Goal: Task Accomplishment & Management: Manage account settings

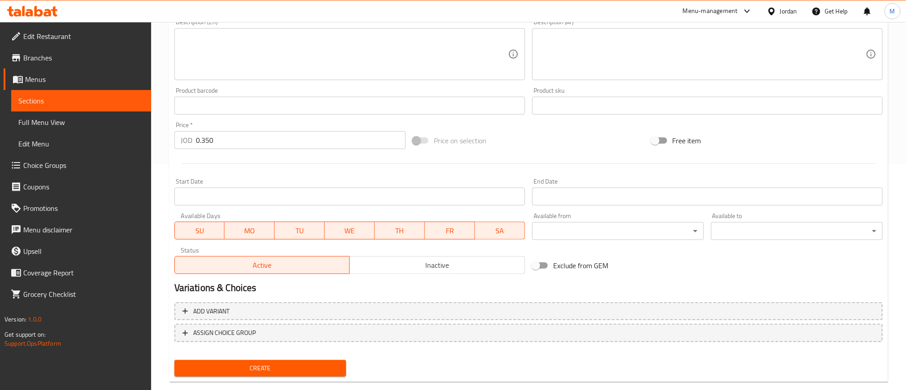
scroll to position [242, 0]
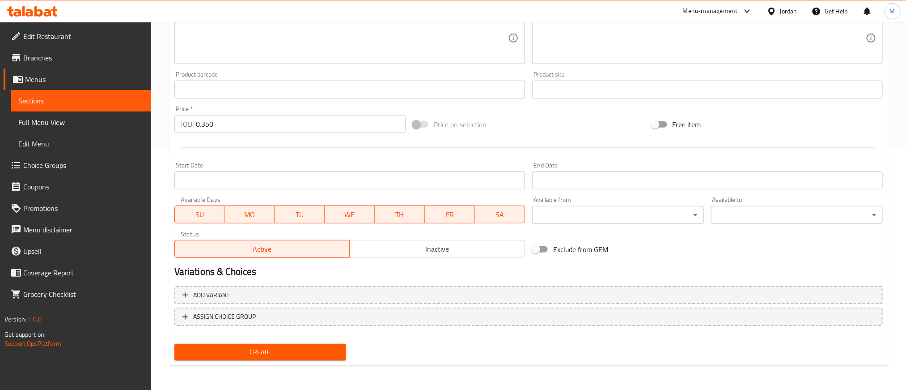
click at [266, 351] on span "Create" at bounding box center [260, 351] width 157 height 11
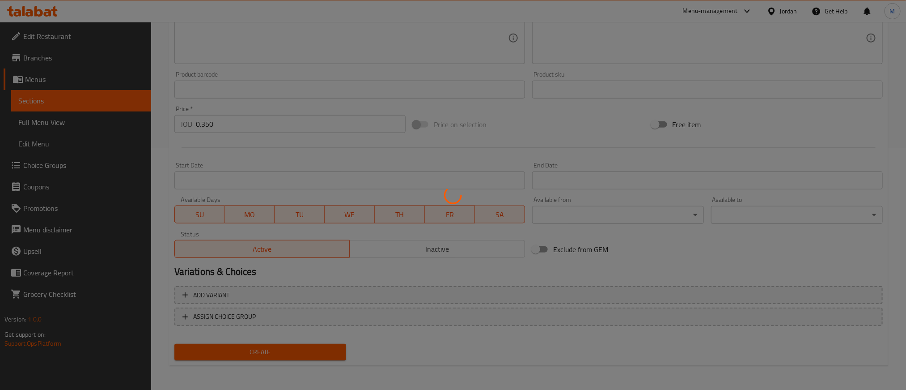
type input "0"
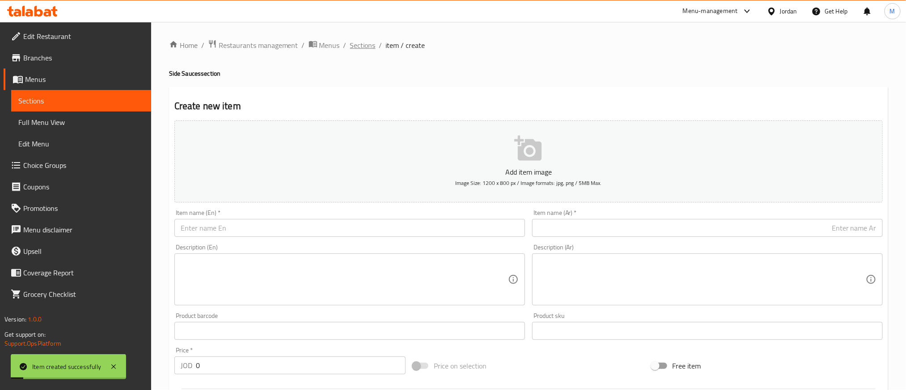
scroll to position [0, 0]
click at [368, 43] on span "Sections" at bounding box center [363, 45] width 26 height 11
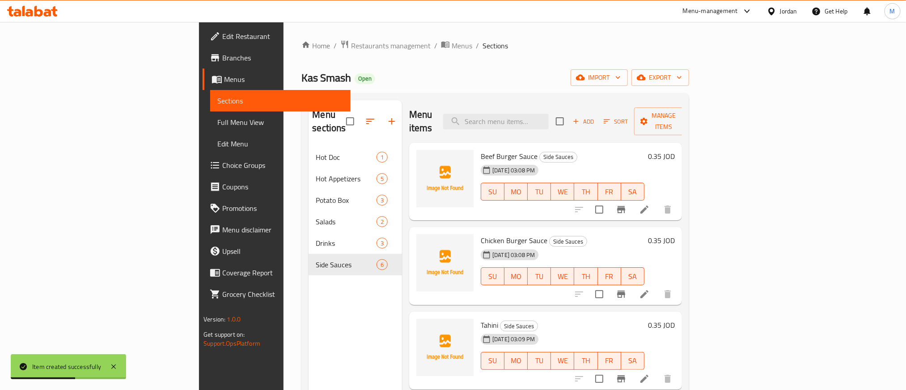
drag, startPoint x: 608, startPoint y: 74, endPoint x: 504, endPoint y: 46, distance: 108.4
click at [504, 46] on ol "Home / Restaurants management / Menus / Sections" at bounding box center [495, 46] width 387 height 12
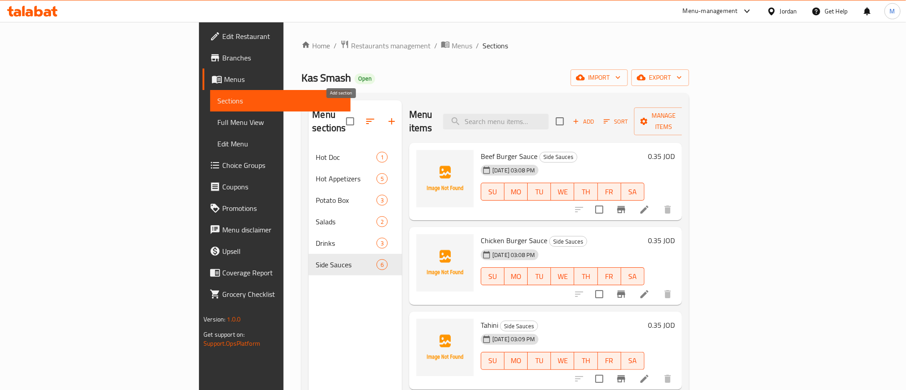
click at [387, 117] on icon "button" at bounding box center [392, 121] width 11 height 11
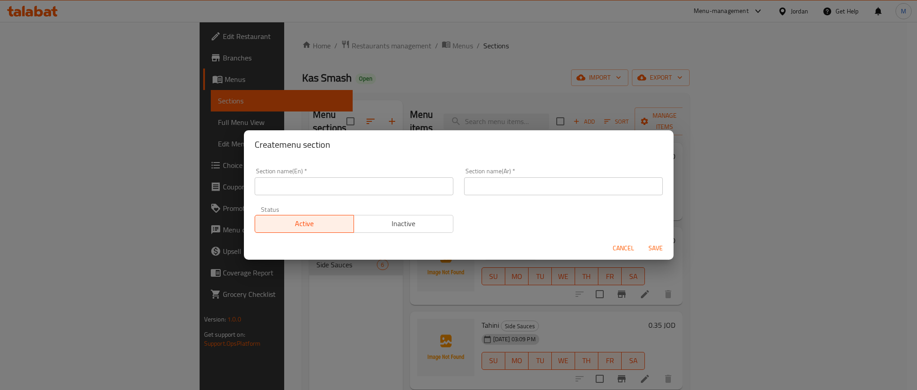
click at [631, 187] on input "text" at bounding box center [563, 186] width 199 height 18
click at [631, 187] on input "ٍماش برجر" at bounding box center [563, 186] width 199 height 18
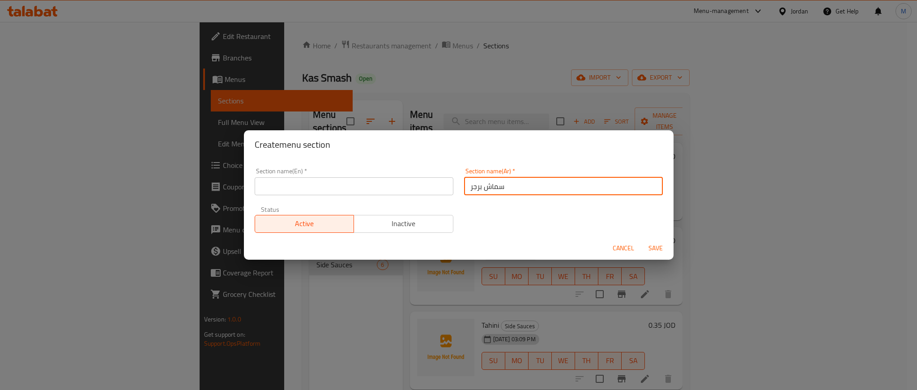
click at [631, 187] on input "سماش برجر" at bounding box center [563, 186] width 199 height 18
type input "سماش برجر"
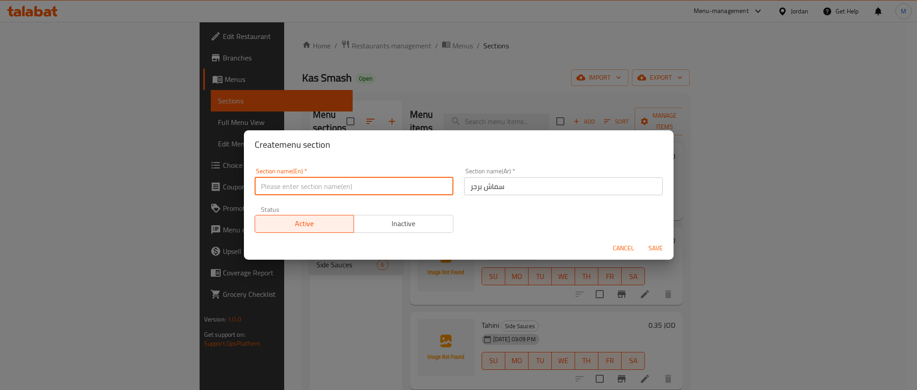
click at [285, 190] on input "text" at bounding box center [354, 186] width 199 height 18
paste input "Smashburger"
click at [278, 185] on input "Smashburger" at bounding box center [354, 186] width 199 height 18
click at [279, 186] on input "Smashburger" at bounding box center [354, 186] width 199 height 18
click at [280, 186] on input "Smashburger" at bounding box center [354, 186] width 199 height 18
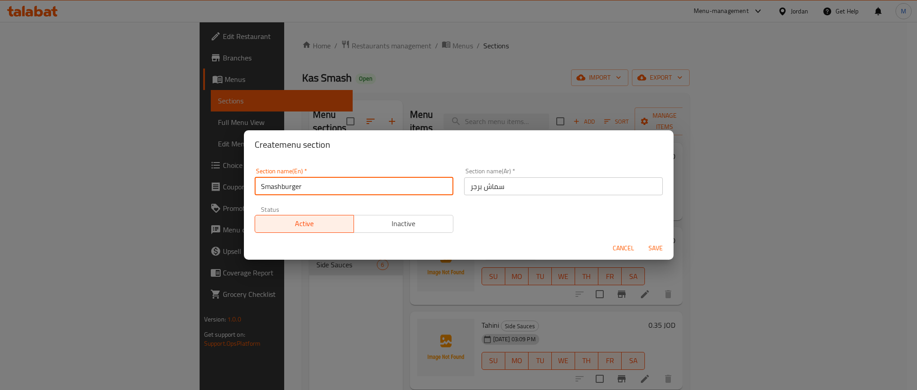
click at [280, 186] on input "Smashburger" at bounding box center [354, 186] width 199 height 18
click at [274, 184] on input "Smashburger" at bounding box center [354, 186] width 199 height 18
click at [280, 185] on input "Smashburger" at bounding box center [354, 186] width 199 height 18
click at [280, 185] on input "Smash burger" at bounding box center [354, 186] width 199 height 18
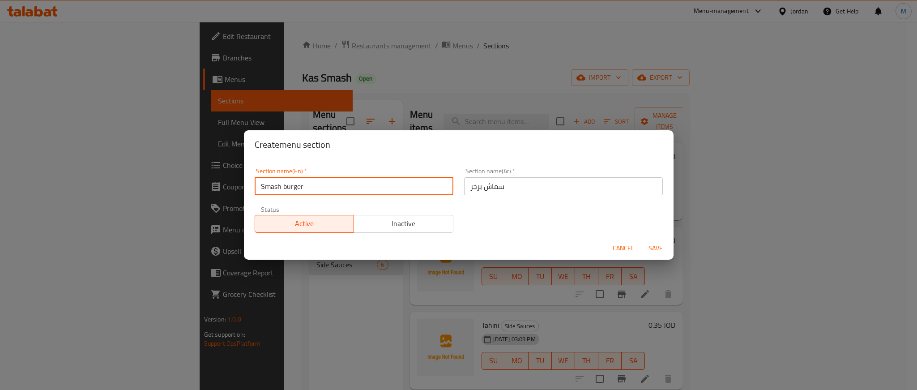
click at [280, 185] on input "Smash burger" at bounding box center [354, 186] width 199 height 18
type input "Smash Burger"
click at [537, 218] on div "Section name(En)   * Smash Burger Section name(En) * Section name(Ar)   * سماش …" at bounding box center [458, 200] width 419 height 76
click at [650, 245] on span "Save" at bounding box center [655, 248] width 21 height 11
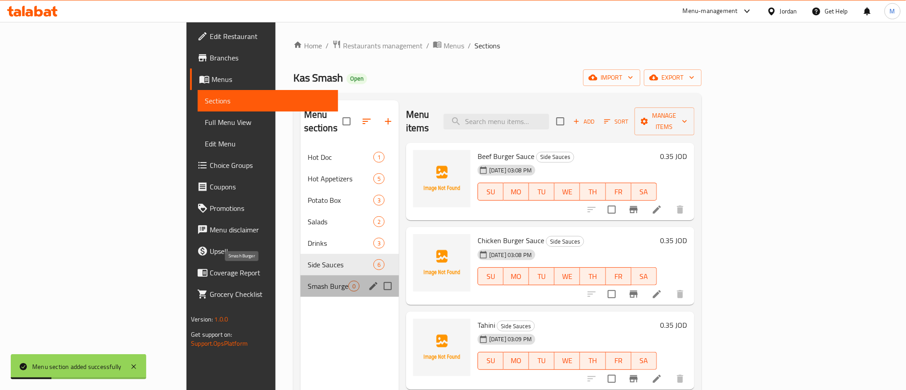
click at [308, 281] on span "Smash Burger" at bounding box center [328, 286] width 41 height 11
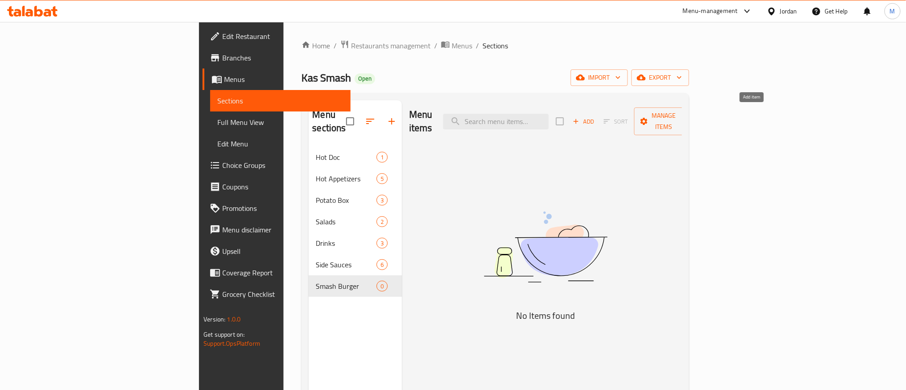
drag, startPoint x: 742, startPoint y: 119, endPoint x: 710, endPoint y: 65, distance: 62.6
click at [580, 118] on icon "button" at bounding box center [576, 121] width 8 height 8
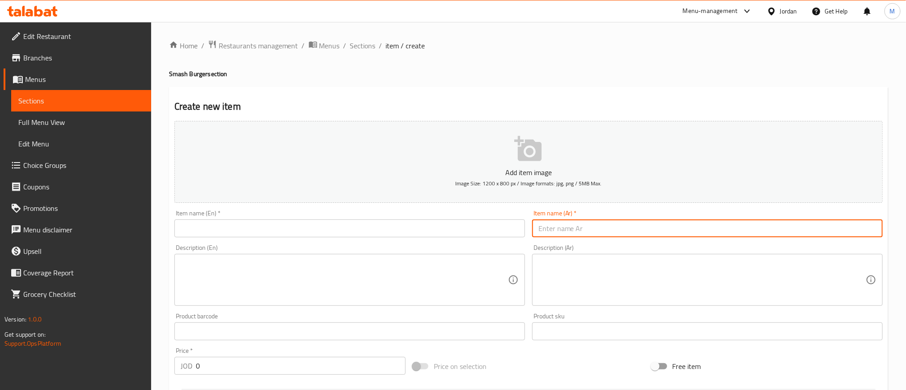
click at [699, 229] on input "text" at bounding box center [707, 228] width 351 height 18
click at [841, 227] on input "سماش سنجل 100 جرام" at bounding box center [707, 228] width 351 height 18
click at [839, 227] on input "سماش سنجل 100 جرام" at bounding box center [707, 228] width 351 height 18
drag, startPoint x: 836, startPoint y: 223, endPoint x: 813, endPoint y: 230, distance: 23.8
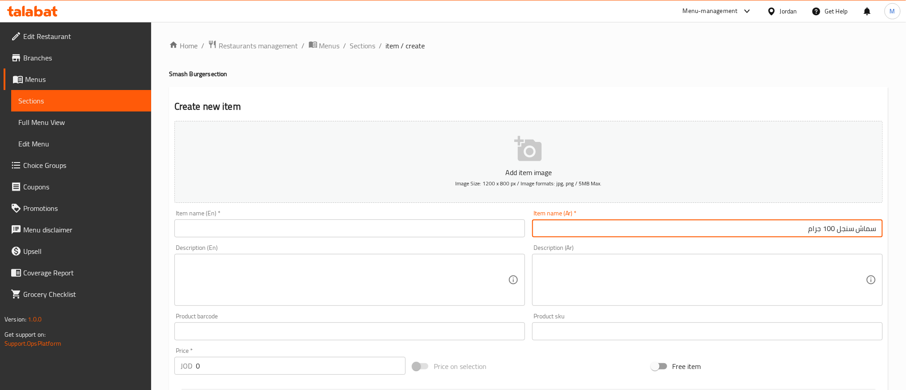
click at [835, 223] on input "سماش سنجل 100 جرام" at bounding box center [707, 228] width 351 height 18
click at [808, 233] on input "سماش سنجل 100 جرام" at bounding box center [707, 228] width 351 height 18
type input "سماش سنجل 100 جرام"
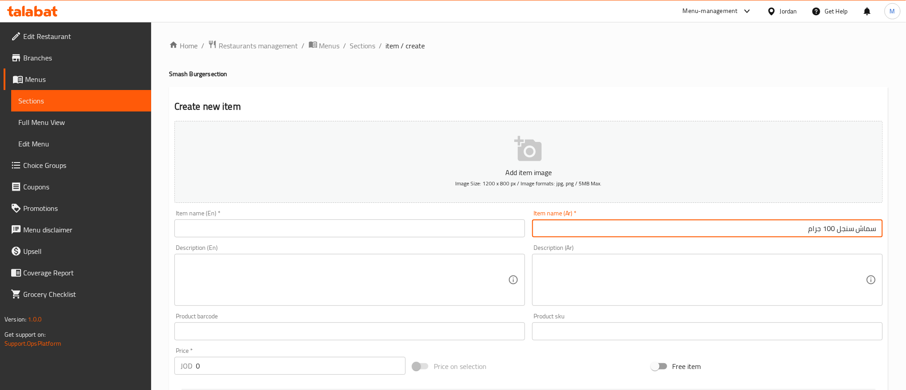
click at [330, 242] on div "Description (En) Description (En)" at bounding box center [350, 275] width 358 height 68
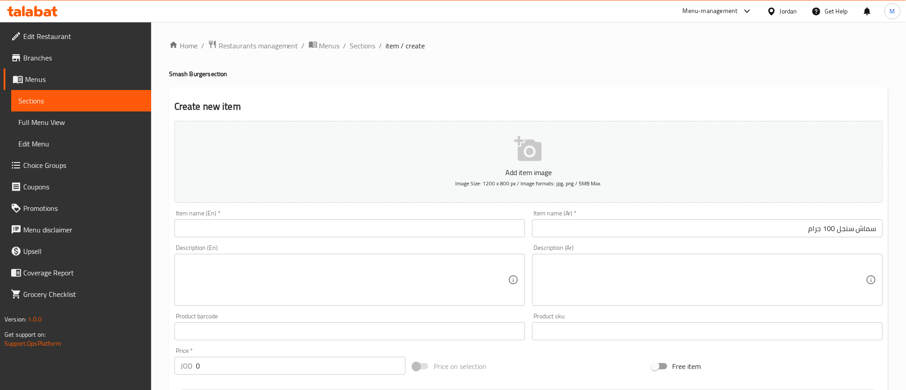
click at [329, 231] on input "text" at bounding box center [349, 228] width 351 height 18
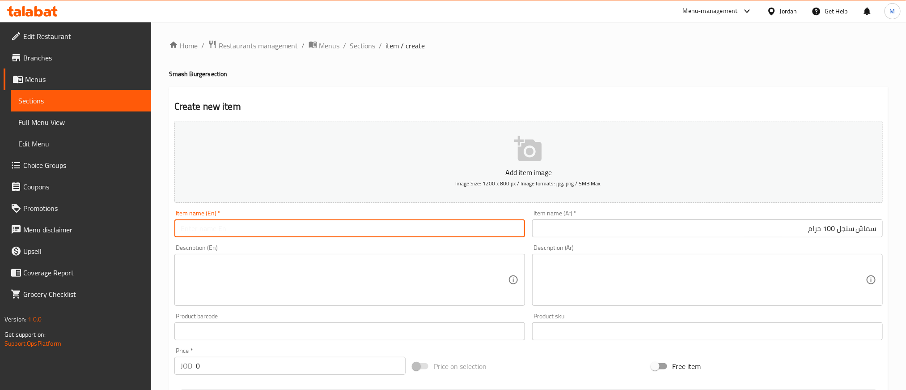
paste input "Smash Single 100g"
type input "Smash Single 100g"
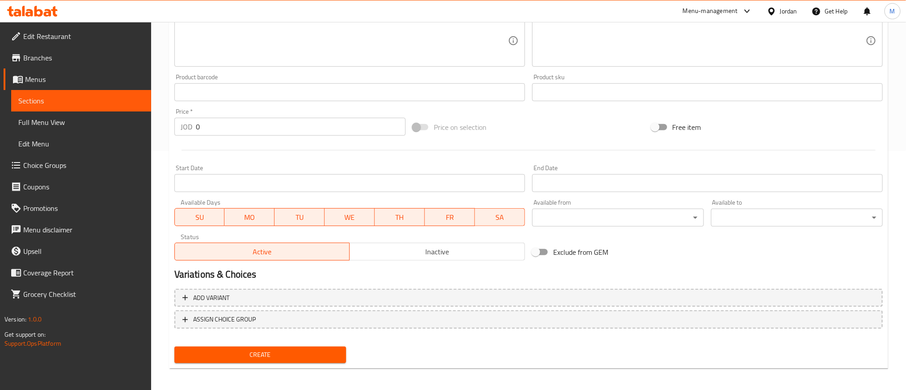
scroll to position [242, 0]
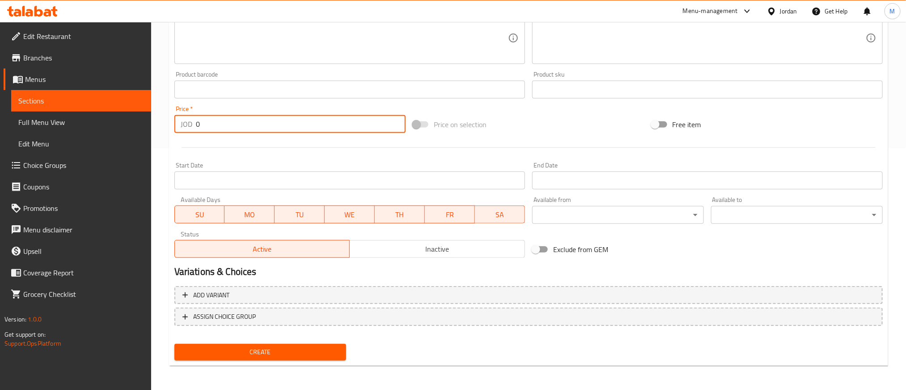
click at [279, 126] on input "0" at bounding box center [301, 124] width 210 height 18
type input "3.250"
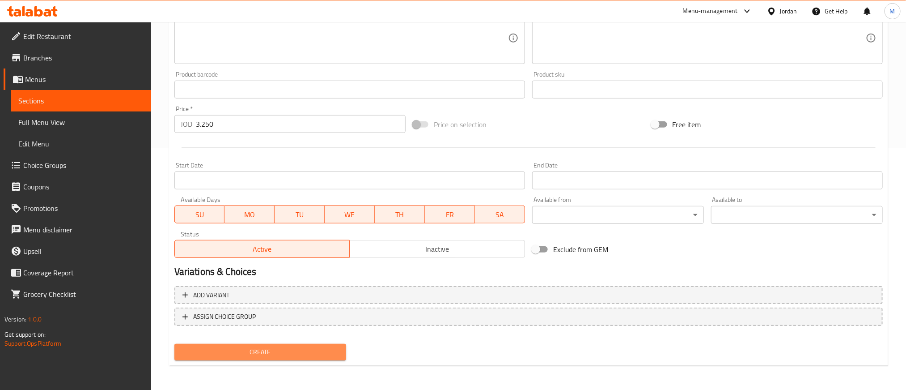
click at [279, 353] on span "Create" at bounding box center [260, 351] width 157 height 11
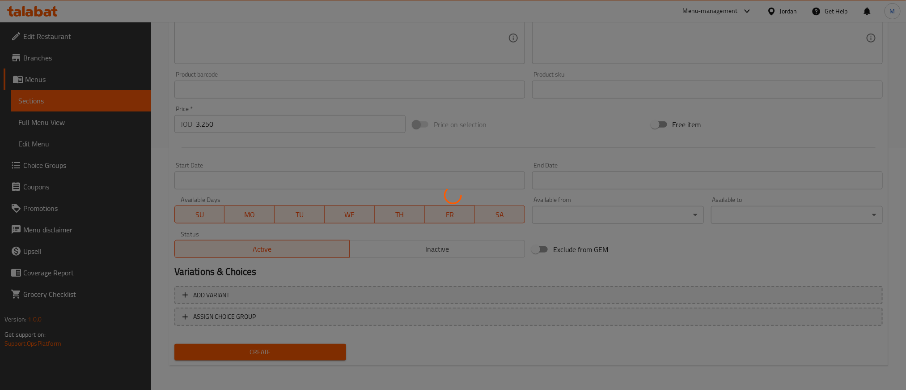
type input "0"
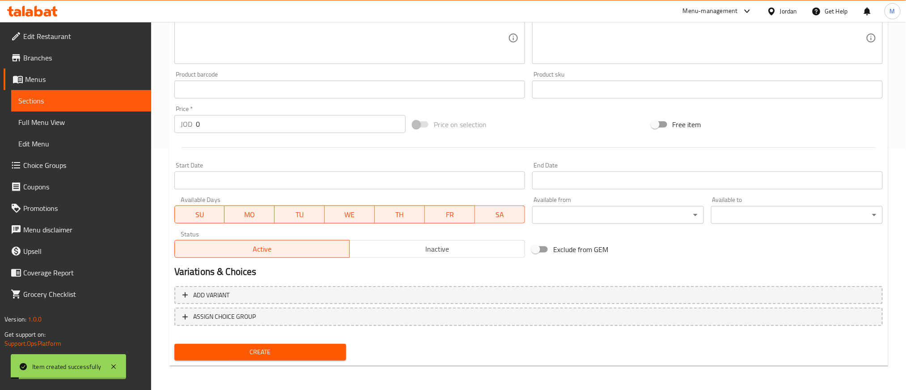
scroll to position [107, 0]
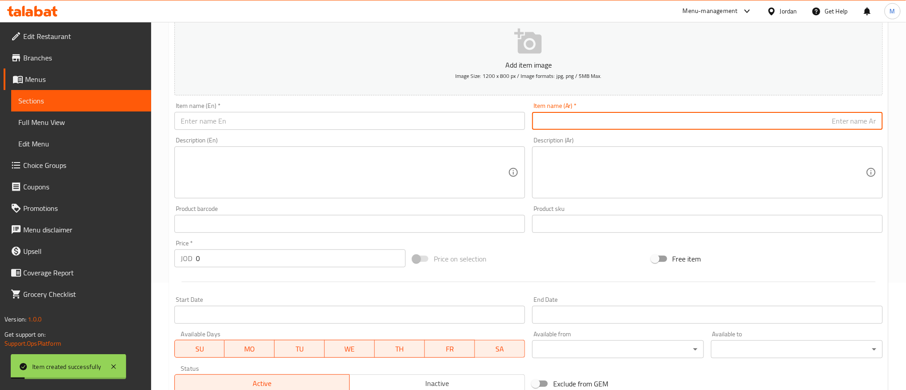
click at [723, 126] on input "text" at bounding box center [707, 121] width 351 height 18
click at [723, 125] on input "سماش دوبل" at bounding box center [707, 121] width 351 height 18
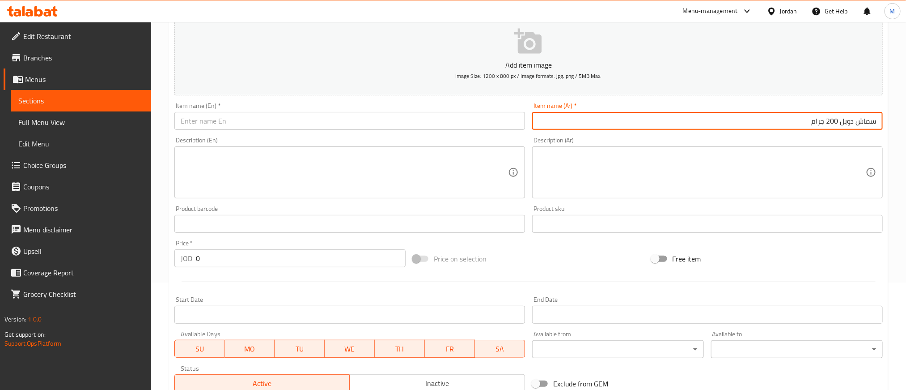
click at [723, 125] on input "سماش دوبل 200 جرام" at bounding box center [707, 121] width 351 height 18
type input "سماش دوبل 200 جرام"
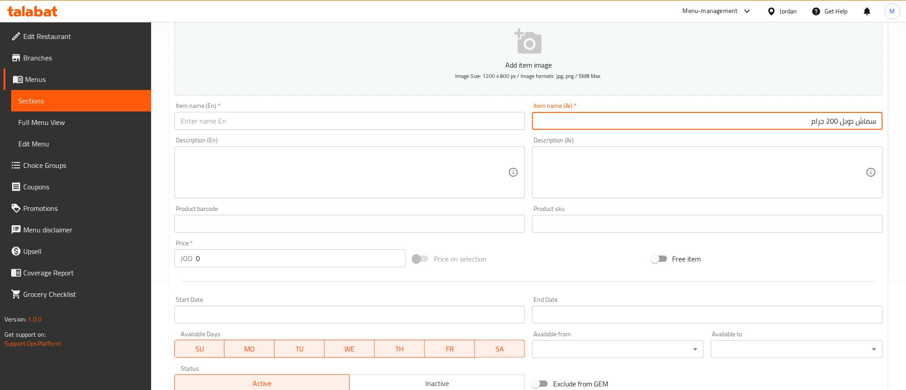
click at [277, 117] on input "text" at bounding box center [349, 121] width 351 height 18
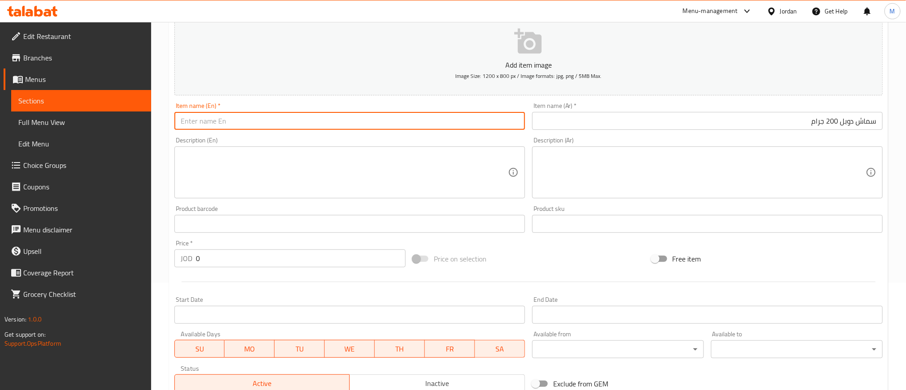
paste input "Smash Double 200g"
type input "Smash Double 200g"
click at [324, 261] on input "0" at bounding box center [301, 258] width 210 height 18
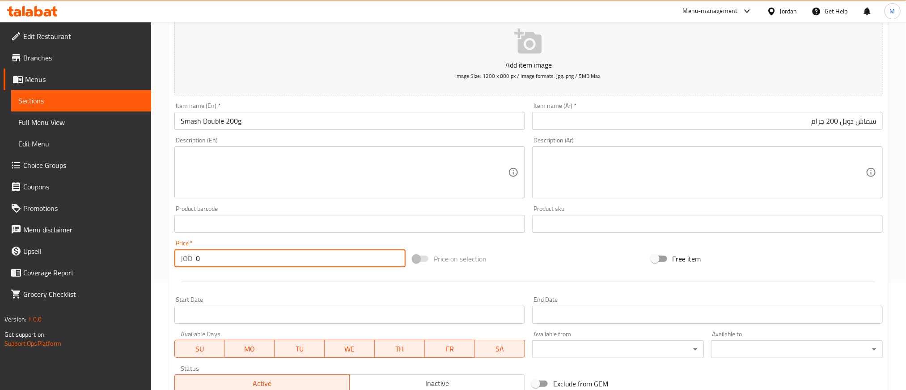
click at [324, 261] on input "0" at bounding box center [301, 258] width 210 height 18
type input "4.550"
click at [542, 261] on div "Price on selection" at bounding box center [528, 259] width 238 height 24
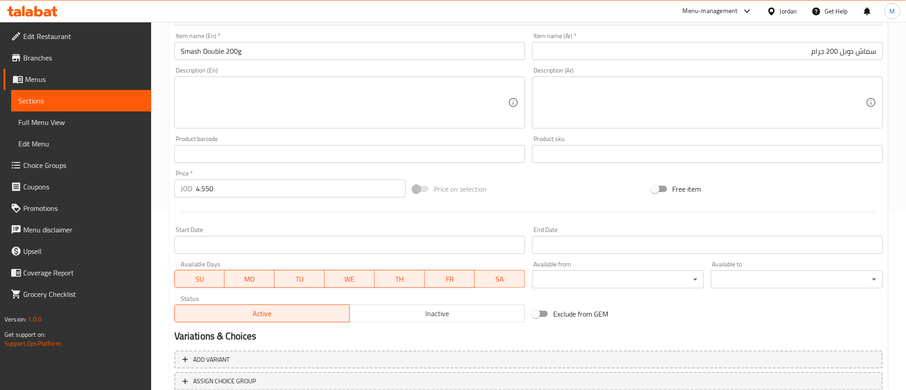
scroll to position [242, 0]
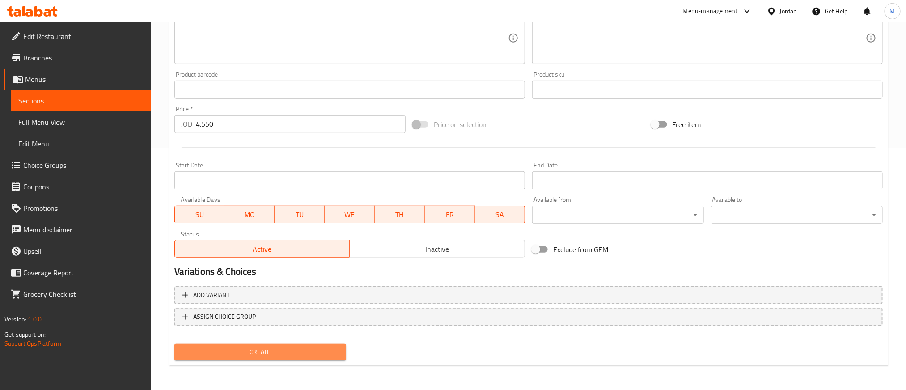
click at [285, 357] on button "Create" at bounding box center [260, 352] width 172 height 17
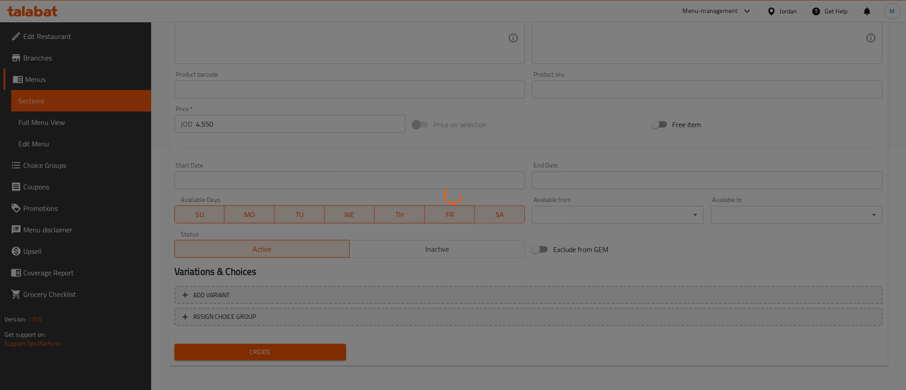
scroll to position [0, 0]
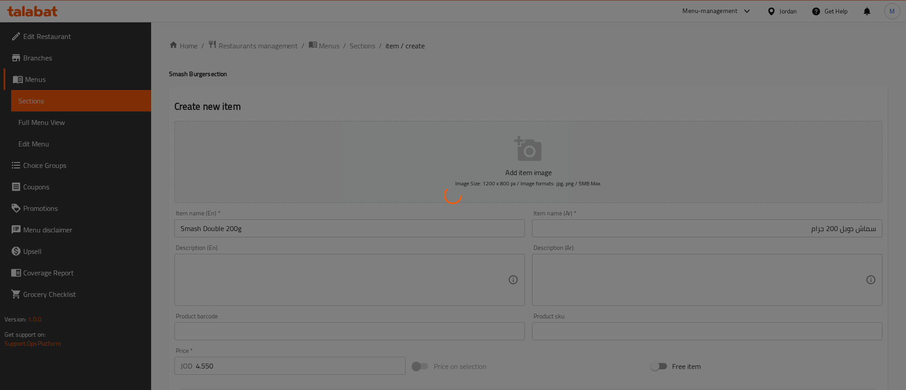
click at [662, 231] on div at bounding box center [453, 195] width 906 height 390
type input "0"
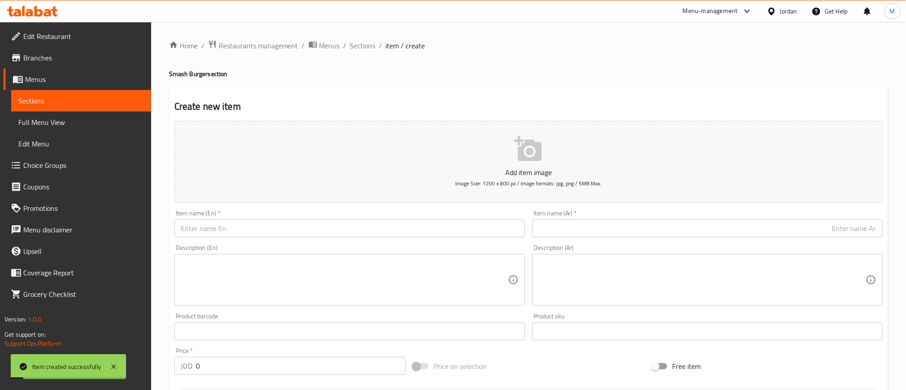
click at [748, 230] on input "text" at bounding box center [707, 228] width 351 height 18
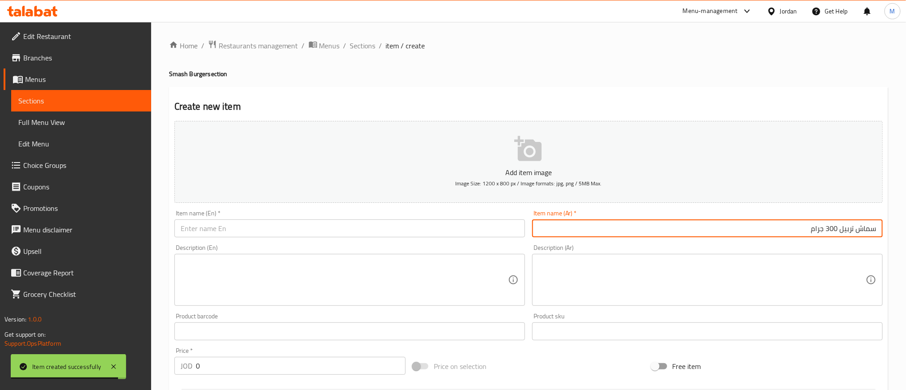
click at [748, 230] on input "سماش تربيل 300 جرام" at bounding box center [707, 228] width 351 height 18
type input "سماش تربيل 300 جرام"
click at [190, 226] on input "text" at bounding box center [349, 228] width 351 height 18
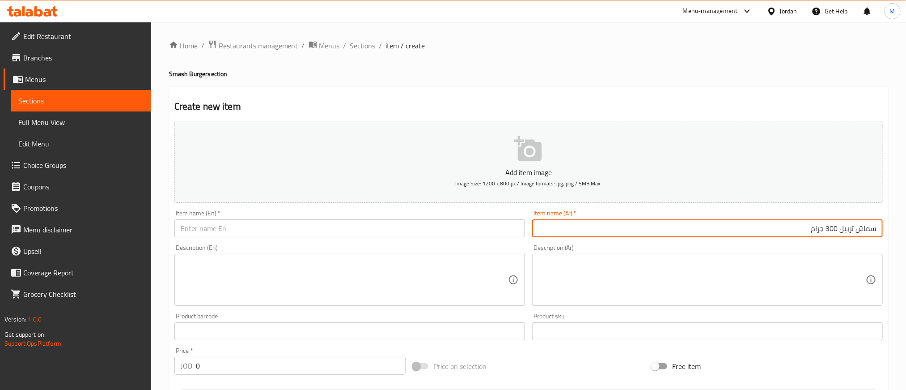
paste input "Smash Triple 300g"
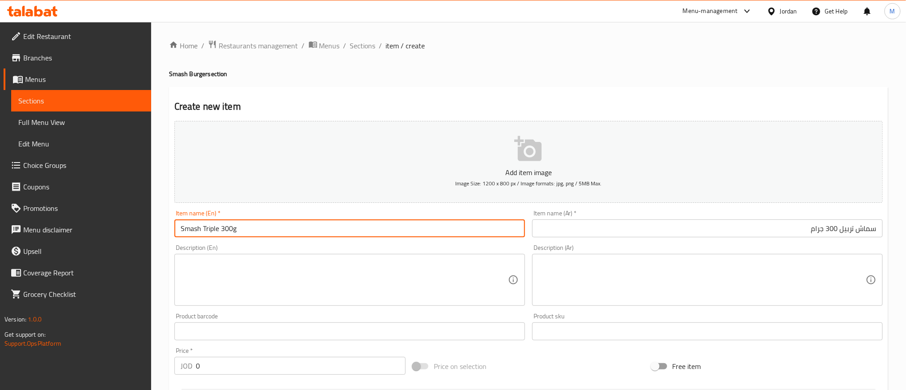
type input "Smash Triple 300g"
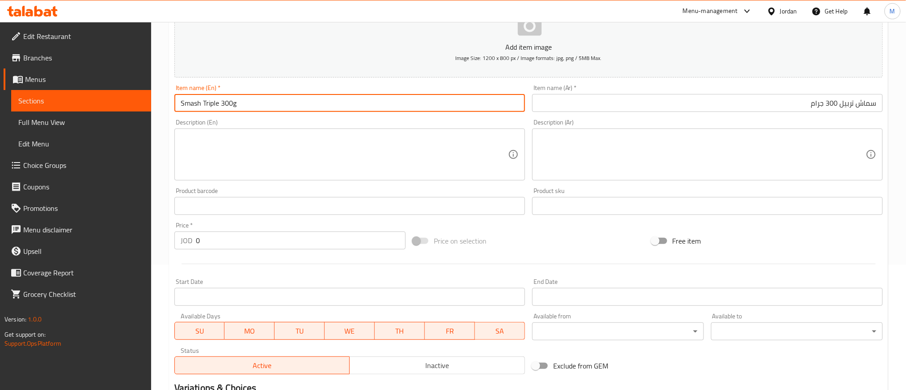
scroll to position [242, 0]
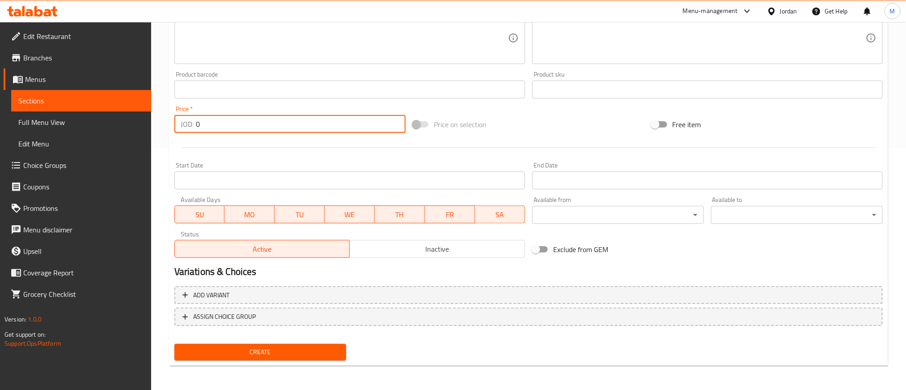
click at [290, 115] on input "0" at bounding box center [301, 124] width 210 height 18
type input "5.850"
click at [298, 340] on div "Create" at bounding box center [260, 352] width 179 height 24
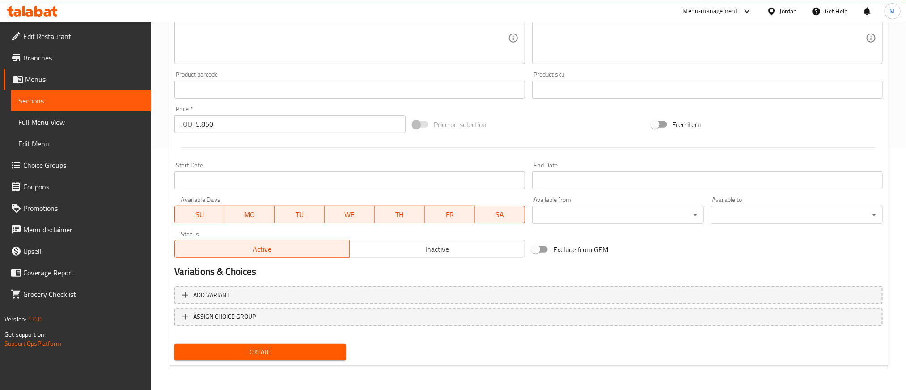
click at [290, 352] on span "Create" at bounding box center [260, 351] width 157 height 11
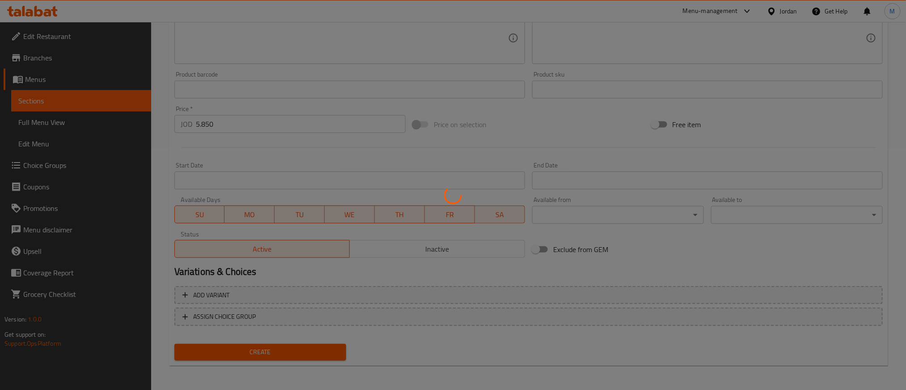
type input "0"
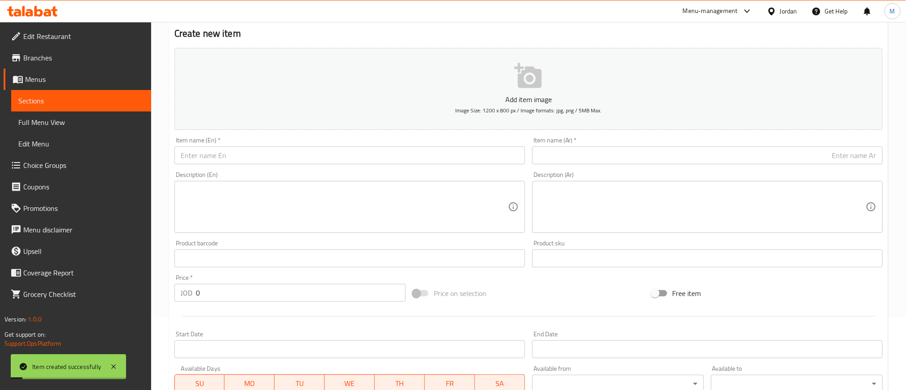
scroll to position [0, 0]
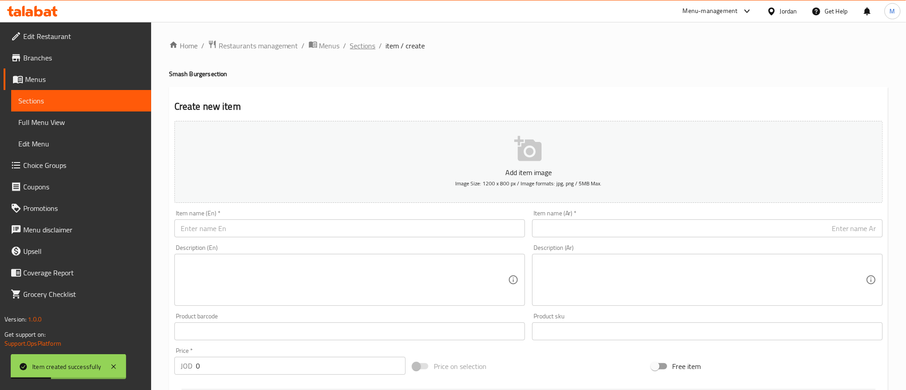
click at [355, 50] on span "Sections" at bounding box center [363, 45] width 26 height 11
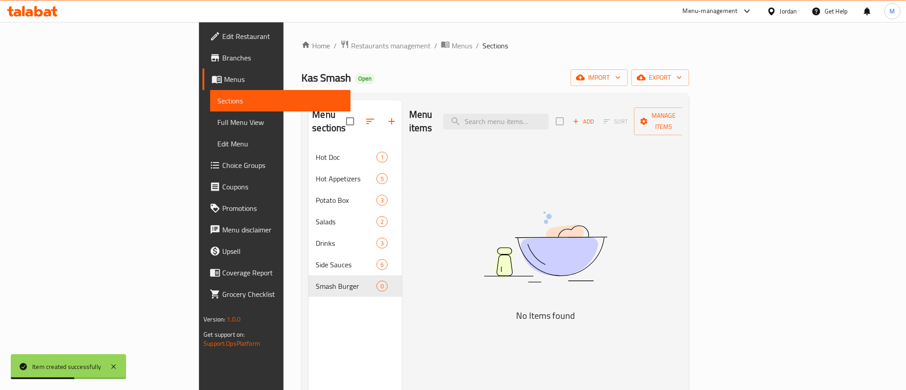
click at [302, 76] on span "Kas Smash" at bounding box center [327, 78] width 50 height 20
copy span "Kas"
click at [302, 76] on span "Kas Smash" at bounding box center [327, 78] width 50 height 20
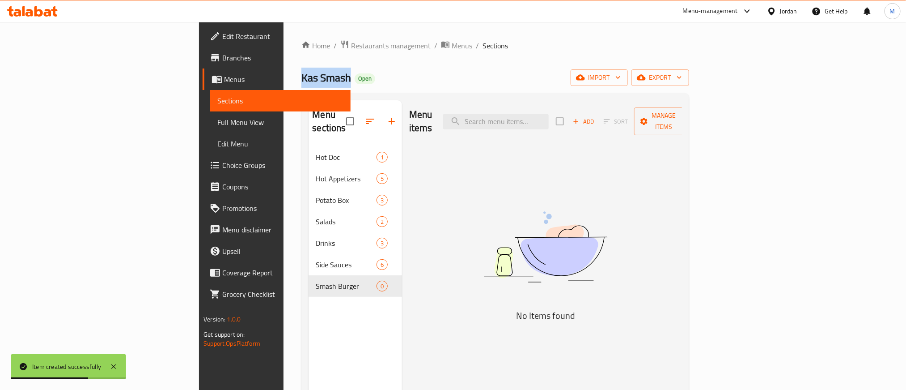
click at [302, 76] on span "Kas Smash" at bounding box center [327, 78] width 50 height 20
click at [596, 116] on span "Add" at bounding box center [584, 121] width 24 height 10
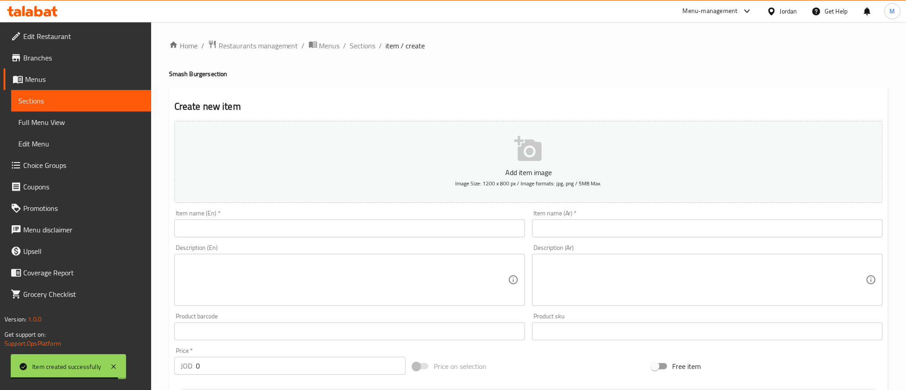
click at [378, 231] on input "text" at bounding box center [349, 228] width 351 height 18
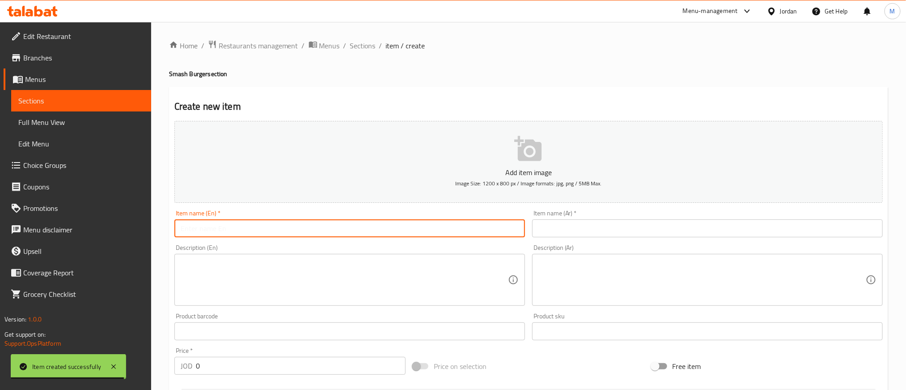
paste input "Kas Smash"
type input "Kas Smash"
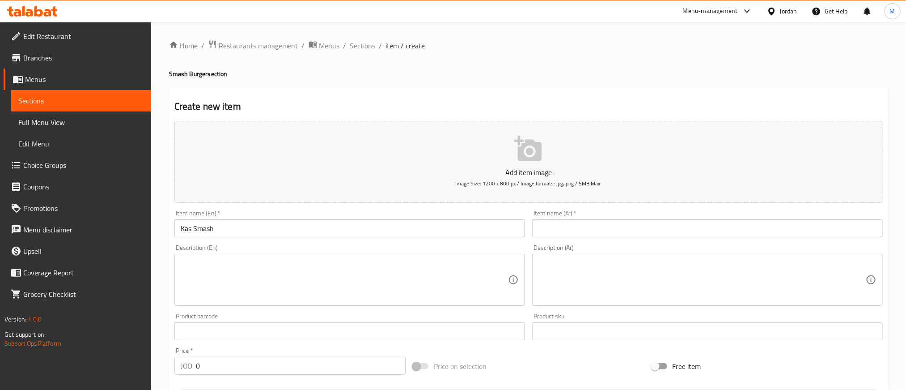
click at [834, 219] on div "Item name (Ar)   * Item name (Ar) *" at bounding box center [707, 223] width 351 height 27
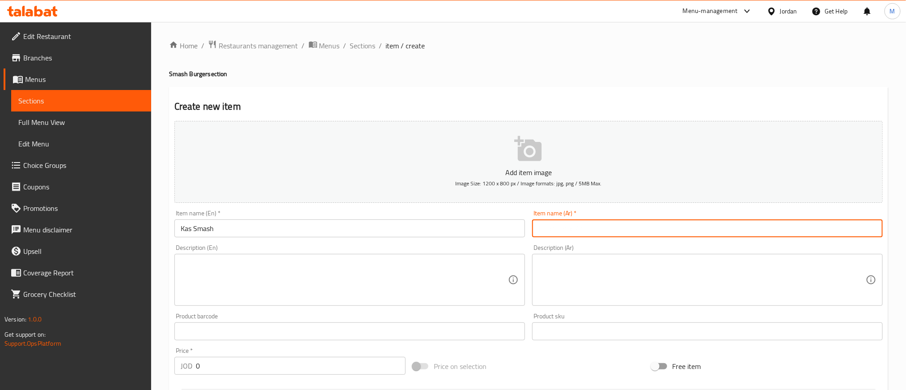
click at [834, 224] on input "text" at bounding box center [707, 228] width 351 height 18
click at [595, 229] on input "كص سماش 300 جرام" at bounding box center [707, 228] width 351 height 18
type input "كص سماش 300 جرام"
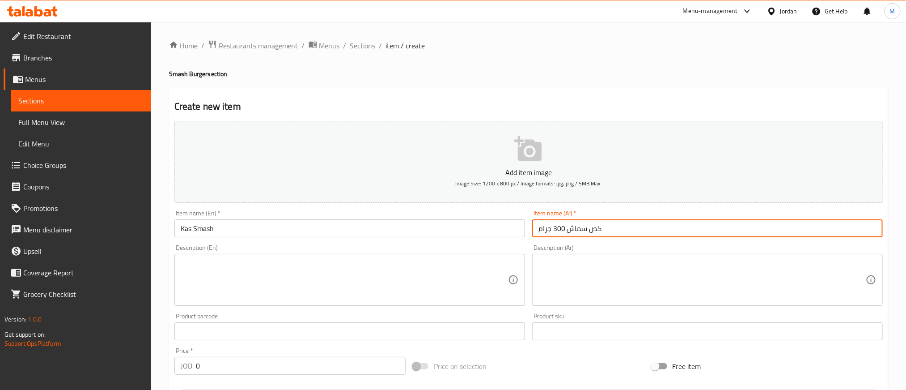
click at [309, 221] on input "Kas Smash" at bounding box center [349, 228] width 351 height 18
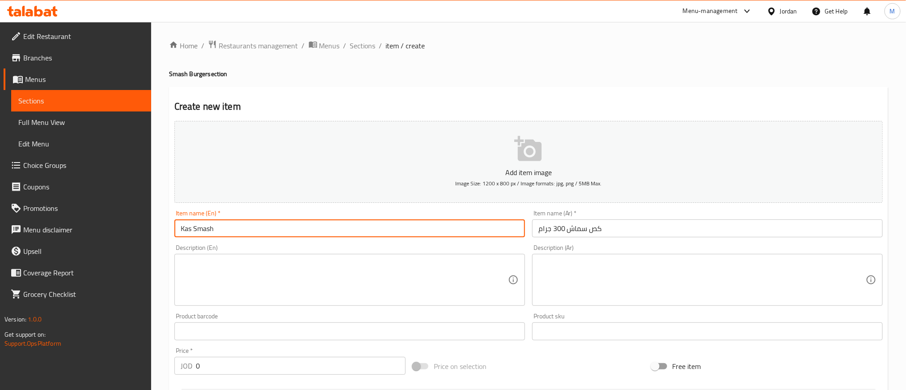
paste input "300g"
type input "Kas Smash 300g"
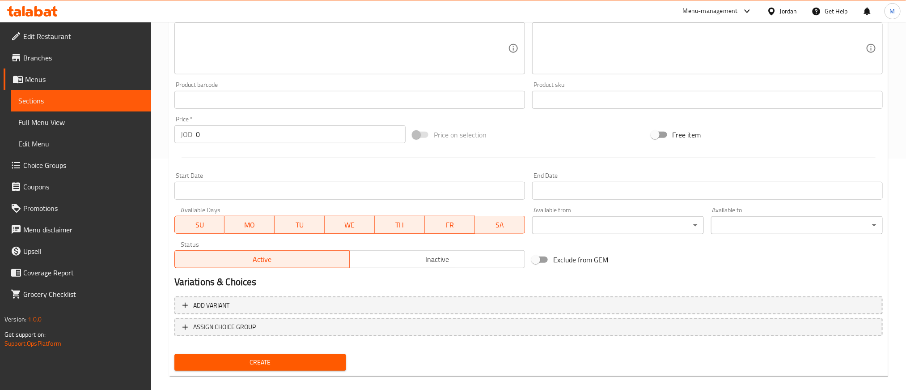
scroll to position [242, 0]
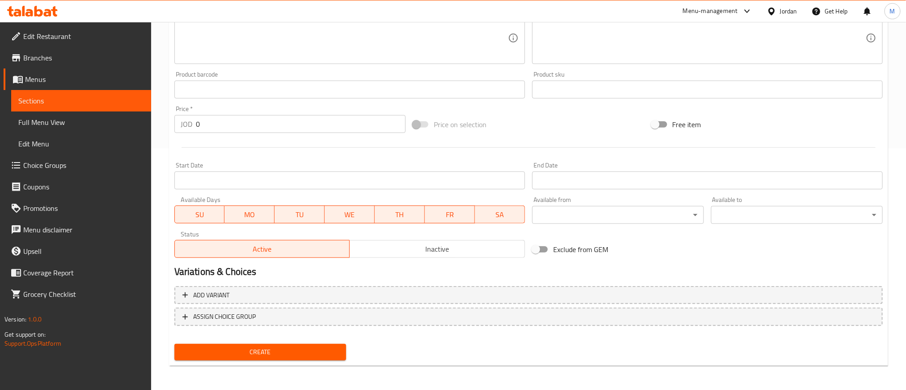
click at [269, 119] on input "0" at bounding box center [301, 124] width 210 height 18
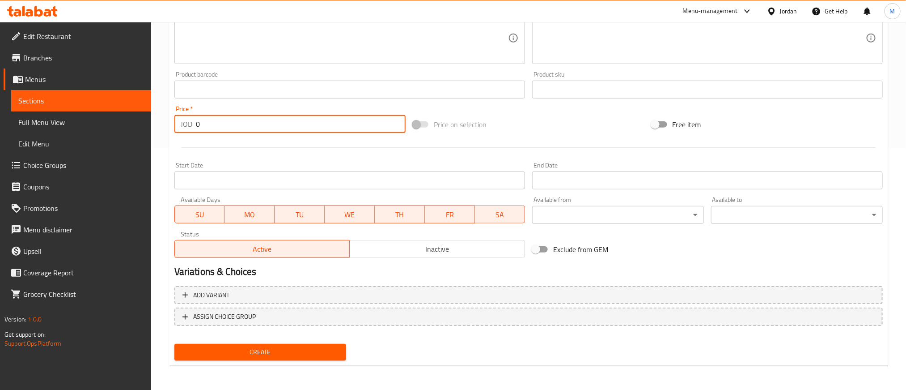
click at [269, 119] on input "0" at bounding box center [301, 124] width 210 height 18
type input "5.850"
click at [270, 352] on span "Create" at bounding box center [260, 351] width 157 height 11
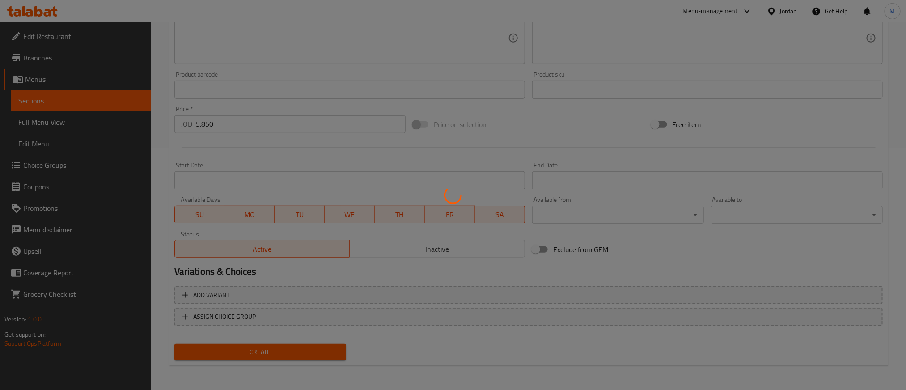
type input "0"
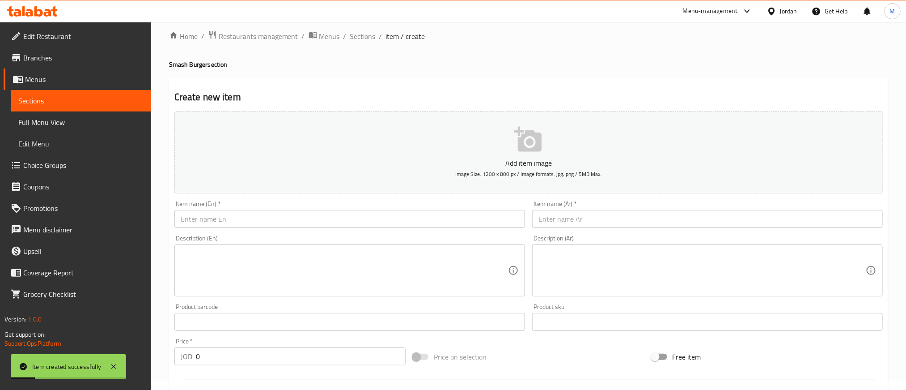
scroll to position [0, 0]
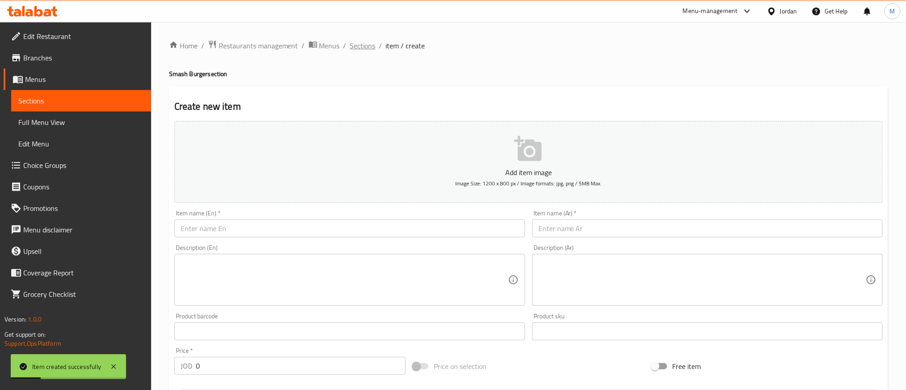
click at [356, 50] on span "Sections" at bounding box center [363, 45] width 26 height 11
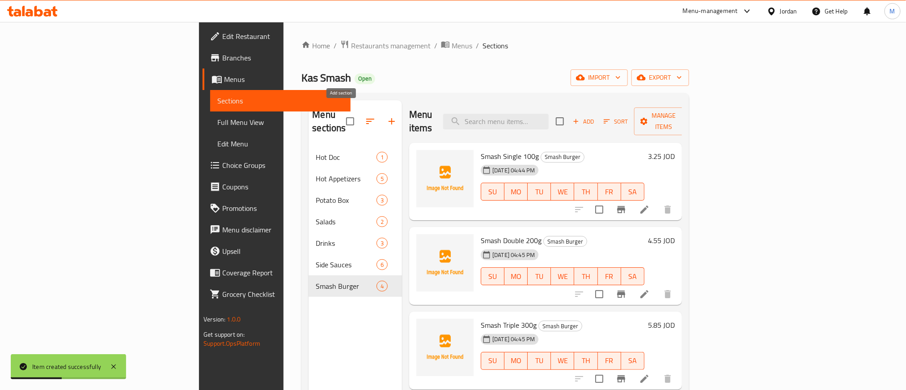
click at [387, 118] on icon "button" at bounding box center [392, 121] width 11 height 11
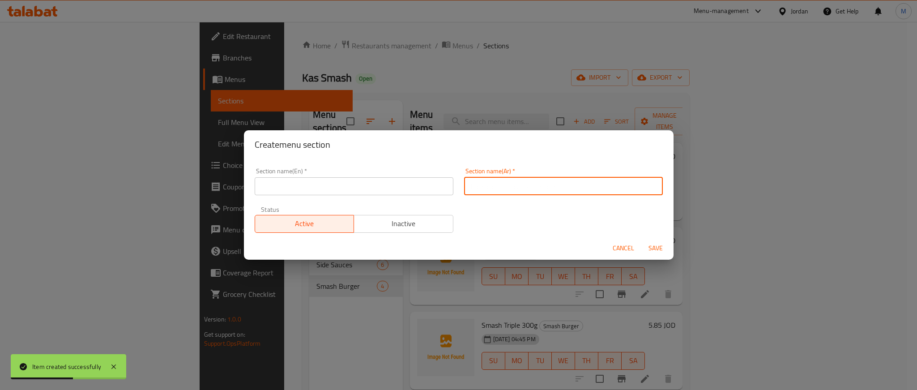
click at [502, 184] on input "text" at bounding box center [563, 186] width 199 height 18
click at [502, 184] on input "برجر دجاج" at bounding box center [563, 186] width 199 height 18
type input "برجر دجاج"
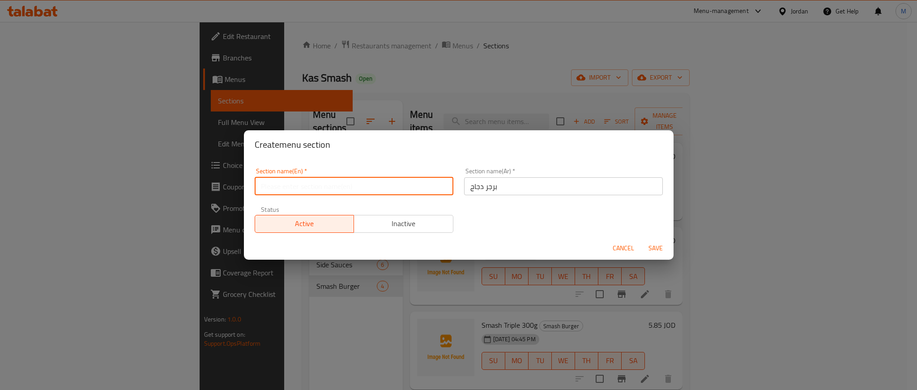
click at [333, 191] on input "text" at bounding box center [354, 186] width 199 height 18
paste input "Chicken burger"
click at [333, 191] on input "Chicken burger" at bounding box center [354, 186] width 199 height 18
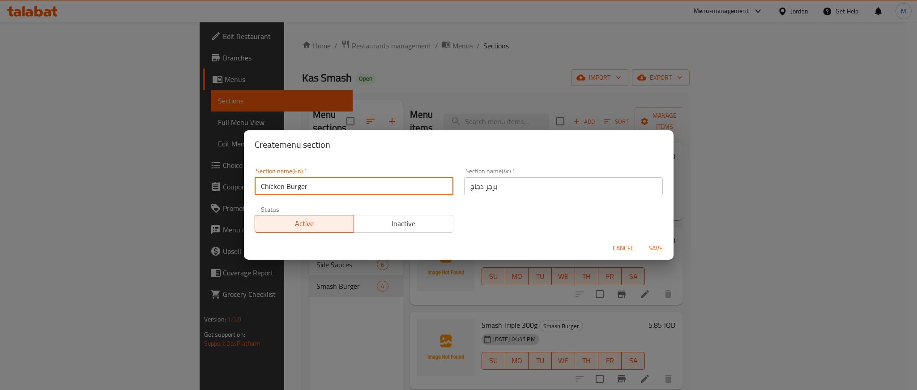
type input "Chicken Burger"
click at [481, 222] on div "Section name(En)   * Chicken Burger Section name(En) * Section name(Ar)   * برج…" at bounding box center [458, 200] width 419 height 76
click at [651, 250] on span "Save" at bounding box center [655, 248] width 21 height 11
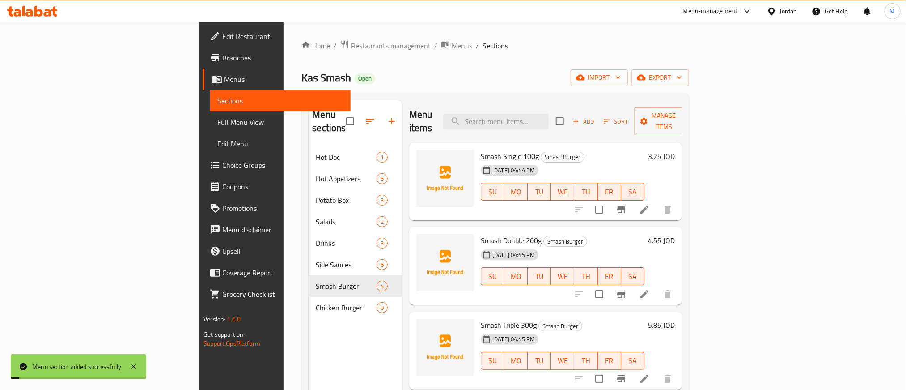
click at [309, 308] on nav "Hot Doc 1 Hot Appetizers 5 Potato Box 3 Salads 2 Drinks 3 Side Sauces 6 Smash B…" at bounding box center [356, 232] width 94 height 179
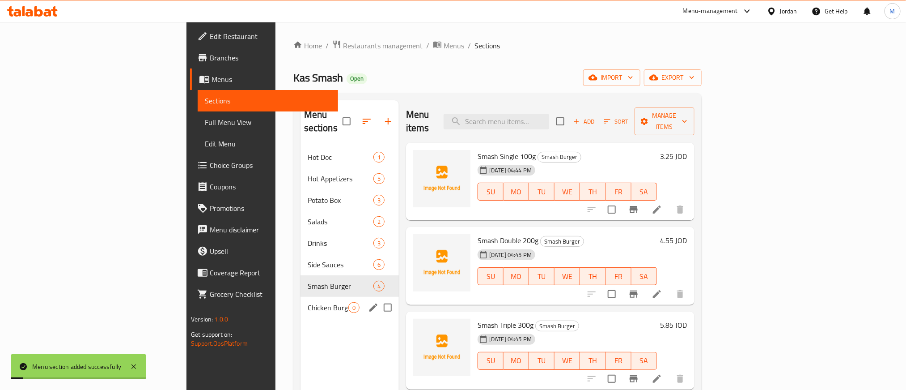
click at [301, 297] on div "Chicken Burger 0" at bounding box center [350, 307] width 98 height 21
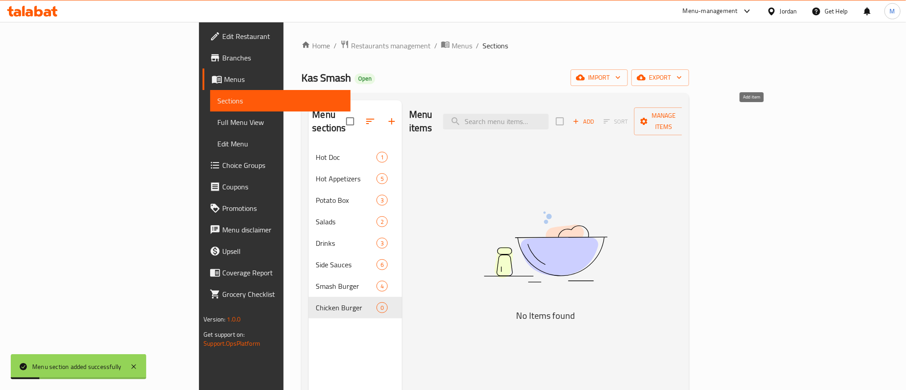
click at [596, 116] on span "Add" at bounding box center [584, 121] width 24 height 10
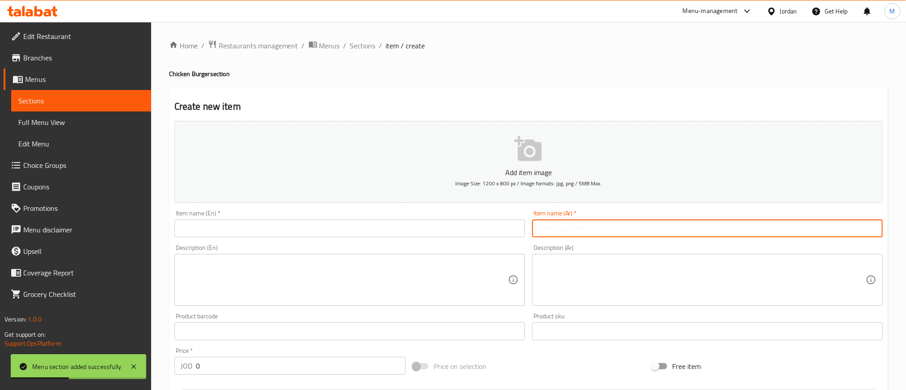
click at [836, 230] on input "text" at bounding box center [707, 228] width 351 height 18
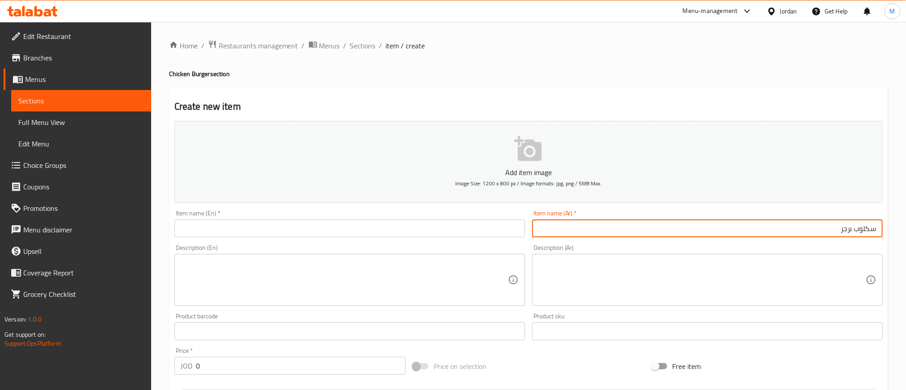
click at [839, 229] on input "سكلوب برجر" at bounding box center [707, 228] width 351 height 18
type input "سكلوب برجر"
click at [359, 243] on div "Description (En) Description (En)" at bounding box center [350, 275] width 358 height 68
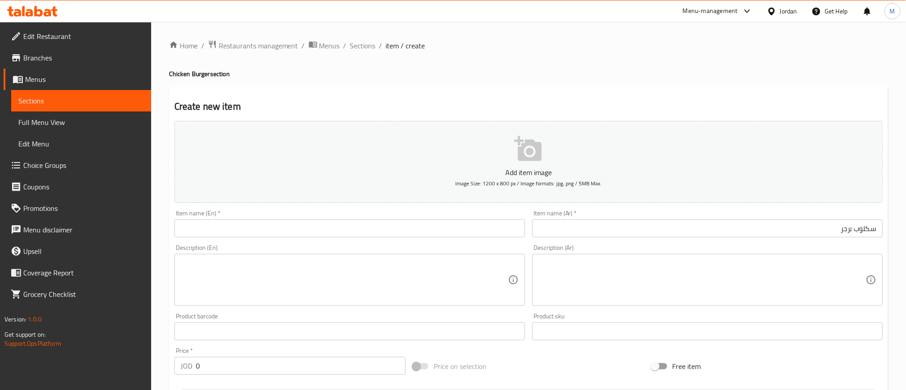
drag, startPoint x: 356, startPoint y: 231, endPoint x: 365, endPoint y: 214, distance: 19.6
click at [356, 231] on input "text" at bounding box center [349, 228] width 351 height 18
paste input "Scallop burger"
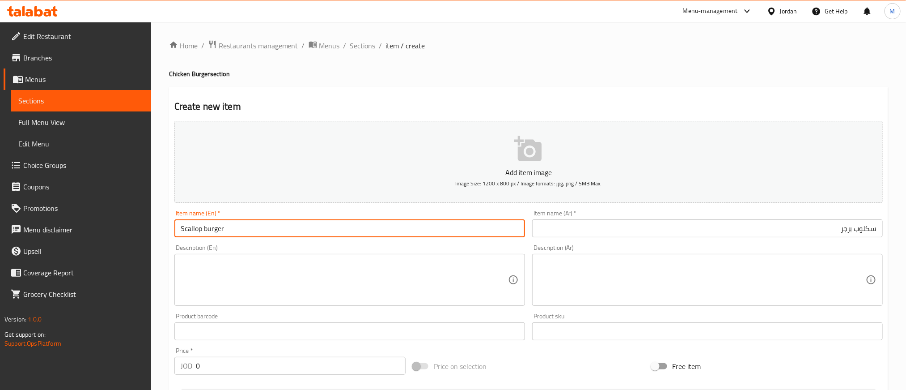
type input "Scallop burger"
drag, startPoint x: 744, startPoint y: 243, endPoint x: 744, endPoint y: 238, distance: 5.4
click at [744, 242] on div "Description (Ar) Description (Ar)" at bounding box center [708, 275] width 358 height 68
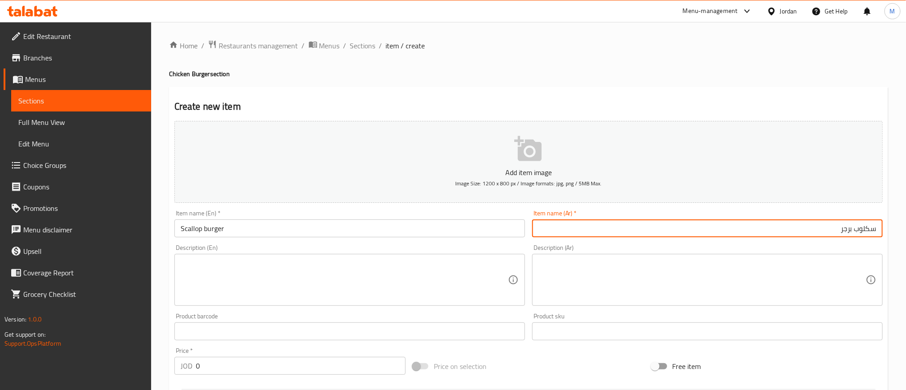
click at [744, 227] on input "سكلوب برجر" at bounding box center [707, 228] width 351 height 18
click at [747, 222] on input "سكلوب برجر 200 جرام" at bounding box center [707, 228] width 351 height 18
type input "سكلوب برجر 200 جرام"
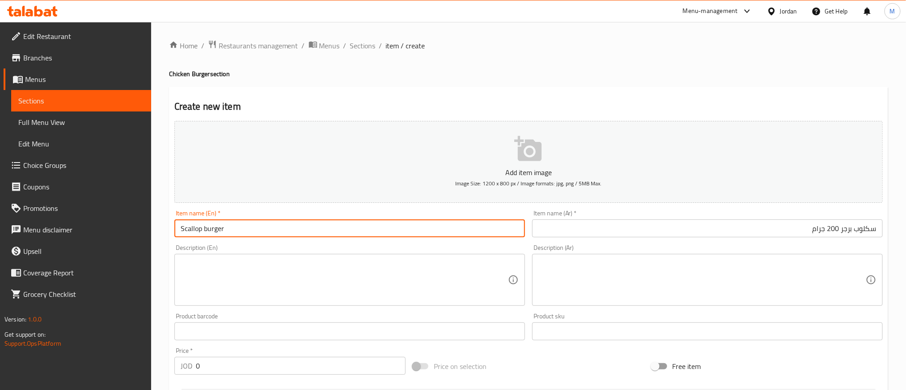
click at [205, 223] on input "Scallop burger" at bounding box center [349, 228] width 351 height 18
paste input "Burger 200g"
type input "Scallop Burger 200g"
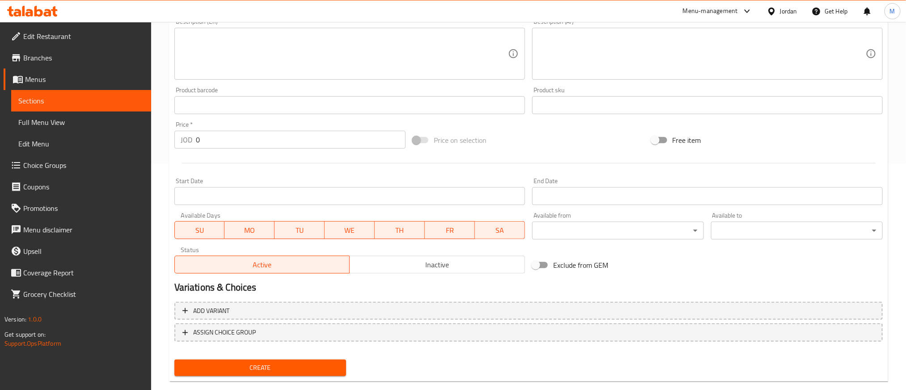
scroll to position [242, 0]
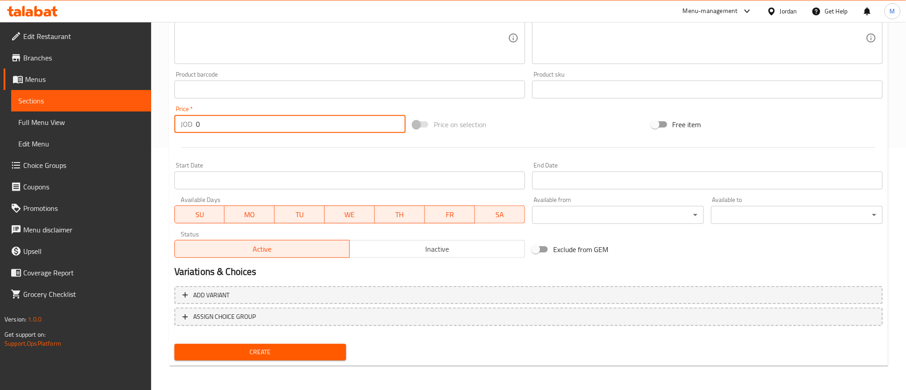
click at [348, 115] on input "0" at bounding box center [301, 124] width 210 height 18
type input "3.900"
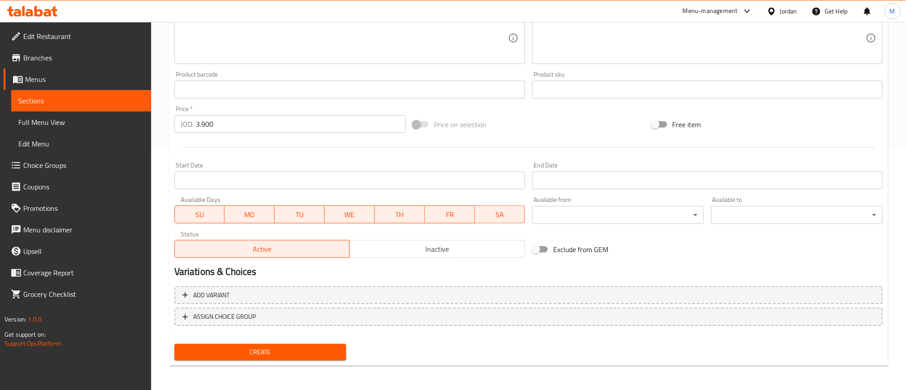
drag, startPoint x: 377, startPoint y: 352, endPoint x: 319, endPoint y: 336, distance: 60.0
click at [373, 352] on div "Create" at bounding box center [529, 352] width 716 height 24
click at [319, 336] on nav at bounding box center [528, 332] width 709 height 7
click at [322, 359] on button "Create" at bounding box center [260, 352] width 172 height 17
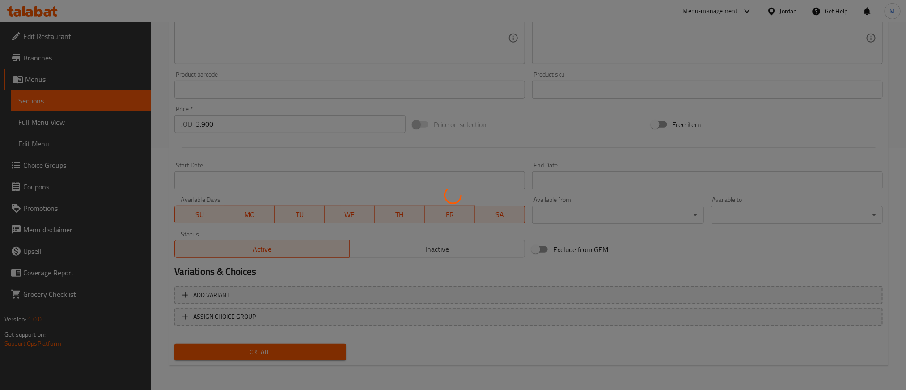
type input "0"
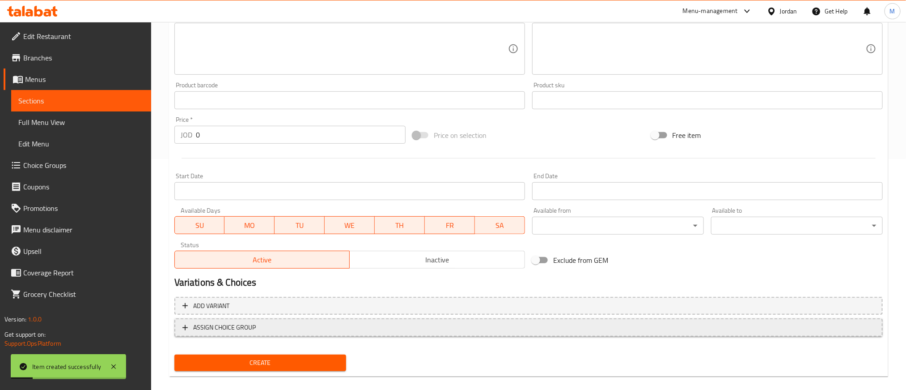
scroll to position [0, 0]
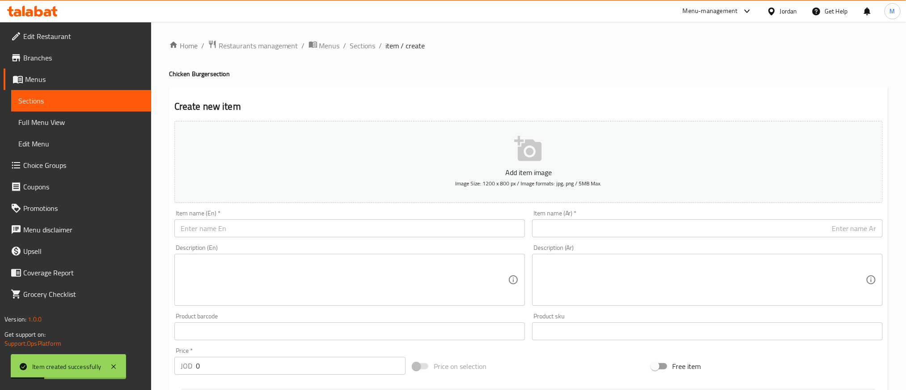
click at [779, 231] on input "text" at bounding box center [707, 228] width 351 height 18
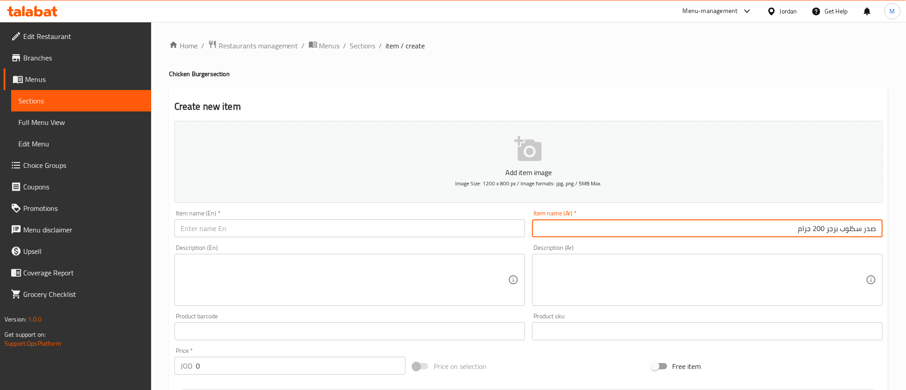
click at [849, 225] on input "صدر سكلوب برجر 200 جرام" at bounding box center [707, 228] width 351 height 18
type input "صدر سكلوب برجر 200 جرام"
click at [329, 235] on input "text" at bounding box center [349, 228] width 351 height 18
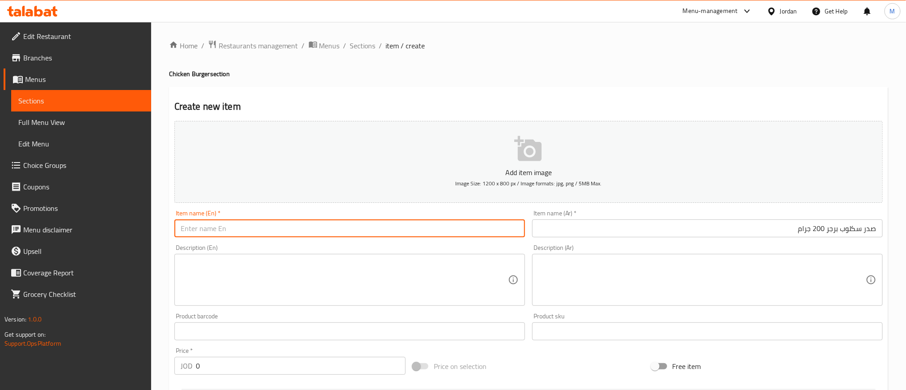
paste input "200g Scalloped Burger Breast"
click at [285, 234] on input "200g Scalloped Burger Breast" at bounding box center [349, 228] width 351 height 18
type input "200g Scalloped Burger Breast"
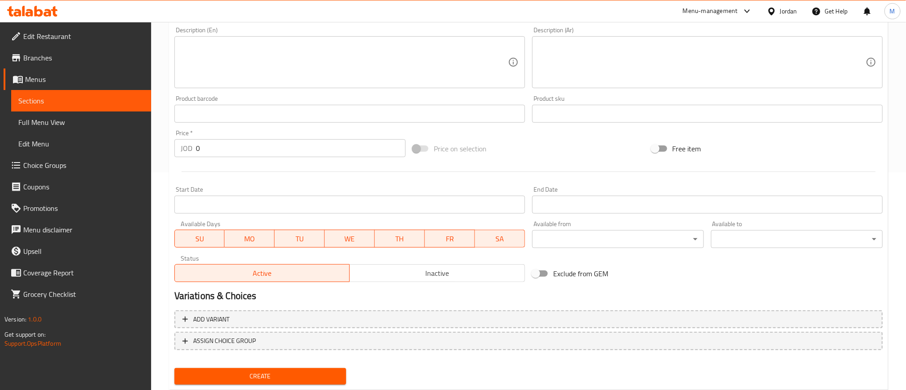
scroll to position [242, 0]
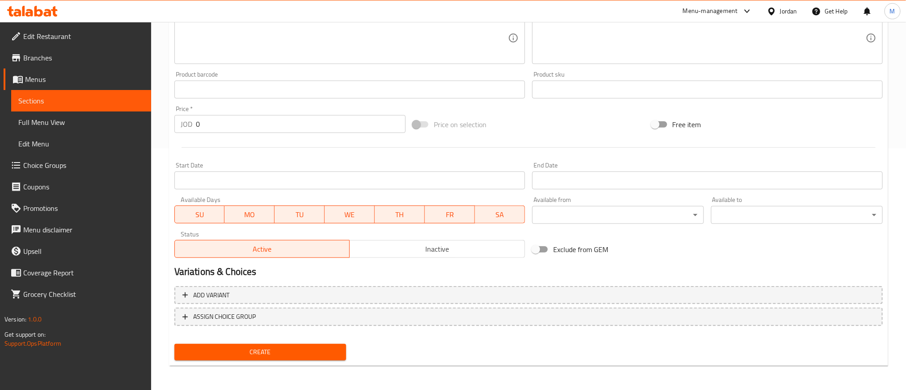
click at [276, 120] on input "0" at bounding box center [301, 124] width 210 height 18
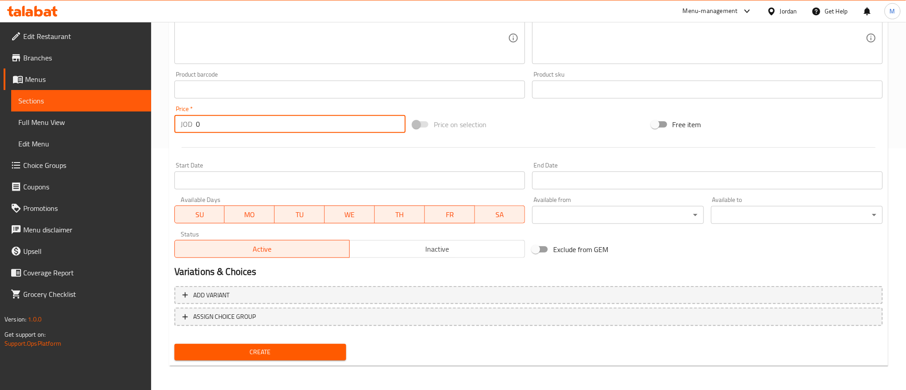
click at [276, 120] on input "0" at bounding box center [301, 124] width 210 height 18
type input "4.550"
click at [349, 360] on div "Create" at bounding box center [260, 352] width 179 height 24
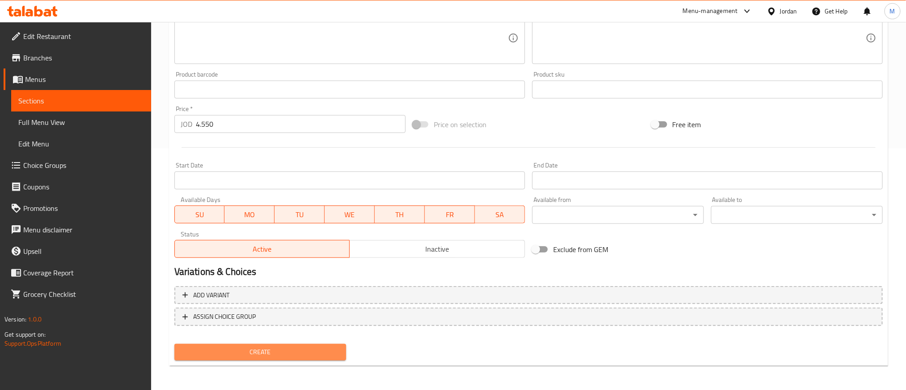
click at [323, 348] on span "Create" at bounding box center [260, 351] width 157 height 11
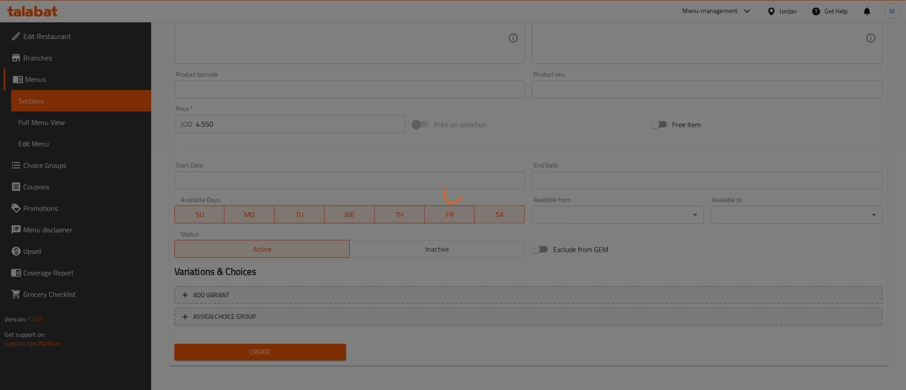
type input "0"
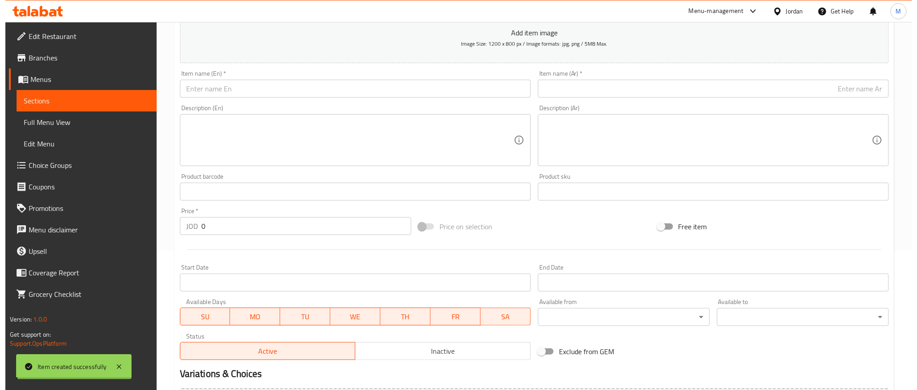
scroll to position [0, 0]
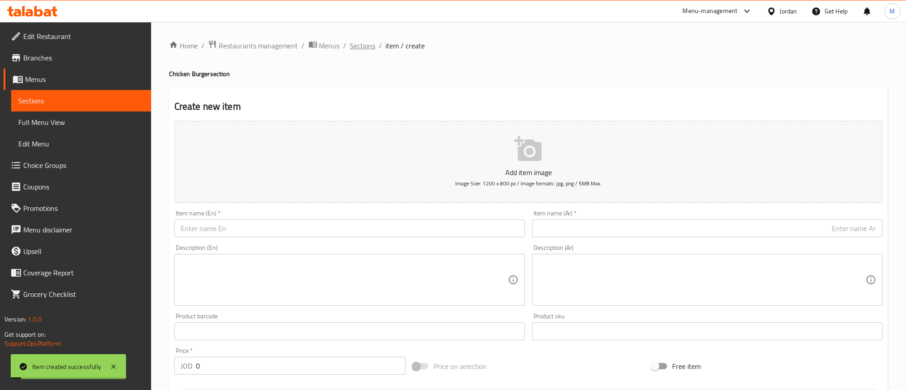
click at [370, 51] on span "Sections" at bounding box center [363, 45] width 26 height 11
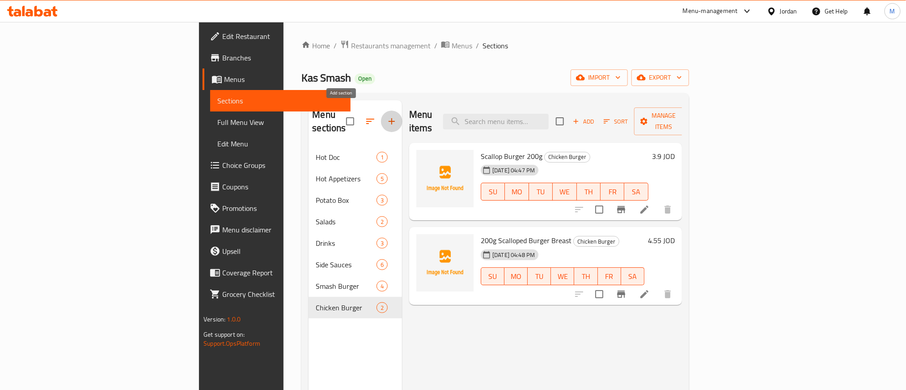
click at [381, 111] on button "button" at bounding box center [391, 121] width 21 height 21
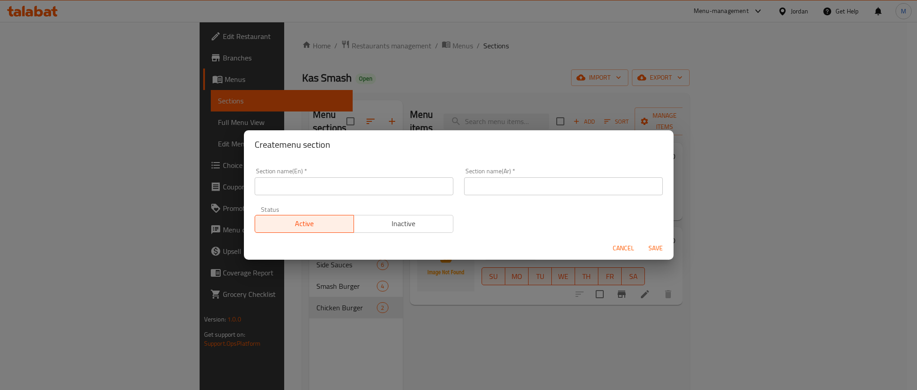
click at [594, 199] on div "Section name(Ar)   * Section name(Ar) *" at bounding box center [563, 181] width 209 height 38
click at [593, 188] on input "text" at bounding box center [563, 186] width 199 height 18
click at [592, 188] on input "كص لحم" at bounding box center [563, 186] width 199 height 18
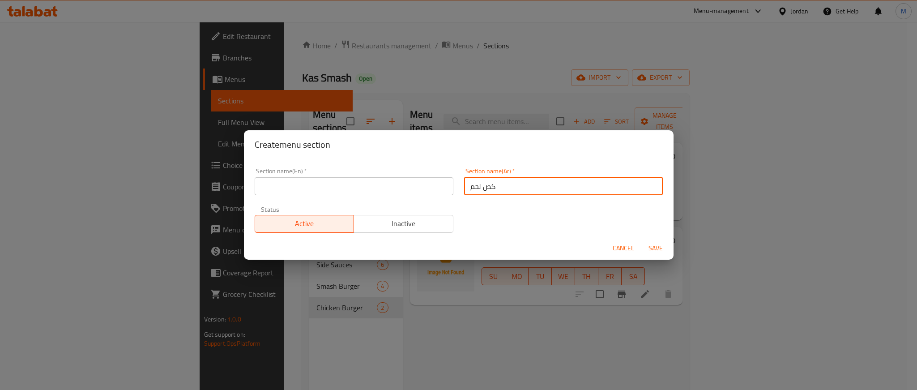
type input "كص لحم"
click at [355, 187] on input "text" at bounding box center [354, 186] width 199 height 18
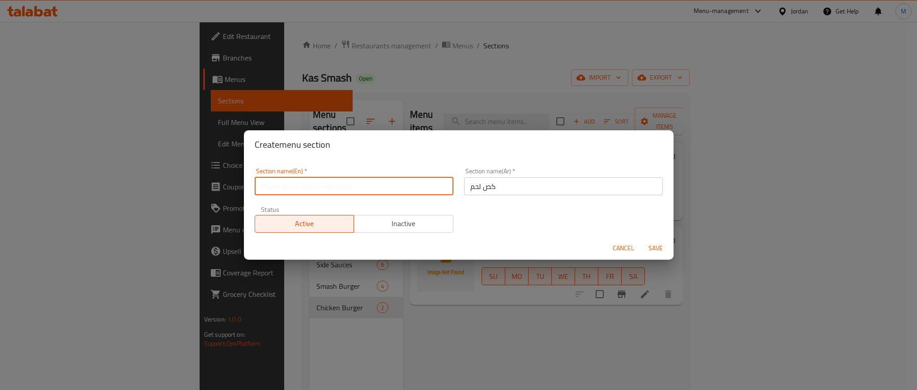
paste input "kus"
click at [266, 186] on input "kus" at bounding box center [354, 186] width 199 height 18
click at [321, 179] on input "kas" at bounding box center [354, 186] width 199 height 18
paste input "meat"
click at [340, 188] on input "kas meat" at bounding box center [354, 186] width 199 height 18
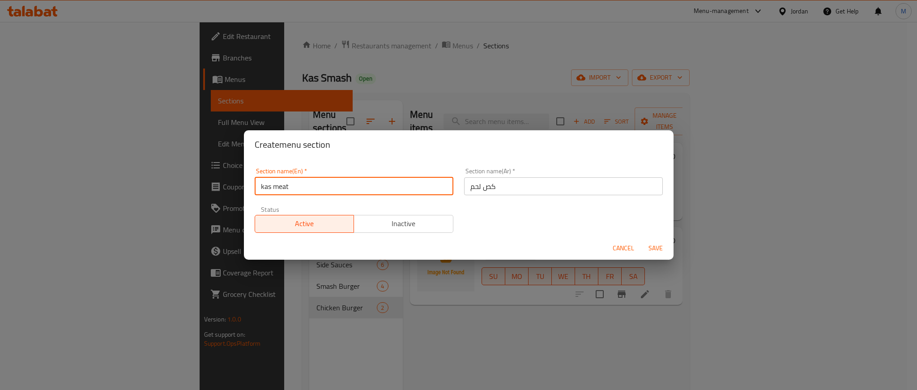
click at [340, 188] on input "kas meat" at bounding box center [354, 186] width 199 height 18
type input "Kas Meat"
click at [650, 245] on span "Save" at bounding box center [655, 248] width 21 height 11
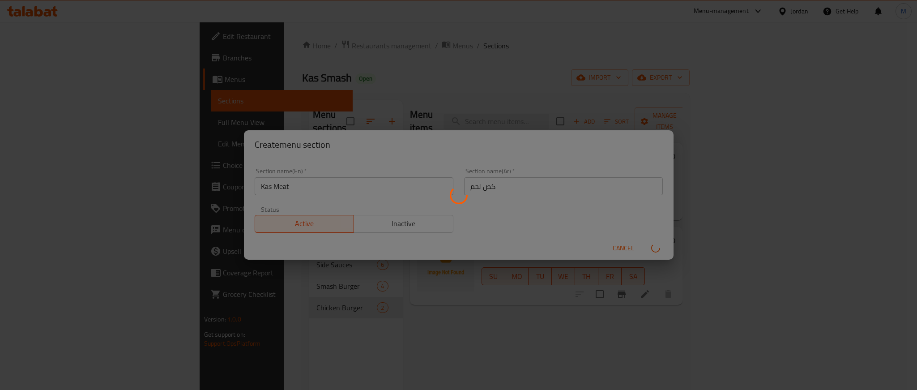
click at [271, 187] on div at bounding box center [458, 195] width 917 height 390
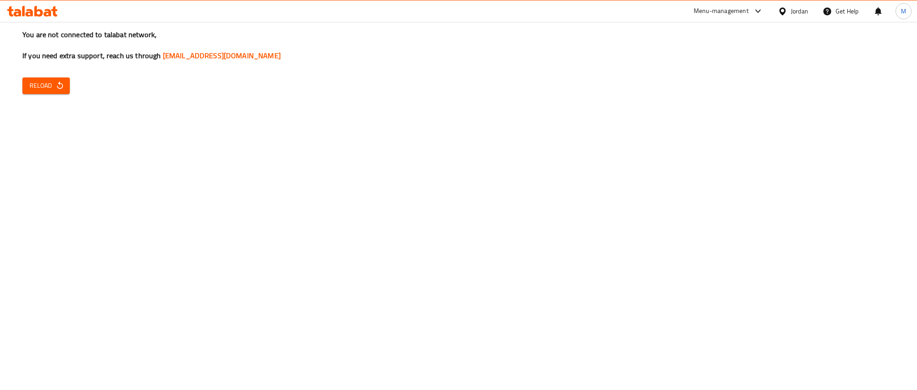
click at [823, 157] on div "You are not connected to talabat network, If you need extra support, reach us t…" at bounding box center [458, 195] width 917 height 390
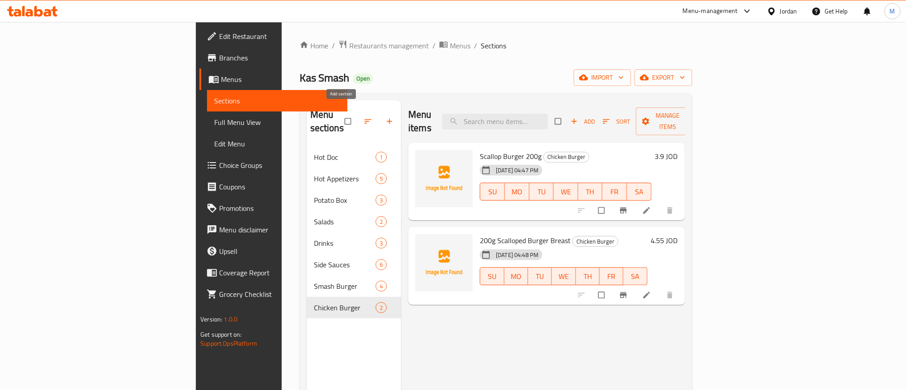
click at [385, 117] on icon "button" at bounding box center [389, 121] width 9 height 9
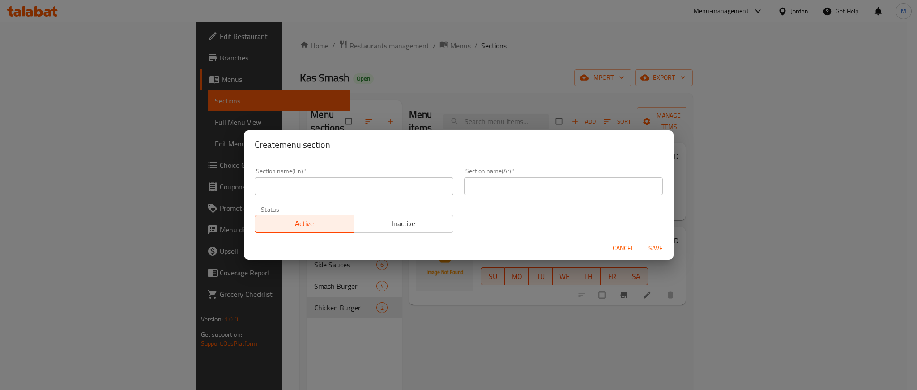
click at [407, 183] on input "text" at bounding box center [354, 186] width 199 height 18
paste input "meat"
type input "Kas Meat"
click at [595, 190] on input "text" at bounding box center [563, 186] width 199 height 18
type input "كص لحم"
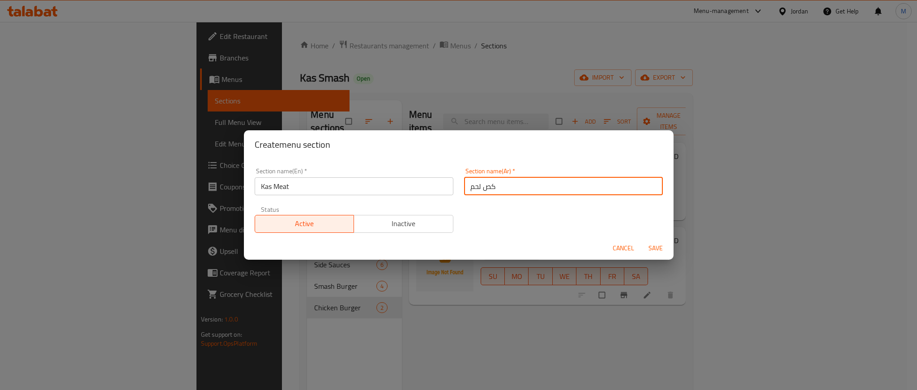
click at [656, 248] on span "Save" at bounding box center [655, 248] width 21 height 11
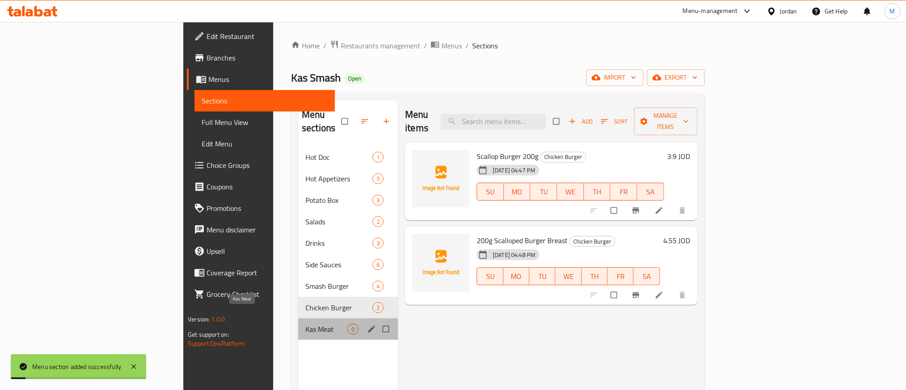
click at [306, 323] on span "Kas Meat" at bounding box center [327, 328] width 42 height 11
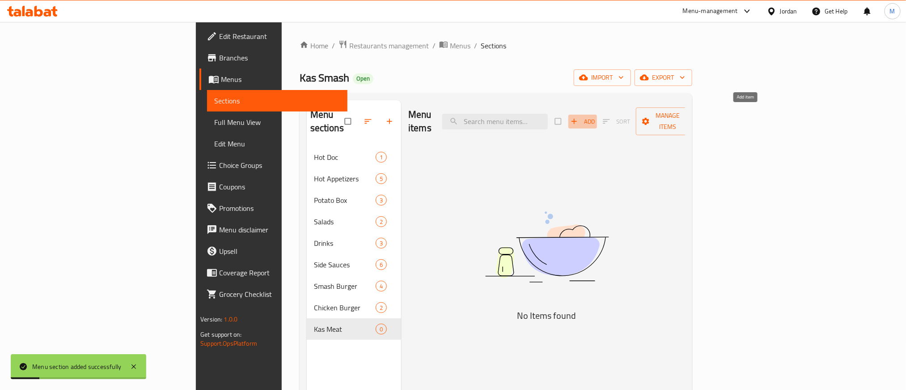
click at [595, 116] on span "Add" at bounding box center [583, 121] width 24 height 10
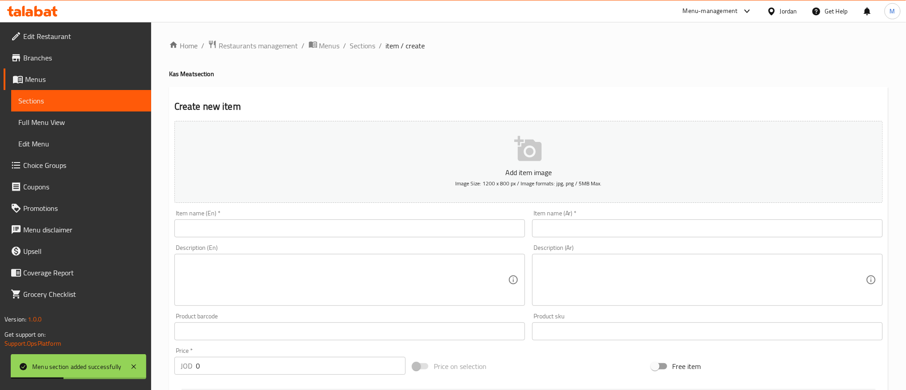
click at [730, 230] on input "text" at bounding box center [707, 228] width 351 height 18
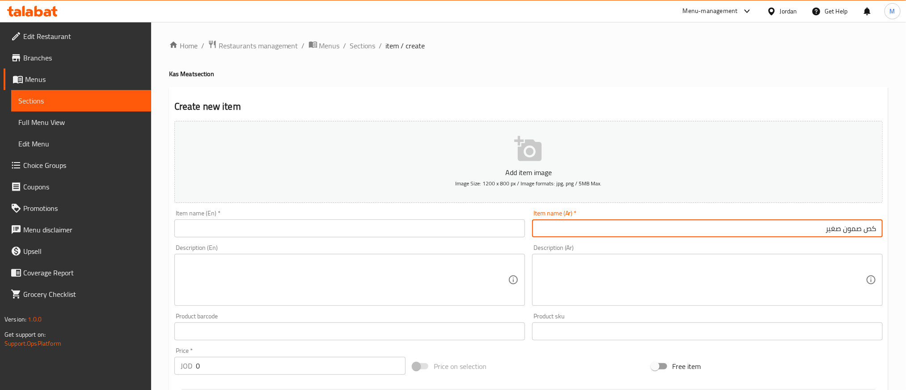
type input "كص صمون صغير"
click at [825, 230] on input "كص صمون صغير" at bounding box center [707, 228] width 351 height 18
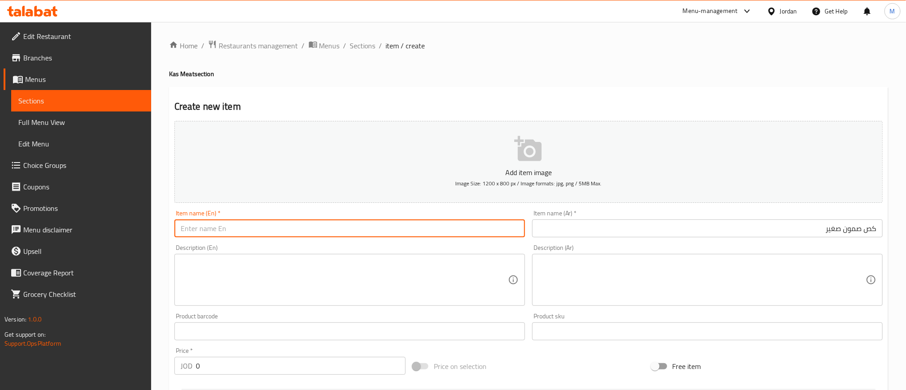
click at [388, 225] on input "text" at bounding box center [349, 228] width 351 height 18
paste input "kas sumun"
paste input "Small"
click at [331, 224] on input "kas sumun Small" at bounding box center [349, 228] width 351 height 18
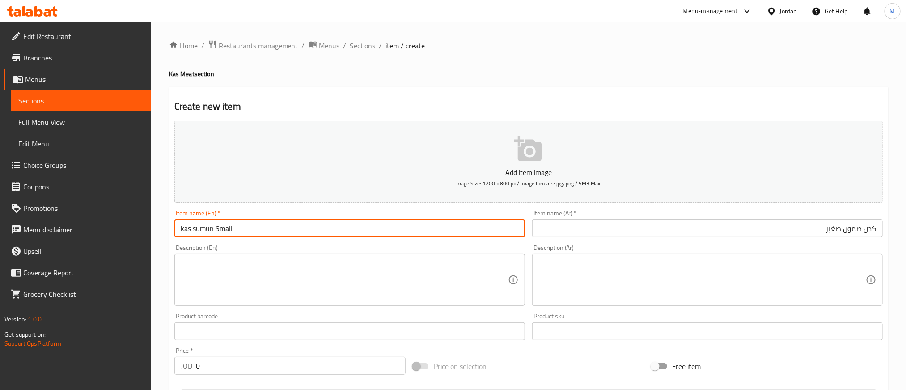
click at [331, 224] on input "kas sumun Small" at bounding box center [349, 228] width 351 height 18
type input "Kas Sumun Small"
click at [611, 39] on div "Home / Restaurants management / Menus / Sections / item / create Kas Meat secti…" at bounding box center [528, 327] width 755 height 610
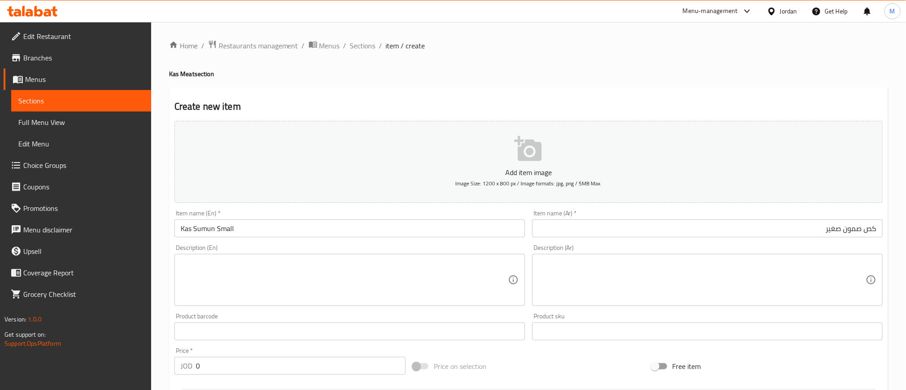
scroll to position [242, 0]
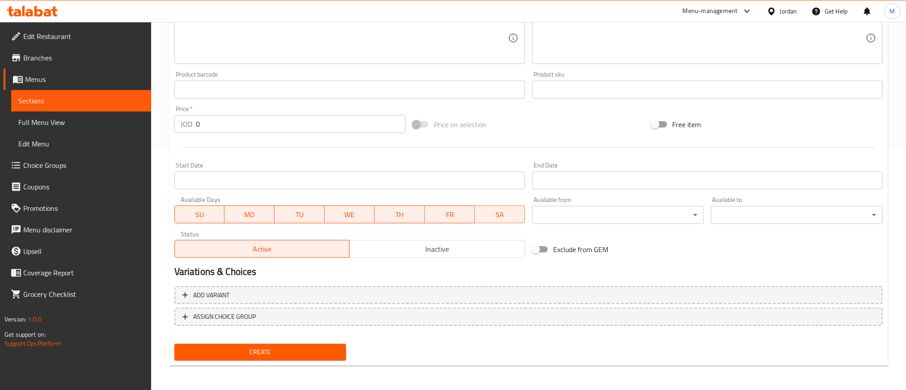
click at [329, 119] on input "0" at bounding box center [301, 124] width 210 height 18
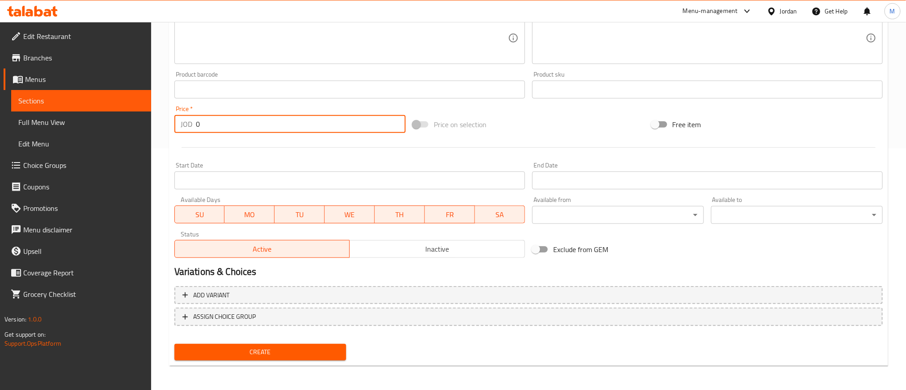
click at [329, 119] on input "0" at bounding box center [301, 124] width 210 height 18
type input "2"
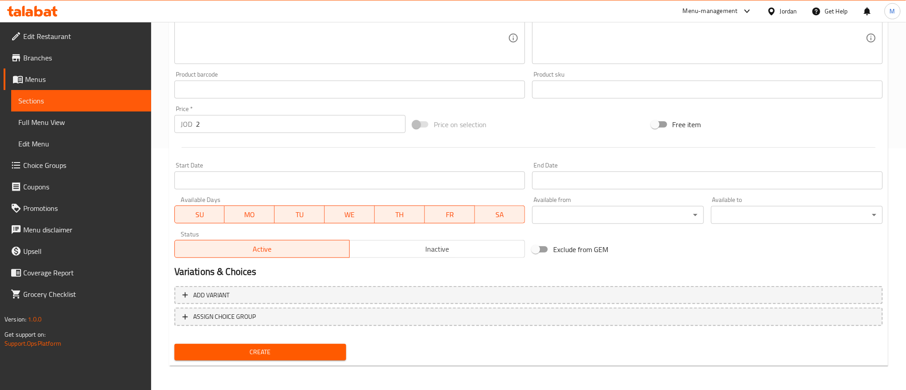
click at [328, 143] on div at bounding box center [529, 147] width 716 height 22
click at [344, 361] on div "Create" at bounding box center [260, 352] width 179 height 24
click at [334, 350] on span "Create" at bounding box center [260, 351] width 157 height 11
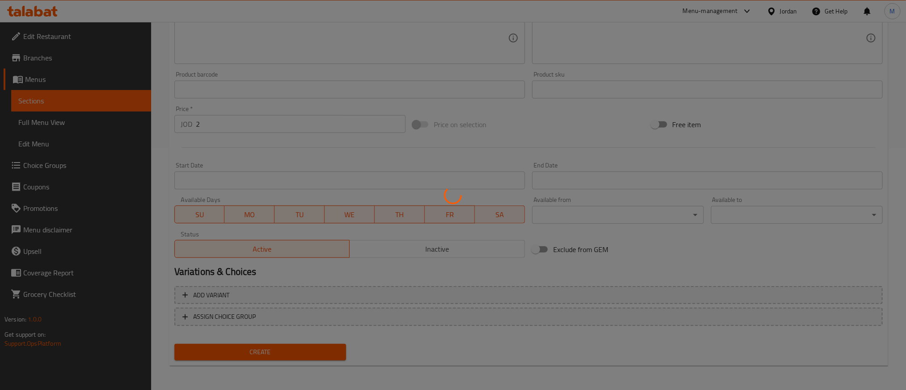
type input "0"
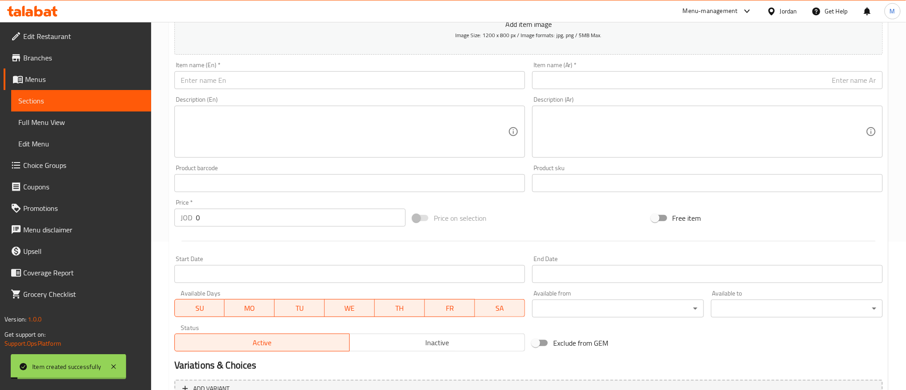
scroll to position [40, 0]
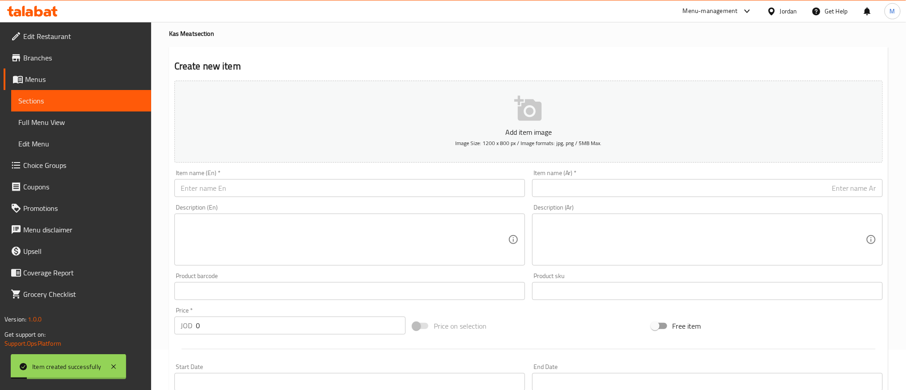
click at [734, 183] on input "text" at bounding box center [707, 188] width 351 height 18
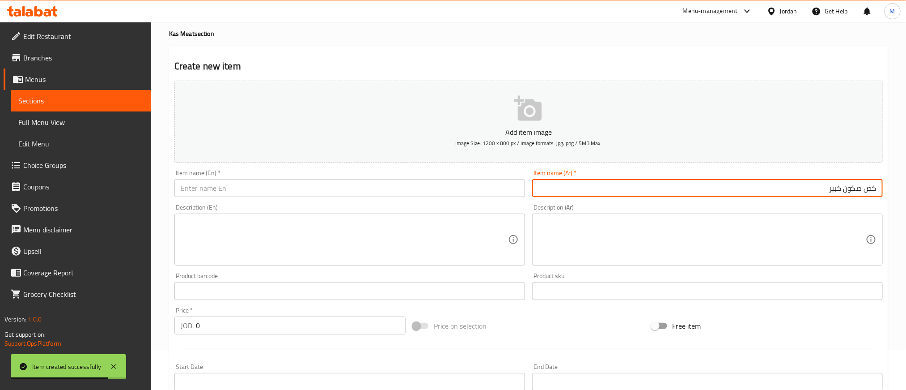
click at [854, 192] on input "كص صكون كبير" at bounding box center [707, 188] width 351 height 18
click at [835, 184] on input "كص صمون كبير" at bounding box center [707, 188] width 351 height 18
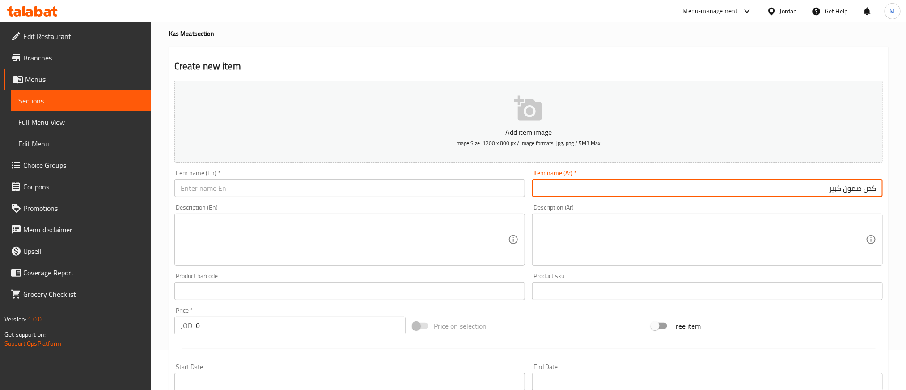
type input "كص صمون كبير"
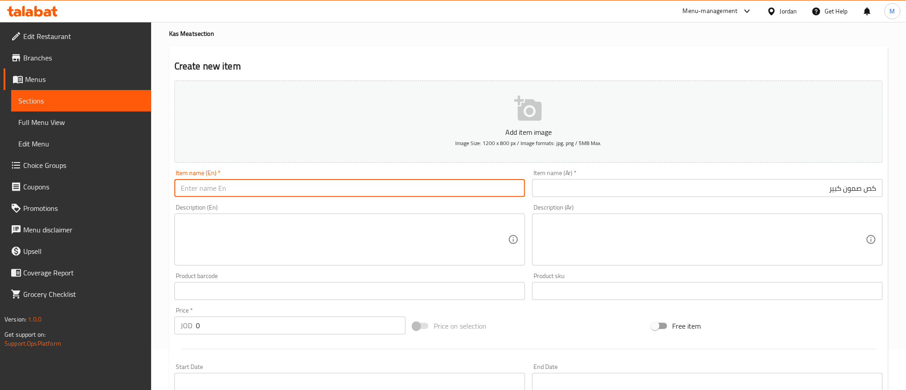
click at [379, 187] on input "text" at bounding box center [349, 188] width 351 height 18
paste input "kas sumun"
paste input "large"
click at [245, 187] on input "kas sumun large" at bounding box center [349, 188] width 351 height 18
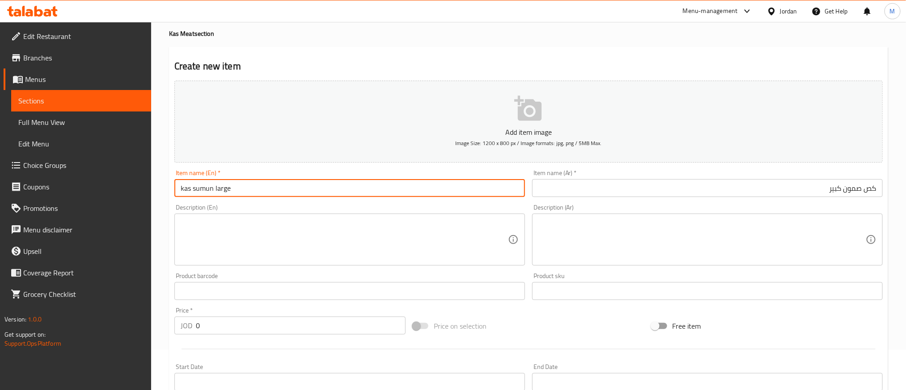
click at [245, 187] on input "kas sumun large" at bounding box center [349, 188] width 351 height 18
type input "Kas Sumun Large"
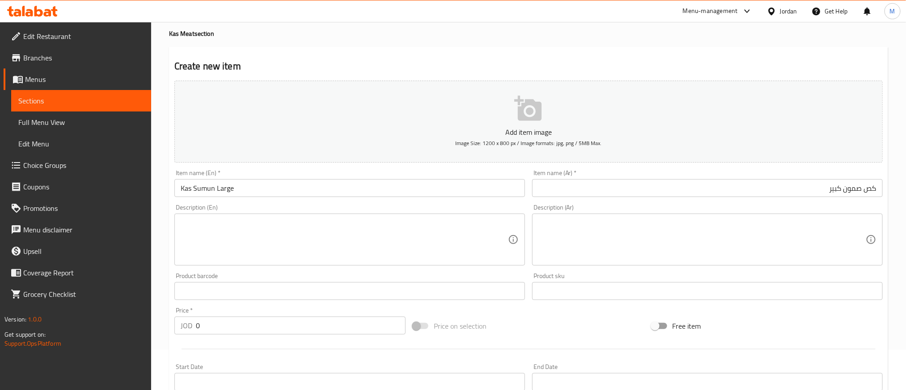
click at [317, 339] on div at bounding box center [529, 349] width 716 height 22
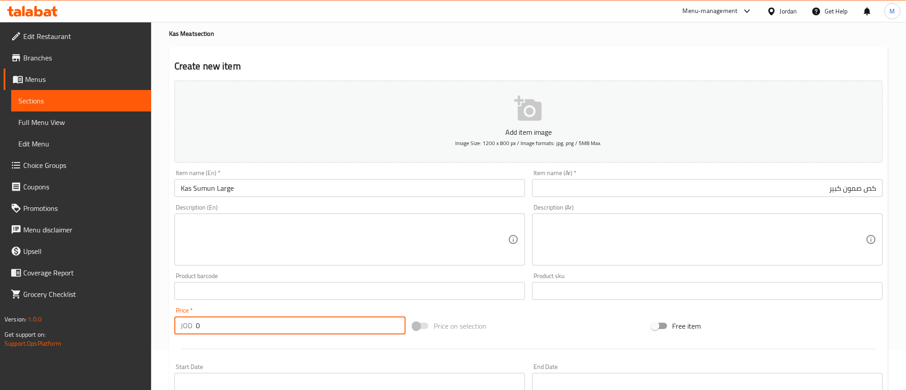
click at [315, 330] on input "0" at bounding box center [301, 325] width 210 height 18
type input "3.250"
click at [566, 325] on div "Price on selection" at bounding box center [528, 326] width 238 height 24
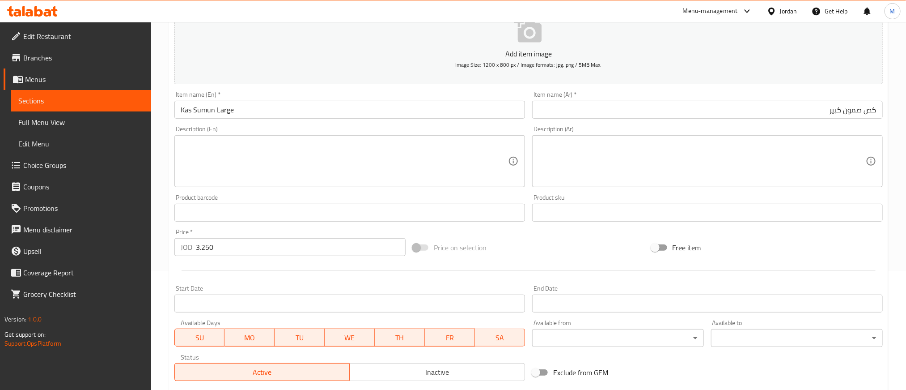
scroll to position [242, 0]
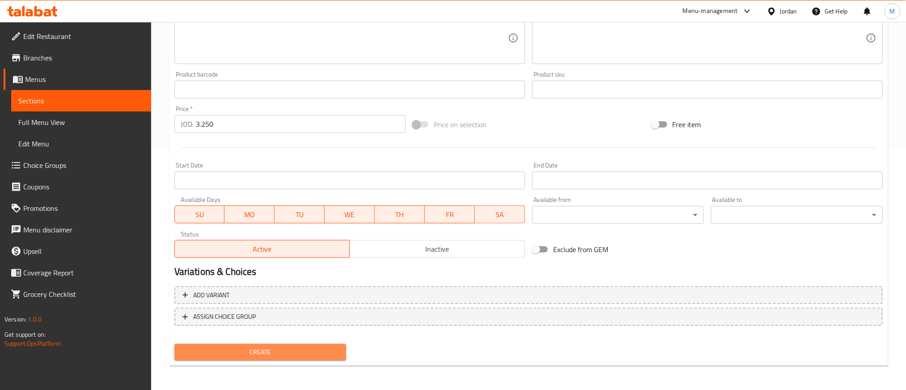
click at [315, 352] on span "Create" at bounding box center [260, 351] width 157 height 11
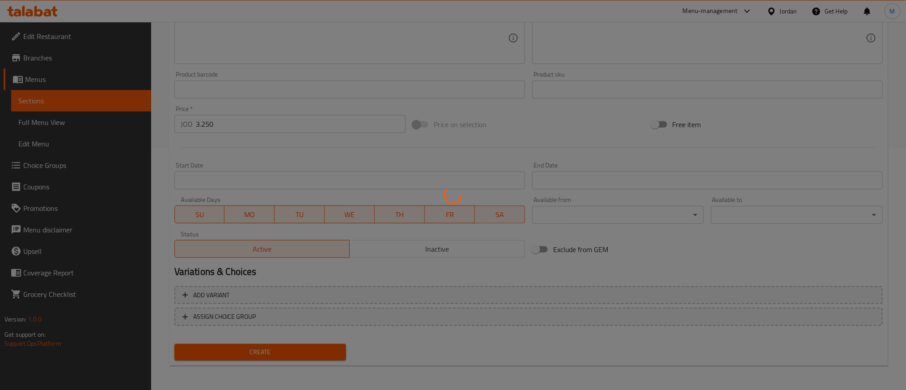
type input "0"
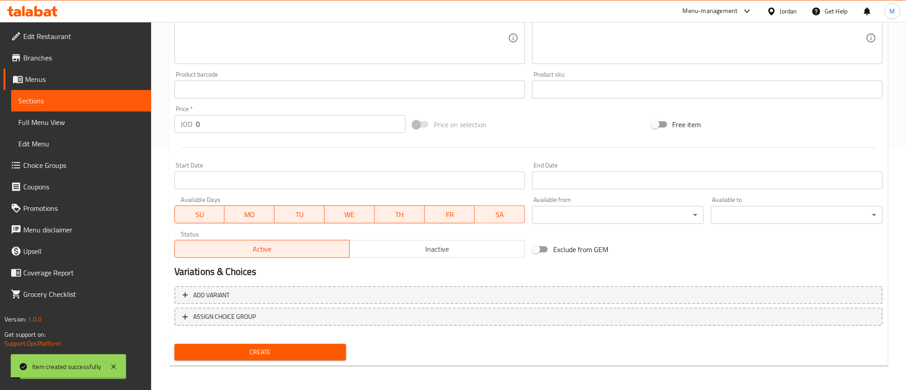
scroll to position [107, 0]
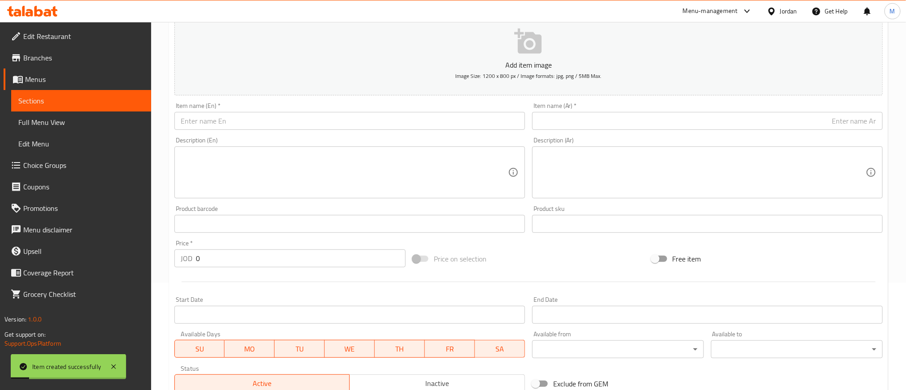
click at [699, 111] on div "Item name (Ar)   * Item name (Ar) *" at bounding box center [707, 115] width 351 height 27
click at [693, 125] on input "text" at bounding box center [707, 121] width 351 height 18
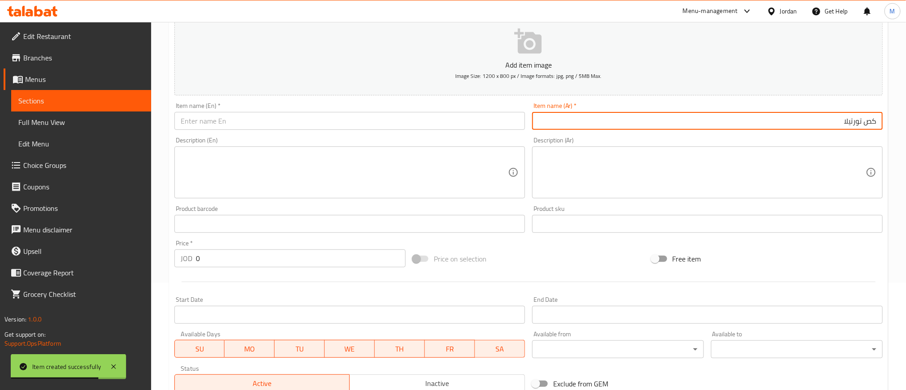
click at [719, 126] on input "كص تورتيلا" at bounding box center [707, 121] width 351 height 18
type input "كص تورتيلا"
click at [402, 123] on input "text" at bounding box center [349, 121] width 351 height 18
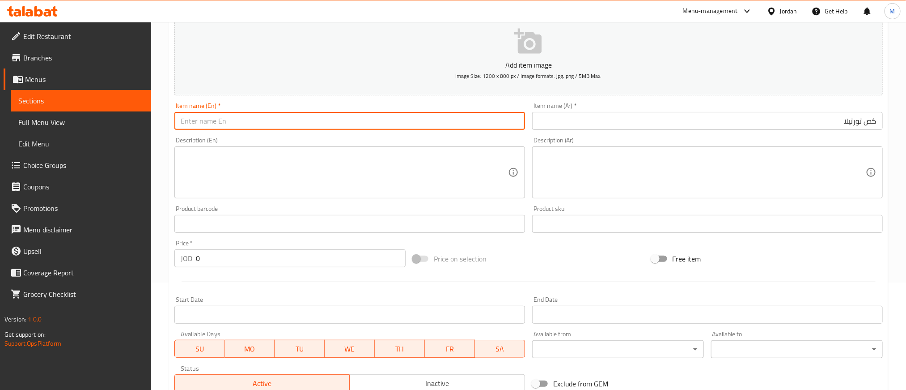
paste input "Tortilla"
paste input "kas"
click at [292, 119] on input "Tortilla kas" at bounding box center [349, 121] width 351 height 18
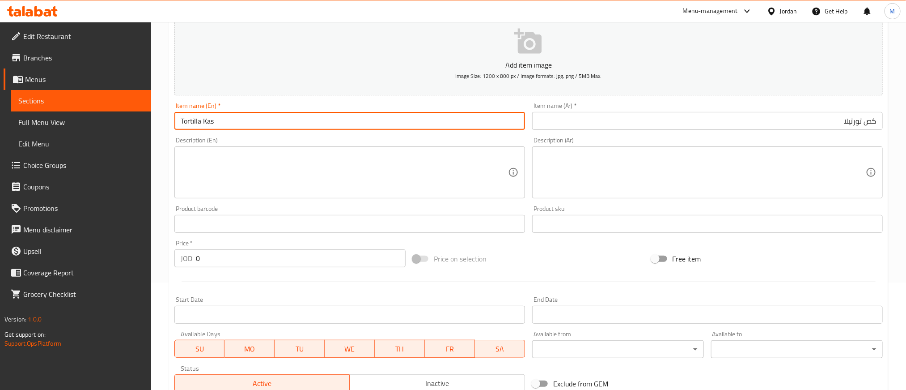
type input "Tortilla Kas"
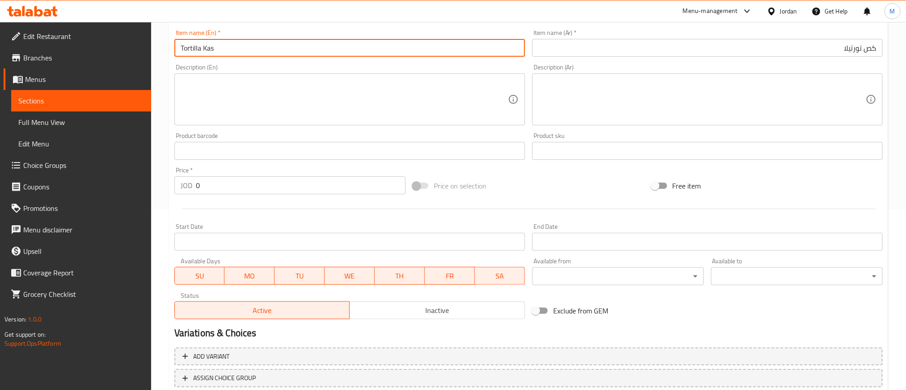
scroll to position [242, 0]
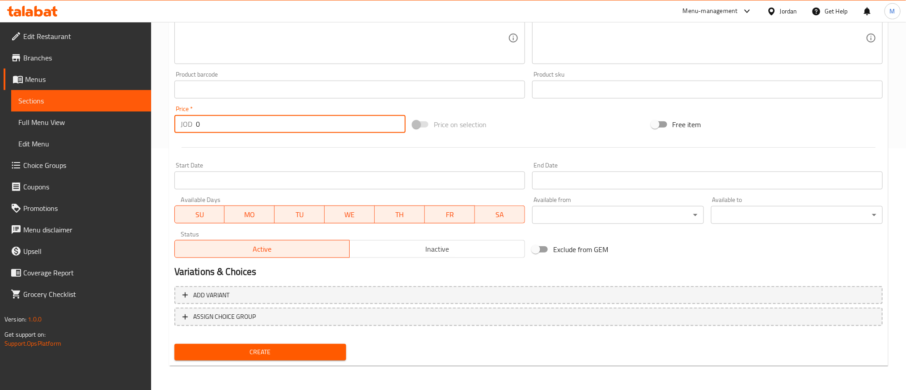
click at [312, 121] on input "0" at bounding box center [301, 124] width 210 height 18
click at [313, 121] on input "0" at bounding box center [301, 124] width 210 height 18
type input "2.250"
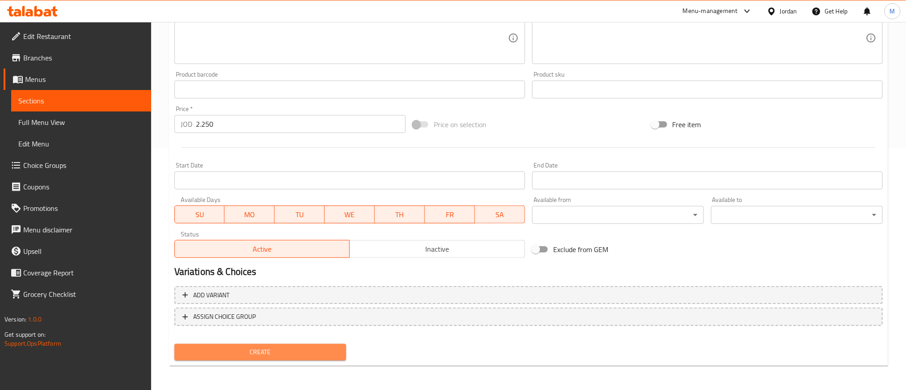
drag, startPoint x: 321, startPoint y: 351, endPoint x: 325, endPoint y: 353, distance: 5.2
click at [325, 353] on span "Create" at bounding box center [260, 351] width 157 height 11
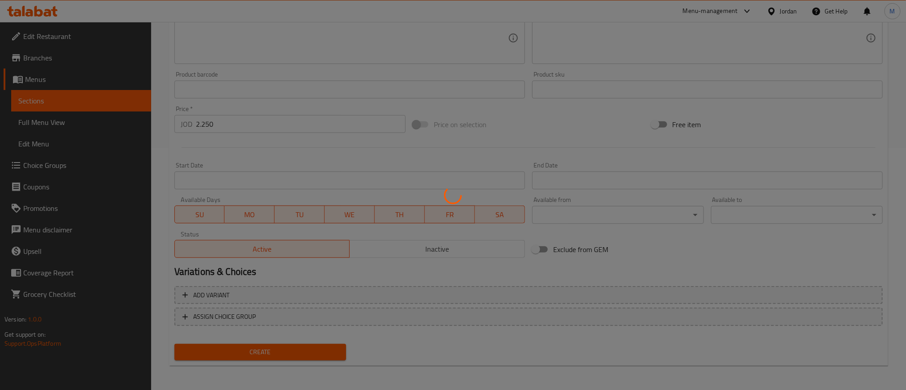
type input "0"
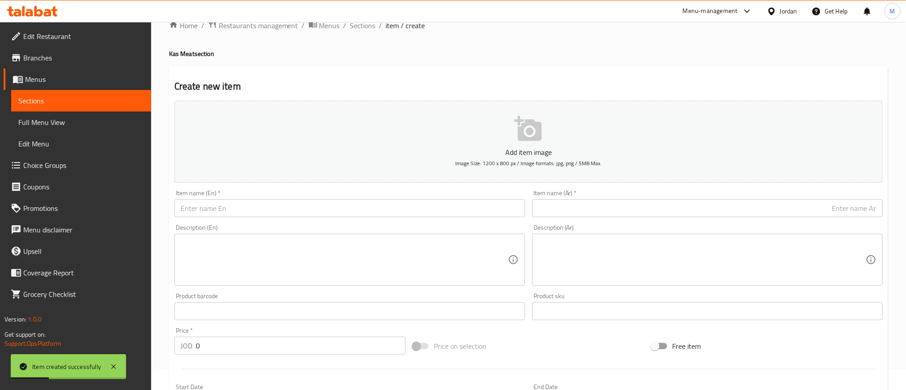
scroll to position [0, 0]
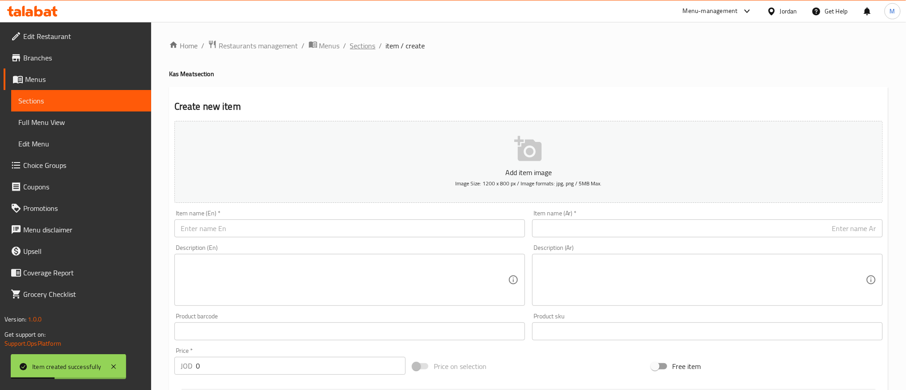
click at [354, 38] on div "Home / Restaurants management / Menus / Sections / item / create Kas Meat secti…" at bounding box center [528, 327] width 755 height 610
drag, startPoint x: 355, startPoint y: 46, endPoint x: 364, endPoint y: 53, distance: 11.5
click at [356, 46] on span "Sections" at bounding box center [363, 45] width 26 height 11
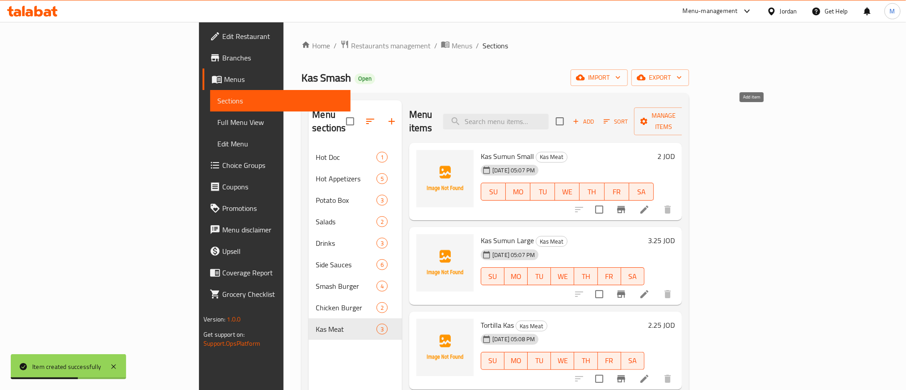
click at [596, 116] on span "Add" at bounding box center [584, 121] width 24 height 10
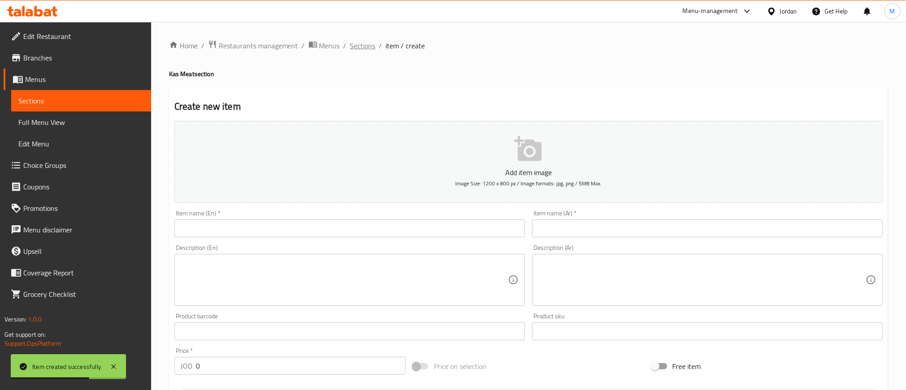
click at [362, 43] on span "Sections" at bounding box center [363, 45] width 26 height 11
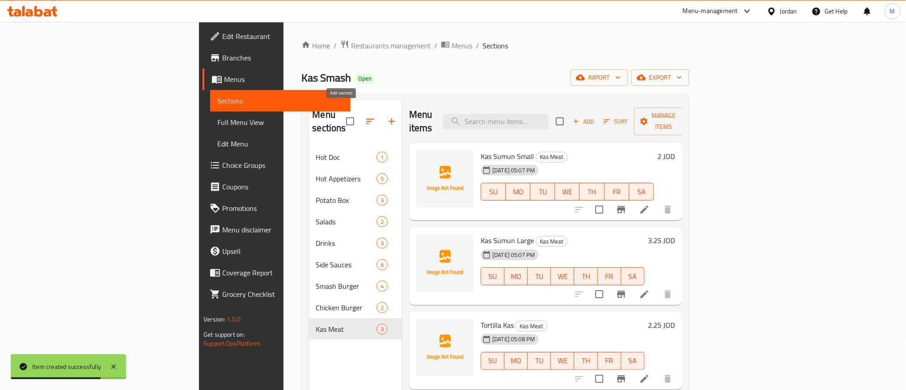
click at [409, 117] on h2 "Menu items" at bounding box center [420, 121] width 23 height 27
click at [387, 116] on icon "button" at bounding box center [392, 121] width 11 height 11
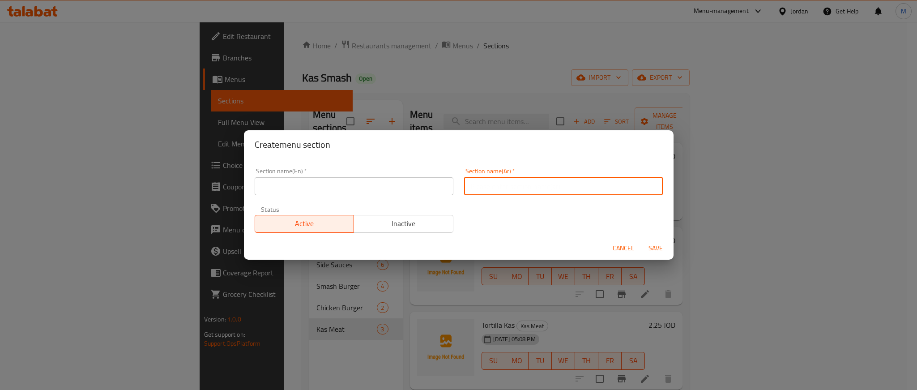
click at [591, 187] on input "text" at bounding box center [563, 186] width 199 height 18
click at [591, 187] on input "كص دجاج" at bounding box center [563, 186] width 199 height 18
type input "كص دجاج"
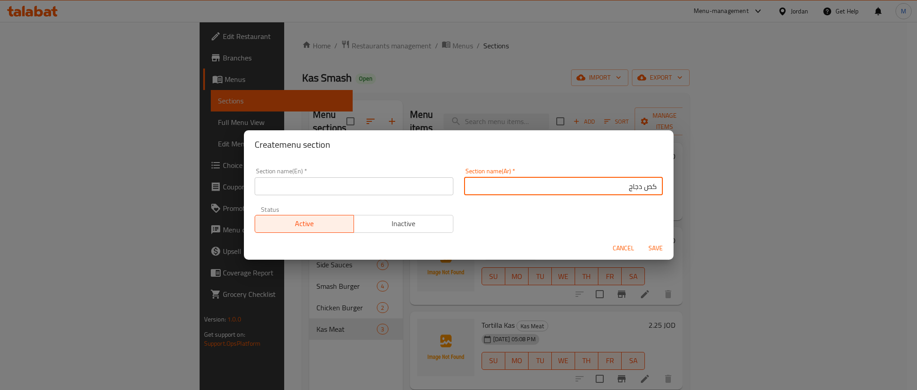
click at [267, 178] on input "text" at bounding box center [354, 186] width 199 height 18
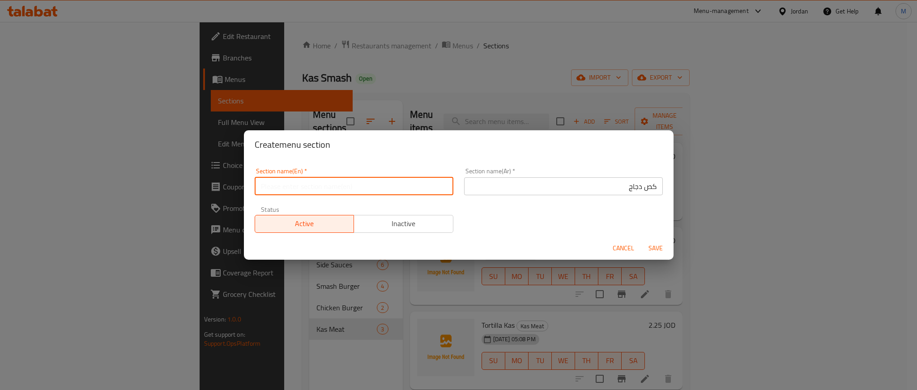
paste input "kas"
paste input "Chicken"
click at [299, 191] on input "kas Chicken" at bounding box center [354, 186] width 199 height 18
click at [272, 188] on input "kas Chicken" at bounding box center [354, 186] width 199 height 18
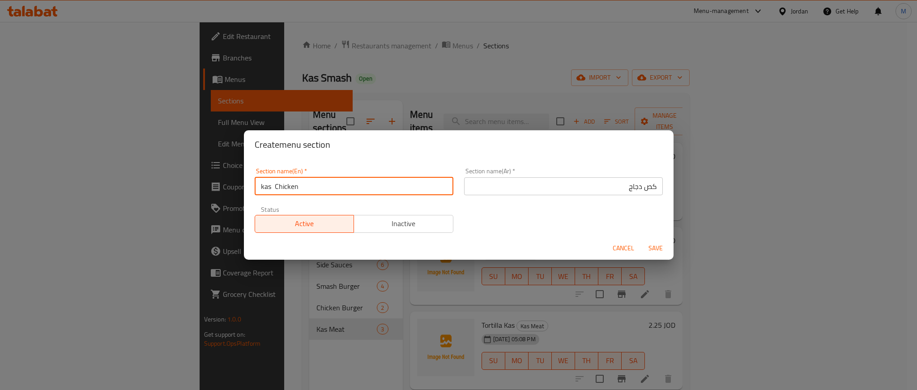
click at [272, 188] on input "kas Chicken" at bounding box center [354, 186] width 199 height 18
type input "kas Chicken"
click at [473, 237] on div "Cancel Save" at bounding box center [459, 248] width 430 height 24
click at [415, 190] on input "kas Chicken" at bounding box center [354, 186] width 199 height 18
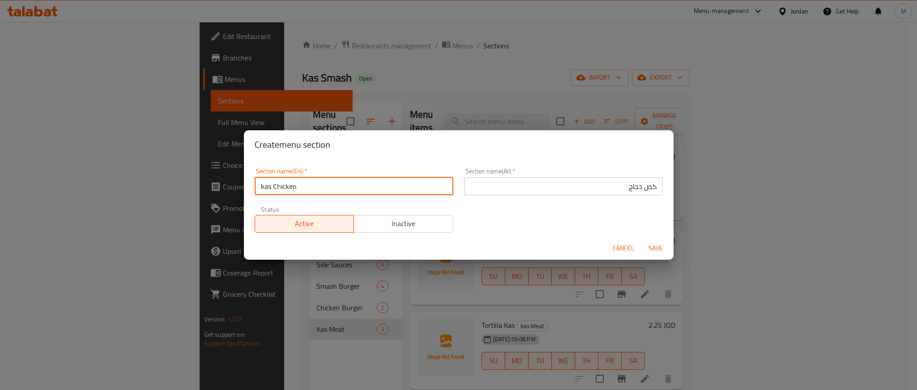
click at [415, 190] on input "kas Chicken" at bounding box center [354, 186] width 199 height 18
click at [609, 234] on div "Section name(En)   * kas Chicken Section name(En) * Section name(Ar)   * كص دجا…" at bounding box center [458, 200] width 419 height 76
click at [656, 250] on span "Save" at bounding box center [655, 248] width 21 height 11
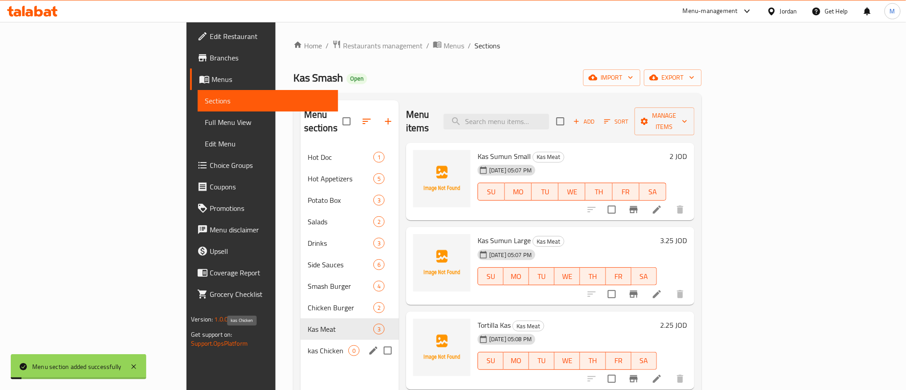
click at [308, 345] on span "kas Chicken" at bounding box center [328, 350] width 41 height 11
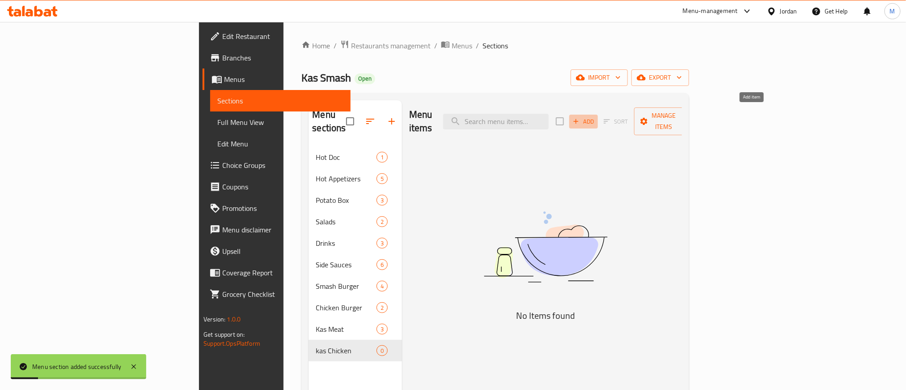
click at [596, 116] on span "Add" at bounding box center [584, 121] width 24 height 10
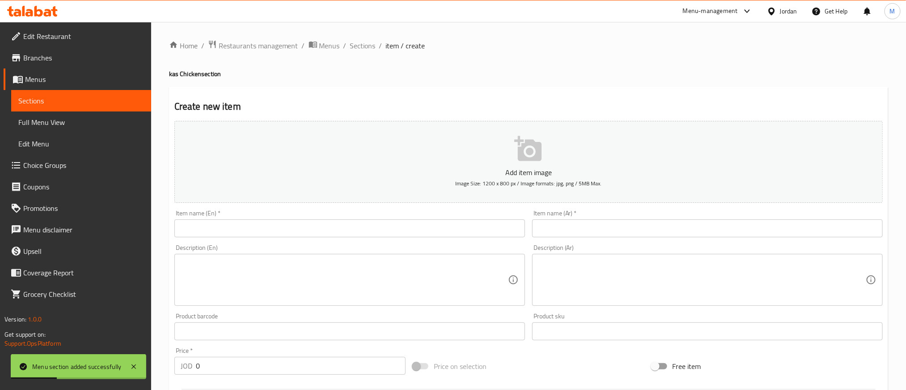
click at [784, 229] on input "text" at bounding box center [707, 228] width 351 height 18
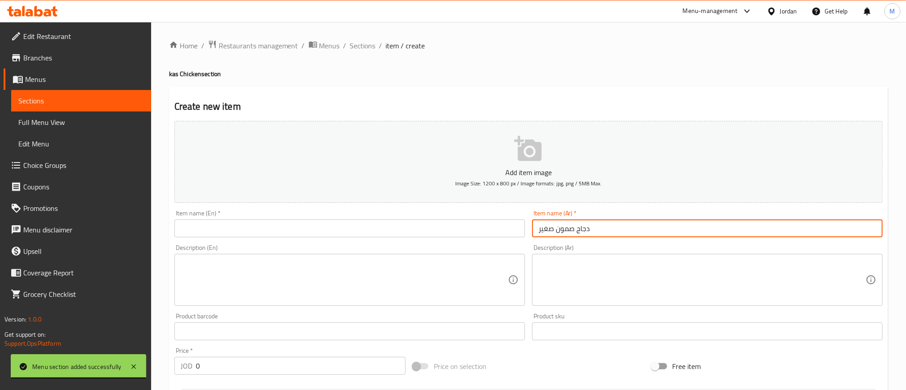
click at [787, 228] on input "دجاج صمون صغير" at bounding box center [707, 228] width 351 height 18
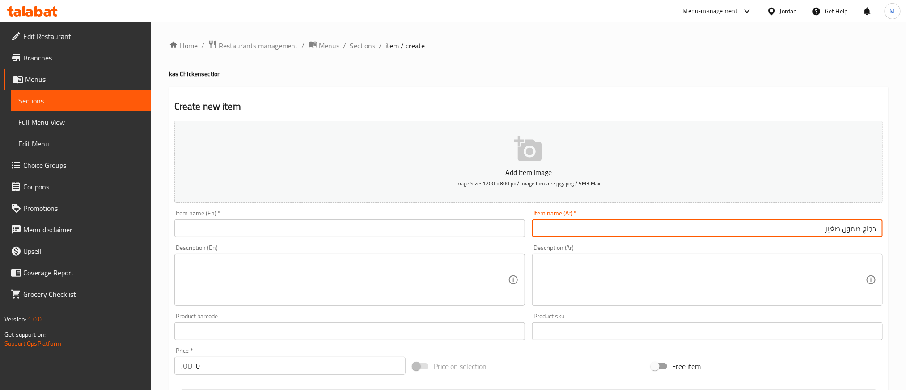
type input "دجاج صمون صغير"
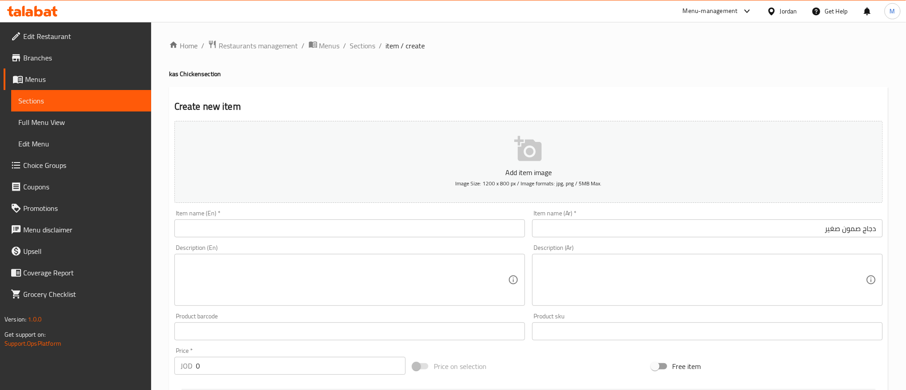
click at [375, 243] on div "Description (En) Description (En)" at bounding box center [350, 275] width 358 height 68
click at [368, 219] on input "text" at bounding box center [349, 228] width 351 height 18
paste input "Small samoon chicken"
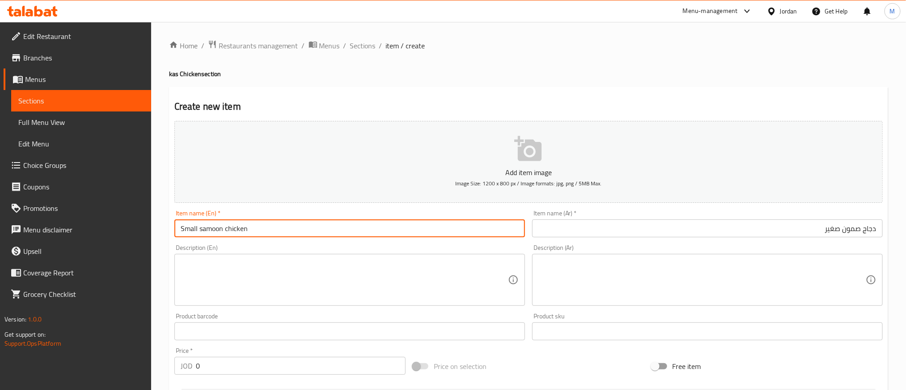
click at [360, 228] on input "Small samoon chicken" at bounding box center [349, 228] width 351 height 18
click at [365, 230] on input "Small samoon Chicken" at bounding box center [349, 228] width 351 height 18
type input "Small Samoon Chicken"
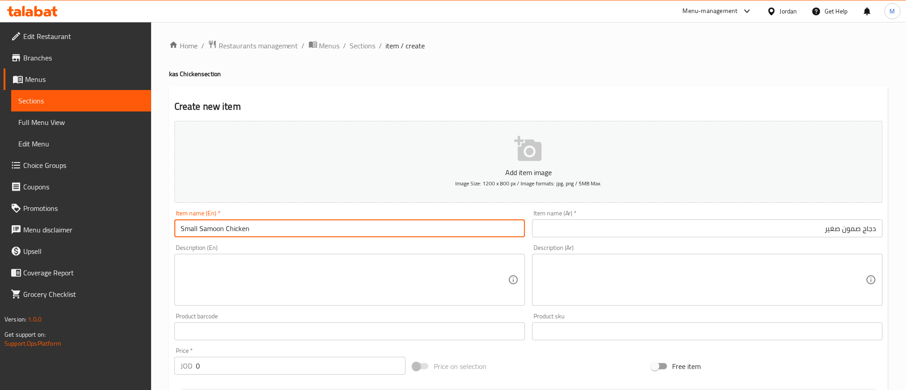
click at [365, 230] on input "Small Samoon Chicken" at bounding box center [349, 228] width 351 height 18
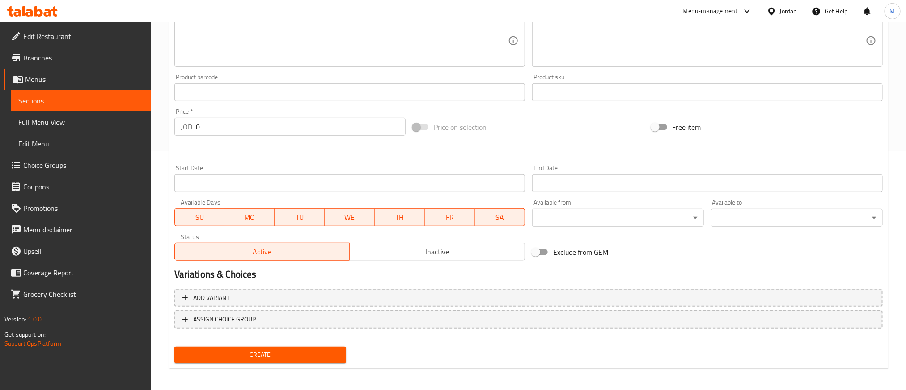
scroll to position [242, 0]
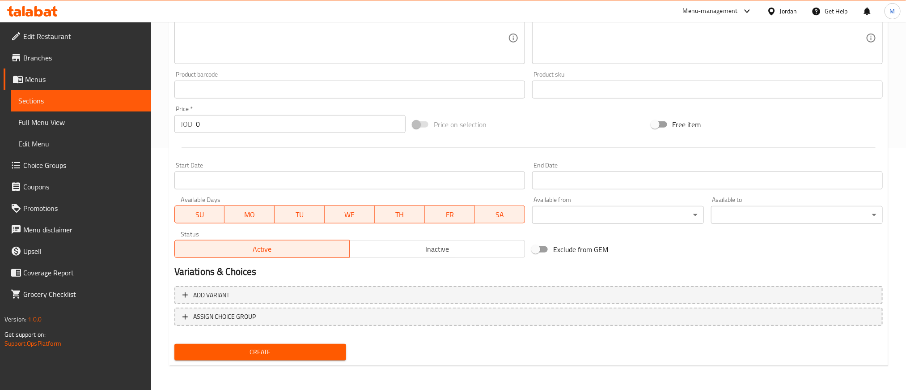
click at [306, 124] on input "0" at bounding box center [301, 124] width 210 height 18
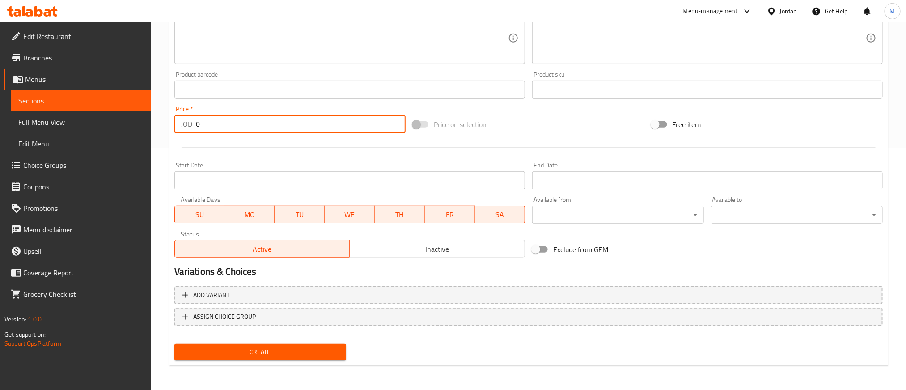
click at [306, 124] on input "0" at bounding box center [301, 124] width 210 height 18
type input "1.600"
click at [322, 349] on span "Create" at bounding box center [260, 351] width 157 height 11
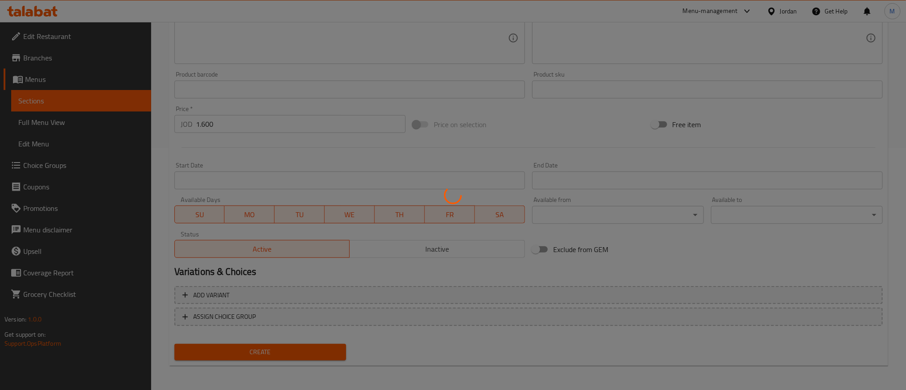
type input "0"
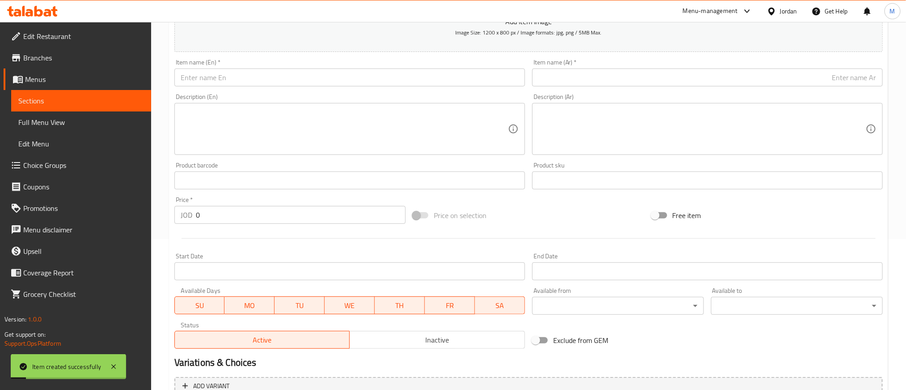
scroll to position [40, 0]
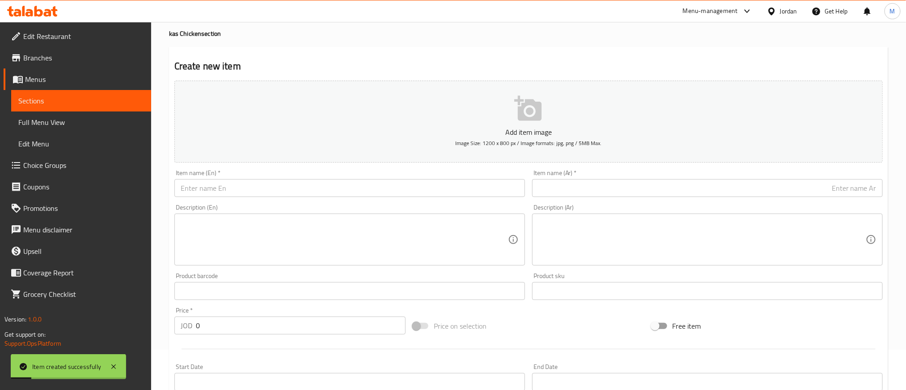
click at [686, 190] on input "text" at bounding box center [707, 188] width 351 height 18
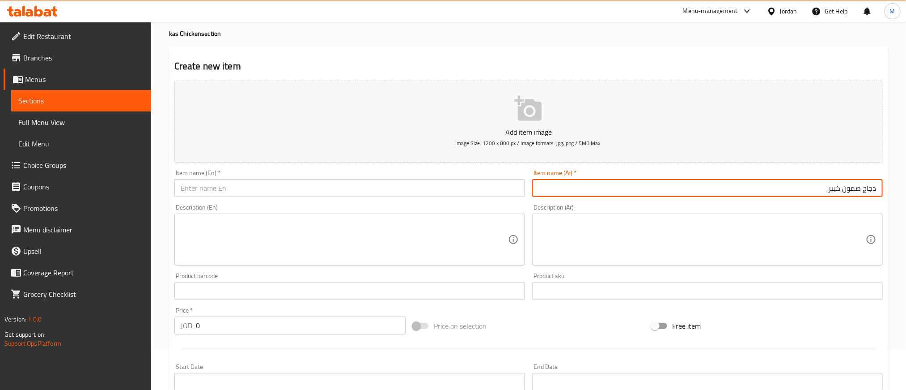
click at [689, 189] on input "دجاج صمون كبير" at bounding box center [707, 188] width 351 height 18
click at [689, 188] on input "دجاج صمون كبير" at bounding box center [707, 188] width 351 height 18
type input "دجاج صمون كبير"
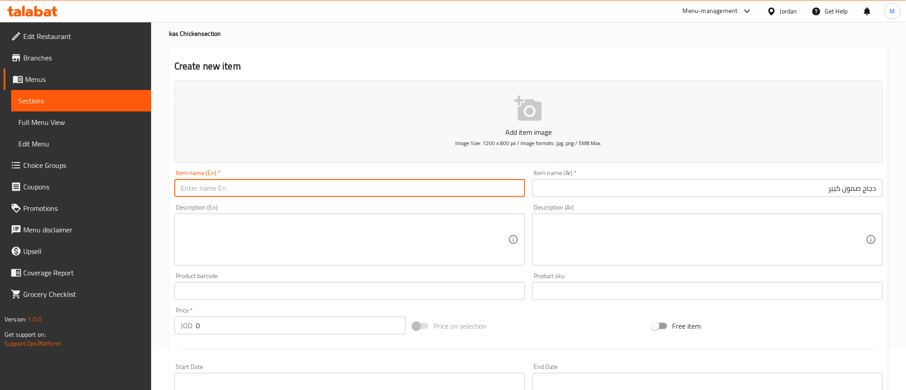
drag, startPoint x: 308, startPoint y: 185, endPoint x: 316, endPoint y: 170, distance: 17.6
click at [308, 185] on input "text" at bounding box center [349, 188] width 351 height 18
paste input "Large chicken bun"
click at [222, 189] on input "Large chicken bun" at bounding box center [349, 188] width 351 height 18
click at [223, 189] on input "Large chicken bun" at bounding box center [349, 188] width 351 height 18
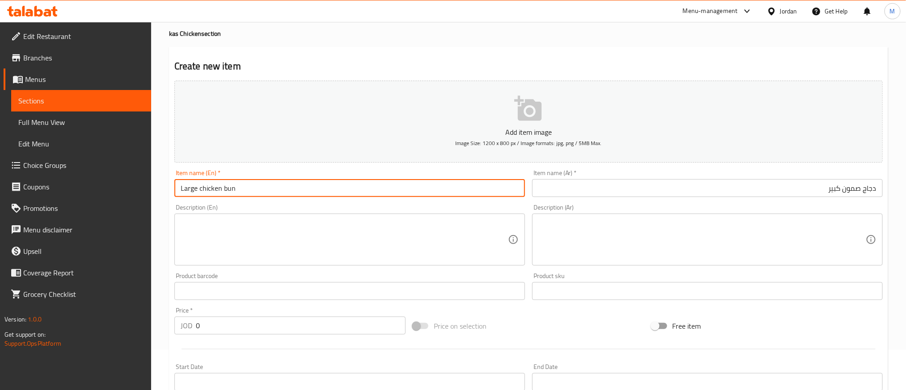
paste input "sumuwn"
click at [222, 189] on input "Large chicken sumuwn" at bounding box center [349, 188] width 351 height 18
type input "Large Chicken Sumuwn"
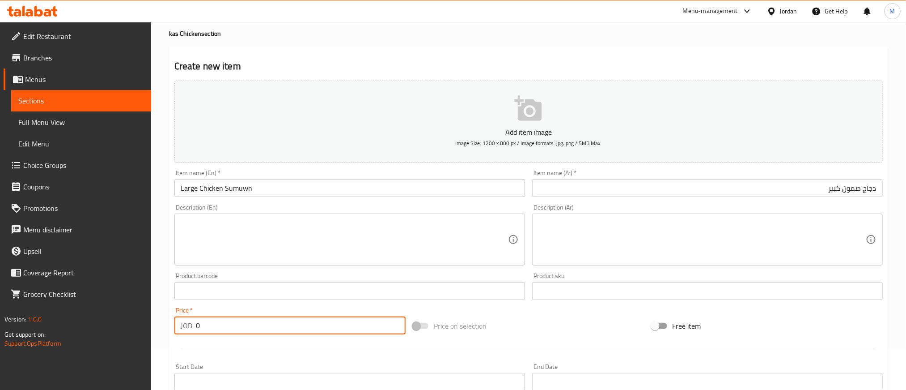
click at [231, 323] on input "0" at bounding box center [301, 325] width 210 height 18
click at [233, 323] on input "0" at bounding box center [301, 325] width 210 height 18
type input "3"
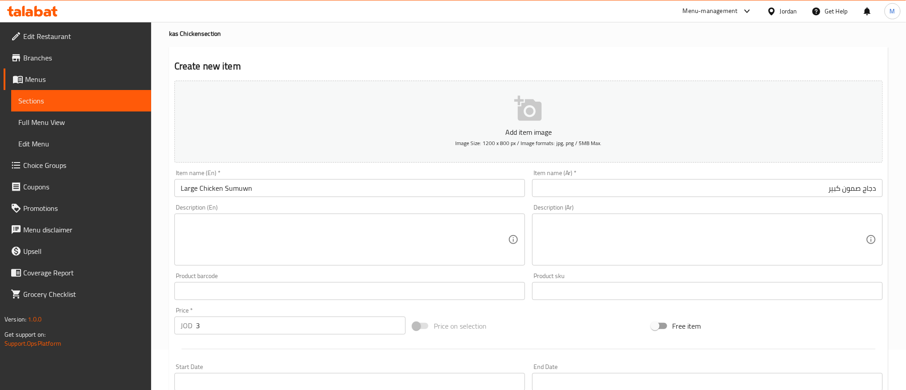
click at [539, 333] on div "Price on selection" at bounding box center [528, 326] width 238 height 24
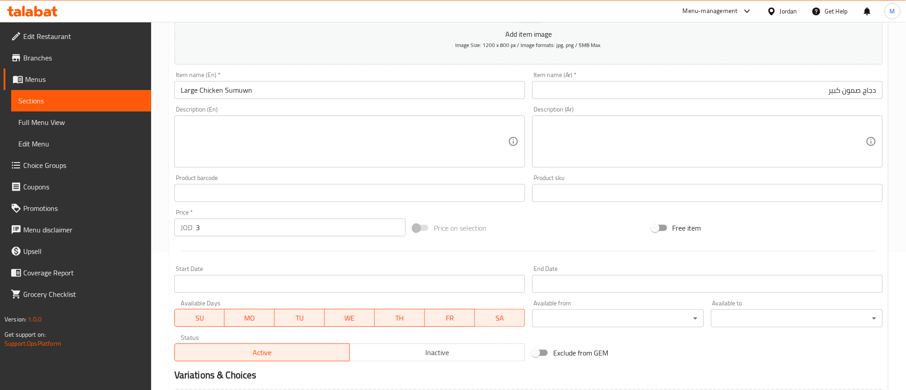
scroll to position [242, 0]
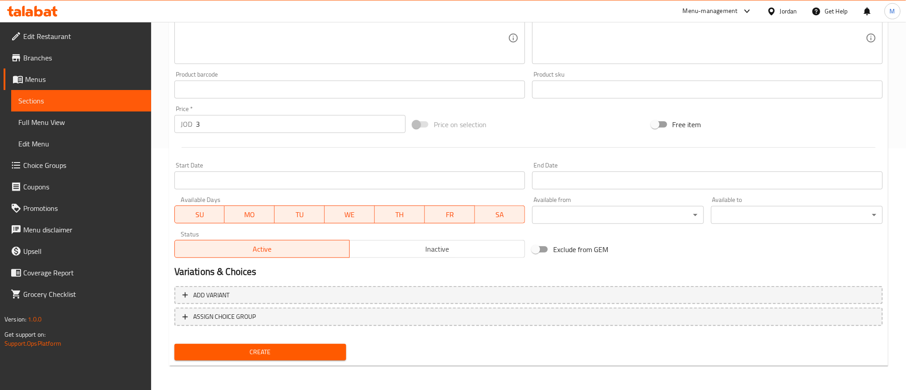
click at [300, 347] on span "Create" at bounding box center [260, 351] width 157 height 11
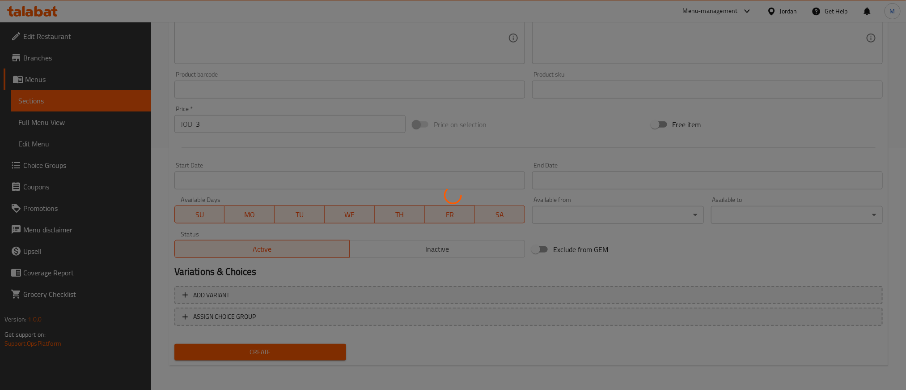
type input "0"
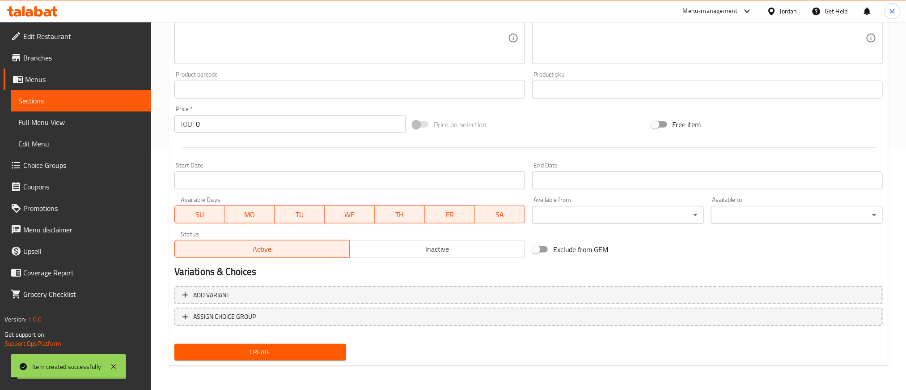
scroll to position [0, 0]
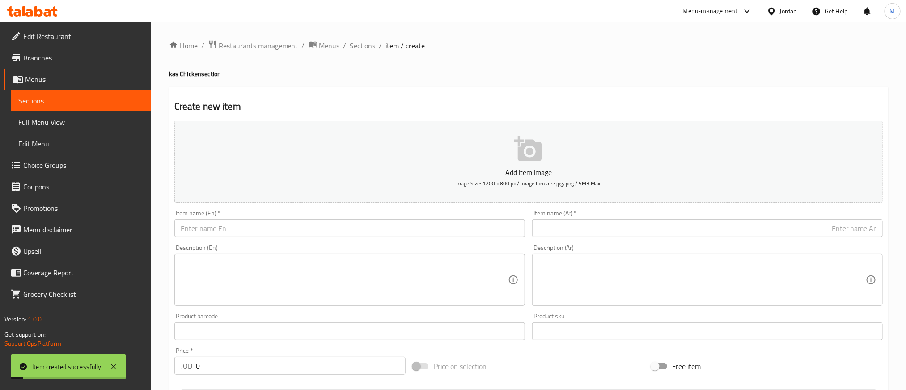
drag, startPoint x: 724, startPoint y: 247, endPoint x: 725, endPoint y: 238, distance: 9.9
click at [725, 246] on div "Description (Ar) Description (Ar)" at bounding box center [707, 274] width 351 height 61
click at [727, 235] on input "text" at bounding box center [707, 228] width 351 height 18
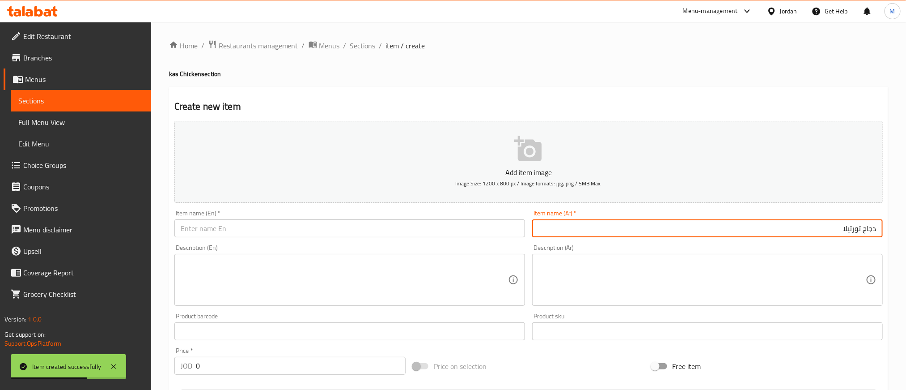
type input "دجاج تورتيلا"
click at [846, 230] on input "دجاج تورتيلا" at bounding box center [707, 228] width 351 height 18
click at [846, 229] on input "دجاج تورتيلا" at bounding box center [707, 228] width 351 height 18
drag, startPoint x: 846, startPoint y: 229, endPoint x: 674, endPoint y: 4, distance: 282.4
click at [846, 228] on input "دجاج تورتيلا" at bounding box center [707, 228] width 351 height 18
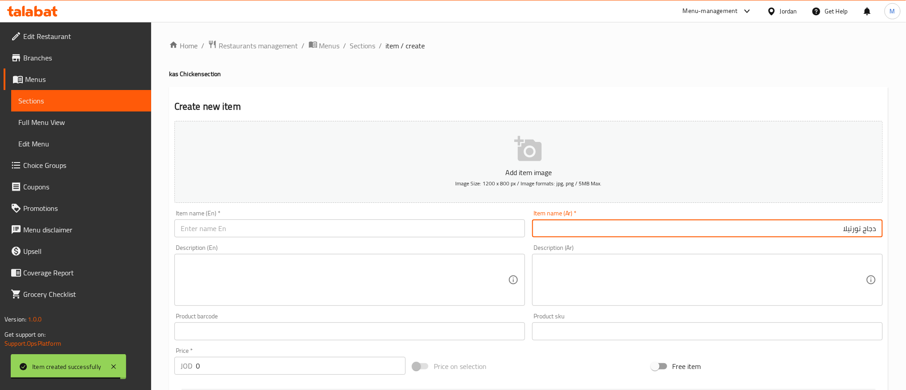
click at [270, 228] on input "text" at bounding box center [349, 228] width 351 height 18
paste input "Chicken tortilla"
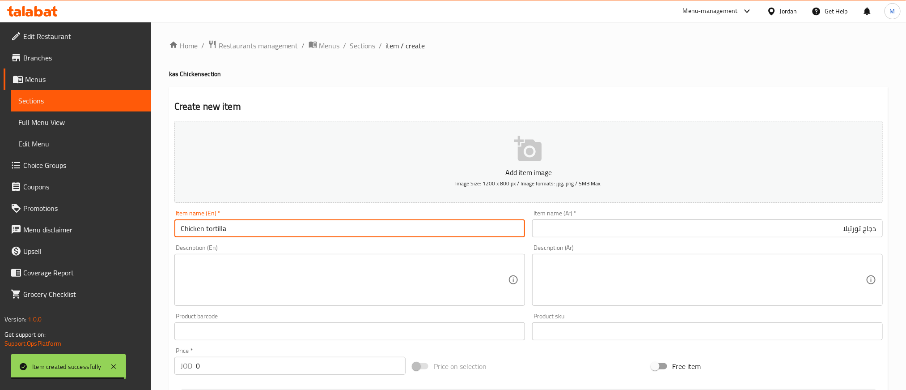
click at [270, 228] on input "Chicken tortilla" at bounding box center [349, 228] width 351 height 18
type input "Chicken Tortilla"
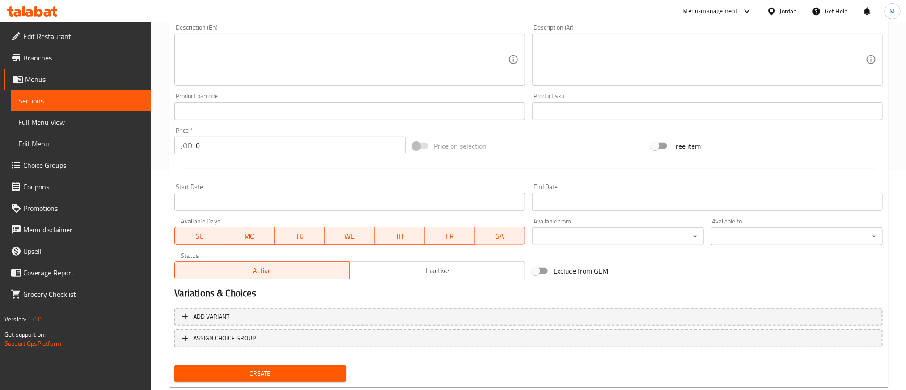
scroll to position [242, 0]
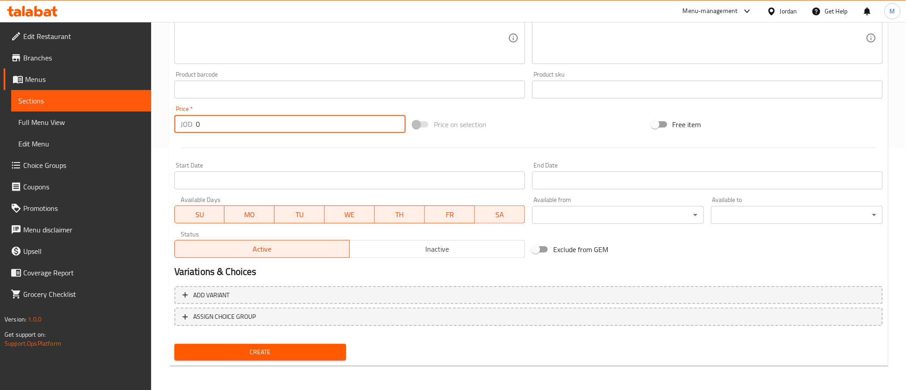
click at [309, 118] on input "0" at bounding box center [301, 124] width 210 height 18
type input "1.950"
click at [276, 353] on span "Create" at bounding box center [260, 351] width 157 height 11
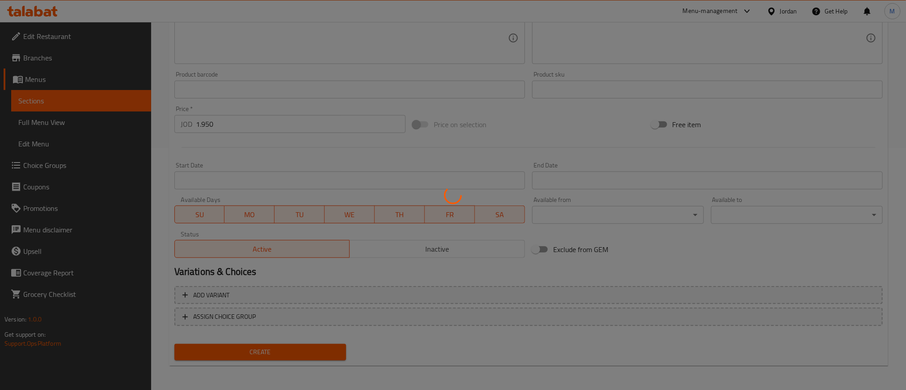
type input "0"
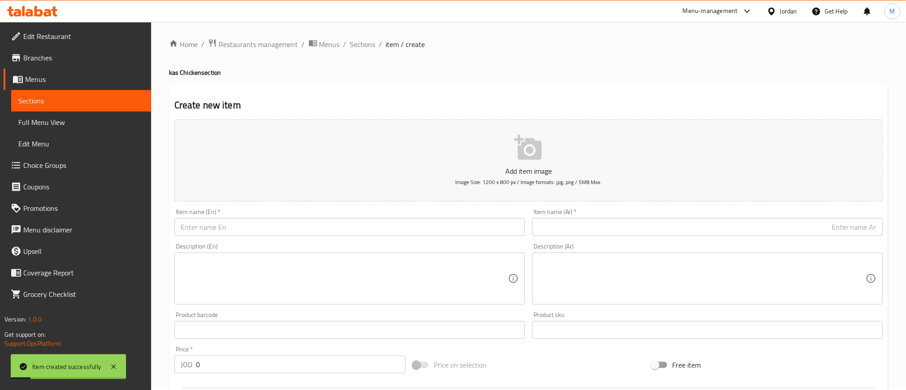
scroll to position [0, 0]
click at [372, 48] on span "Sections" at bounding box center [363, 45] width 26 height 11
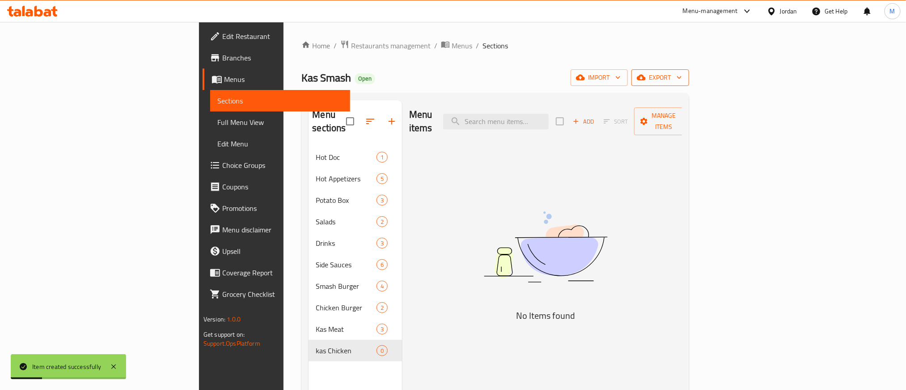
click at [682, 81] on span "export" at bounding box center [660, 77] width 43 height 11
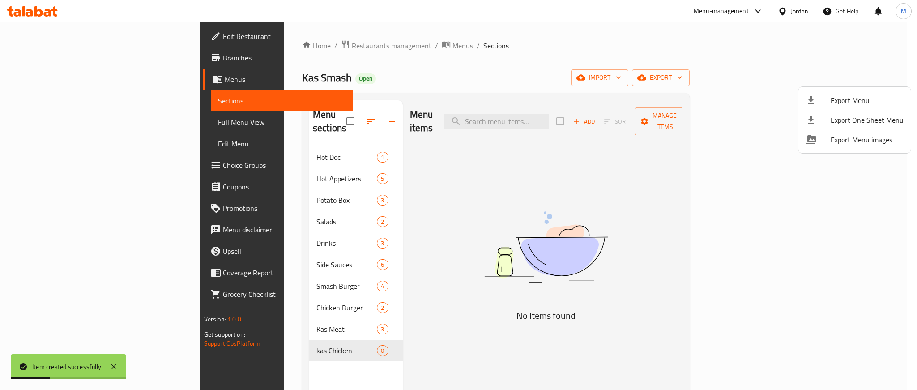
click at [686, 63] on div at bounding box center [458, 195] width 917 height 390
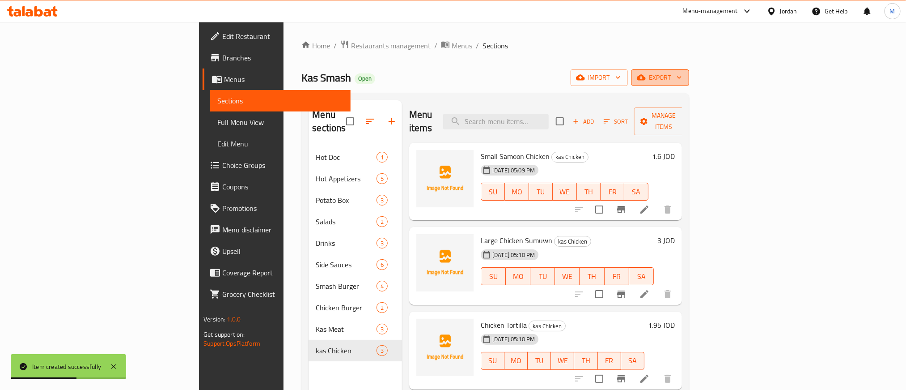
click at [682, 74] on span "export" at bounding box center [660, 77] width 43 height 11
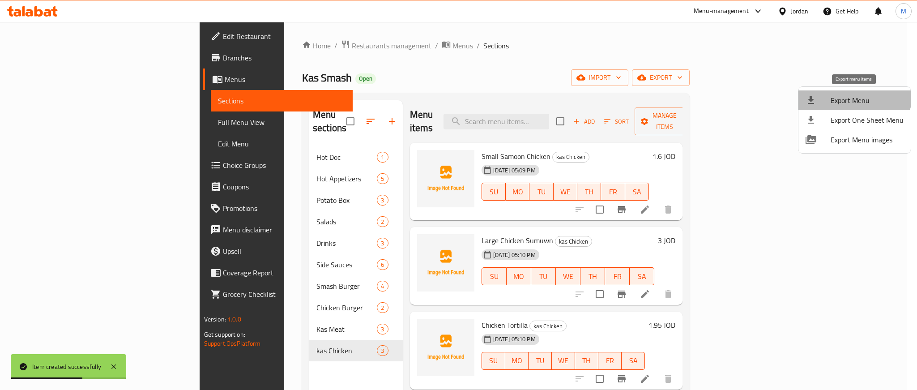
click at [851, 90] on li "Export Menu" at bounding box center [854, 100] width 112 height 20
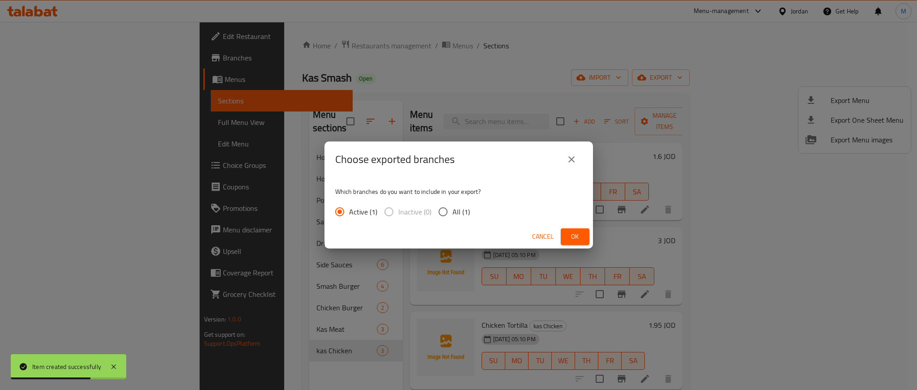
click at [576, 245] on div "Cancel Ok" at bounding box center [458, 237] width 268 height 24
click at [568, 233] on span "Ok" at bounding box center [575, 236] width 14 height 11
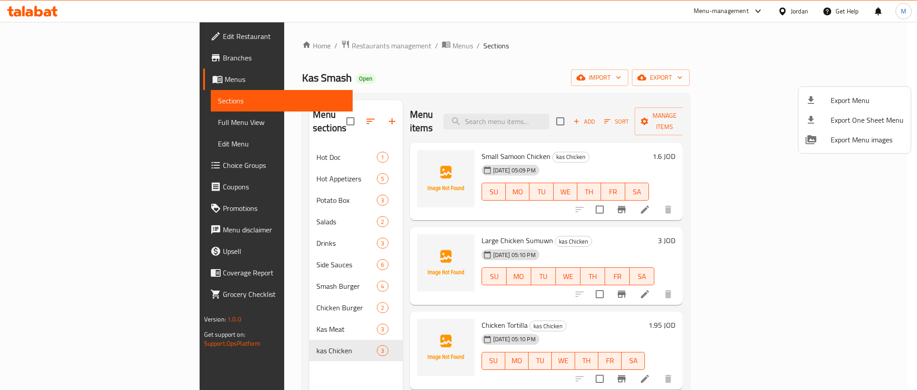
drag, startPoint x: 550, startPoint y: 74, endPoint x: 477, endPoint y: 53, distance: 76.8
drag, startPoint x: 477, startPoint y: 53, endPoint x: 406, endPoint y: 64, distance: 71.6
click at [406, 64] on div at bounding box center [458, 195] width 917 height 390
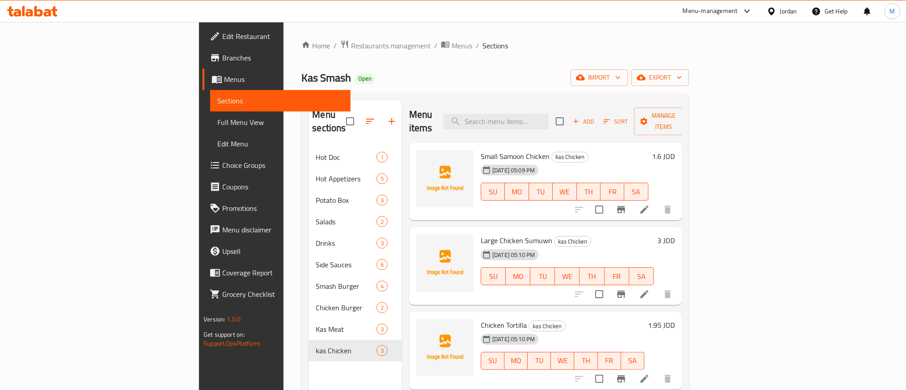
click at [302, 81] on span "Kas Smash" at bounding box center [327, 78] width 50 height 20
copy span "Kas Smash"
click at [222, 60] on span "Branches" at bounding box center [282, 57] width 121 height 11
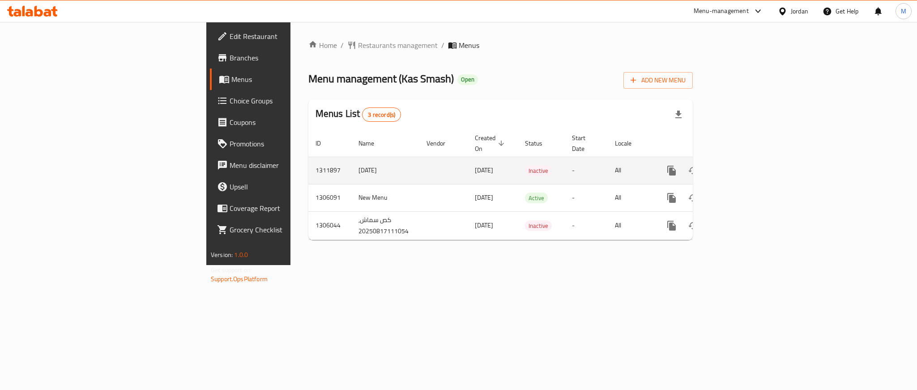
click at [741, 165] on icon "enhanced table" at bounding box center [736, 170] width 11 height 11
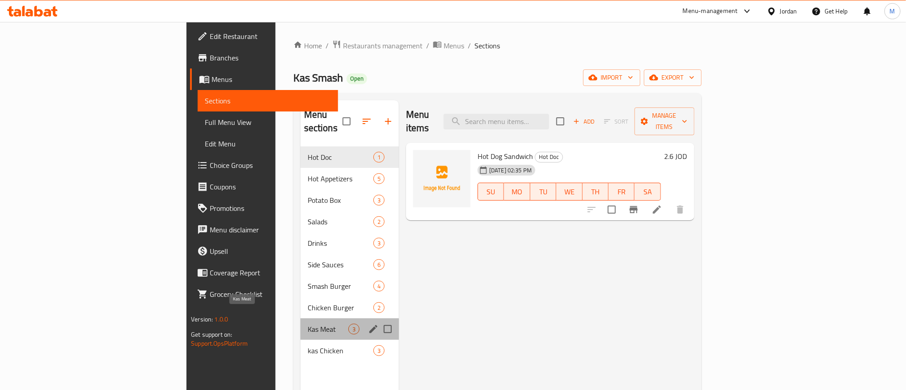
click at [308, 323] on span "Kas Meat" at bounding box center [328, 328] width 41 height 11
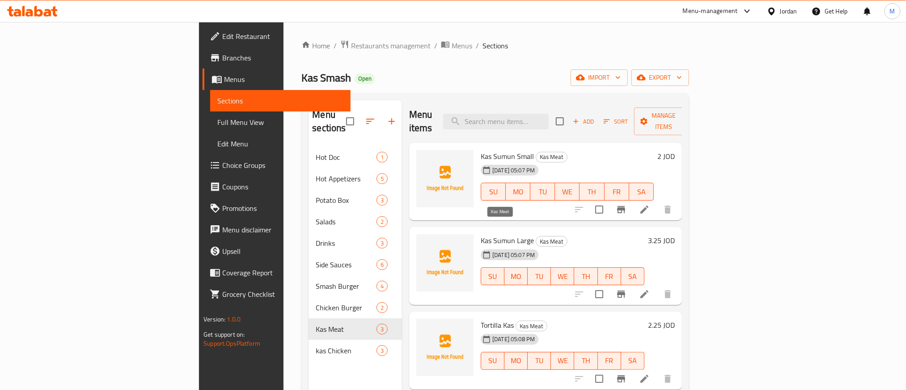
click at [536, 236] on span "Kas Meat" at bounding box center [551, 241] width 31 height 10
copy div "Kas Meat"
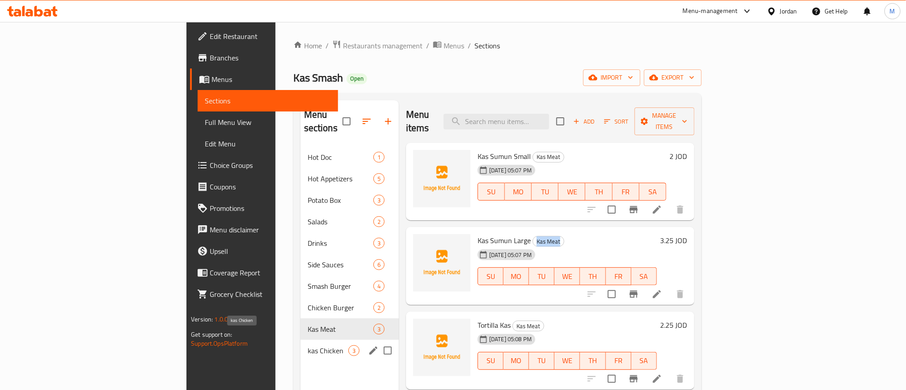
click at [308, 345] on span "kas Chicken" at bounding box center [328, 350] width 41 height 11
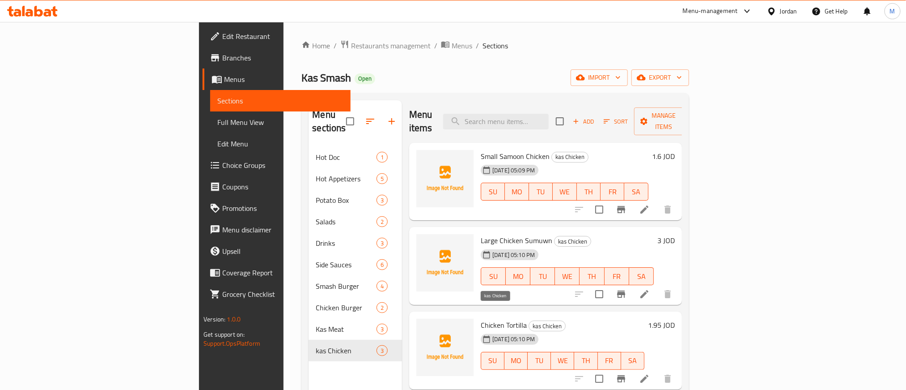
click at [529, 321] on span "kas Chicken" at bounding box center [547, 326] width 36 height 10
copy div "kas Chicken"
click at [452, 41] on span "Menus" at bounding box center [462, 45] width 21 height 11
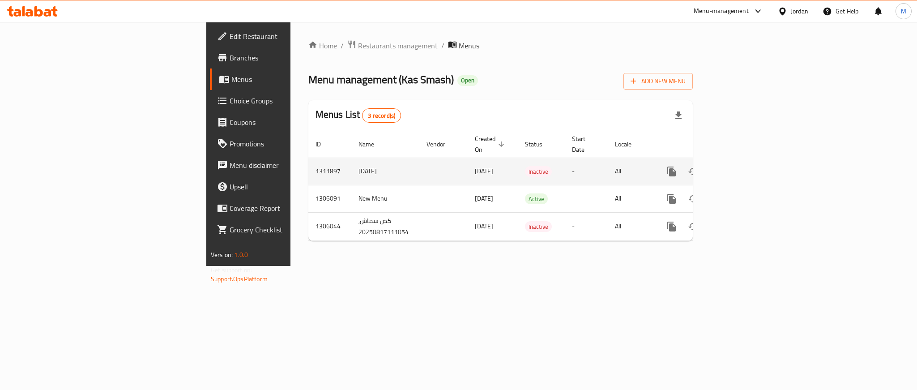
click at [308, 163] on td "1311897" at bounding box center [329, 170] width 43 height 27
copy td "1311897"
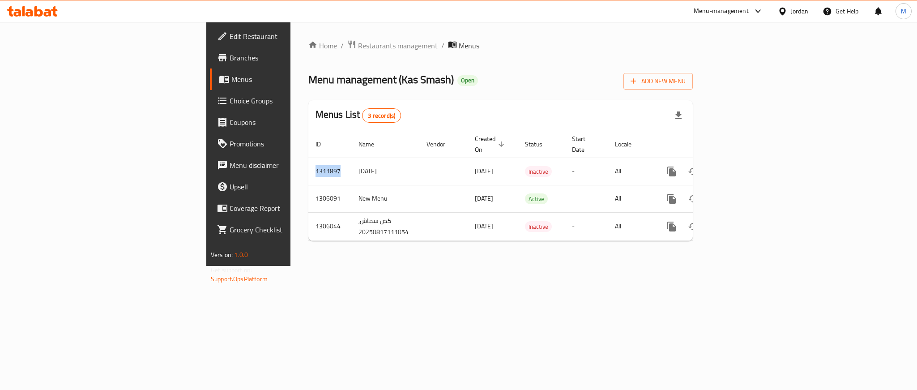
click at [55, 7] on icon at bounding box center [32, 11] width 51 height 11
